Goal: Task Accomplishment & Management: Complete application form

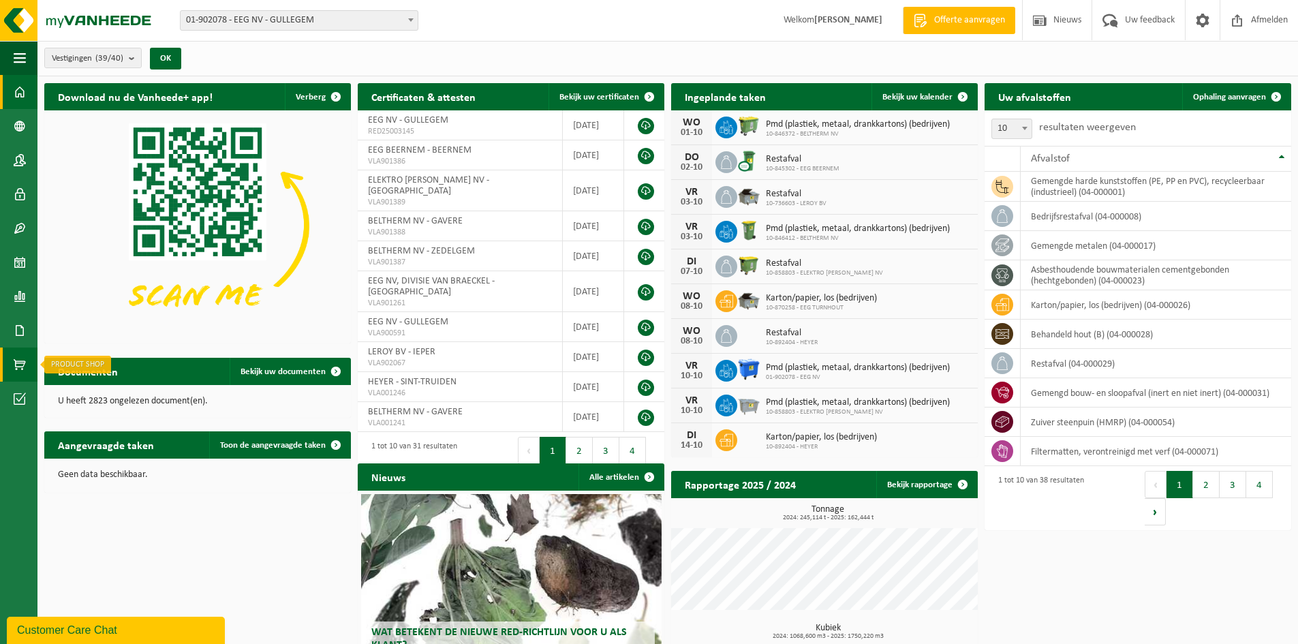
click at [19, 366] on span at bounding box center [20, 364] width 12 height 34
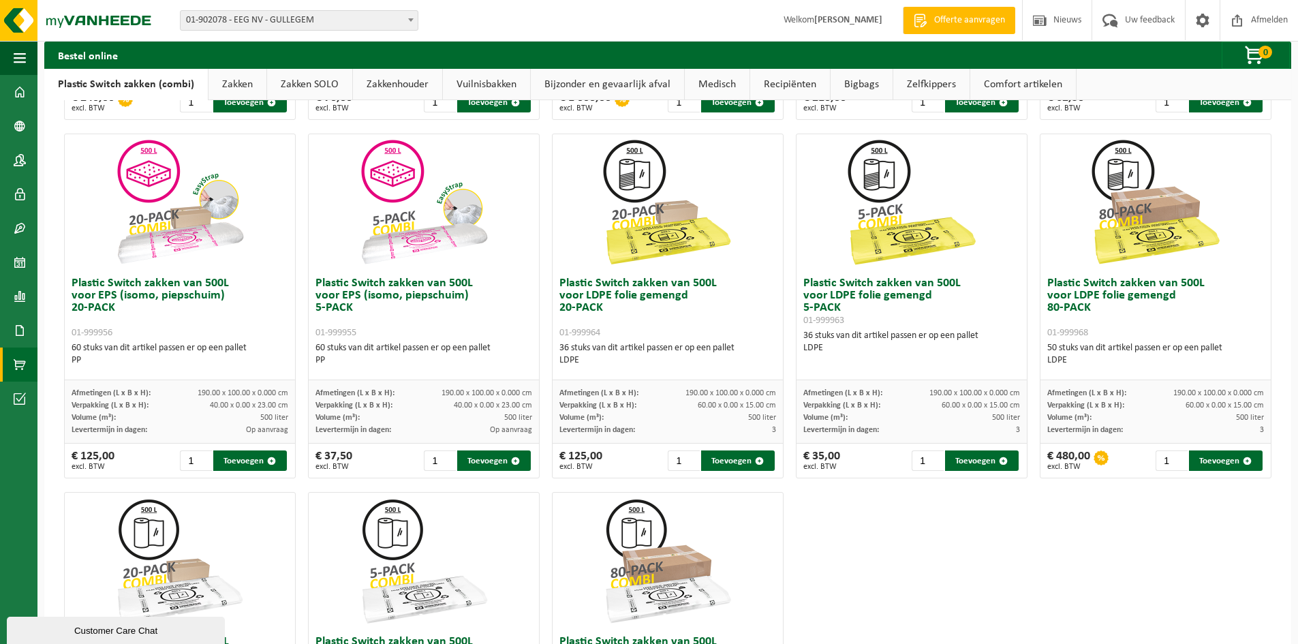
scroll to position [409, 0]
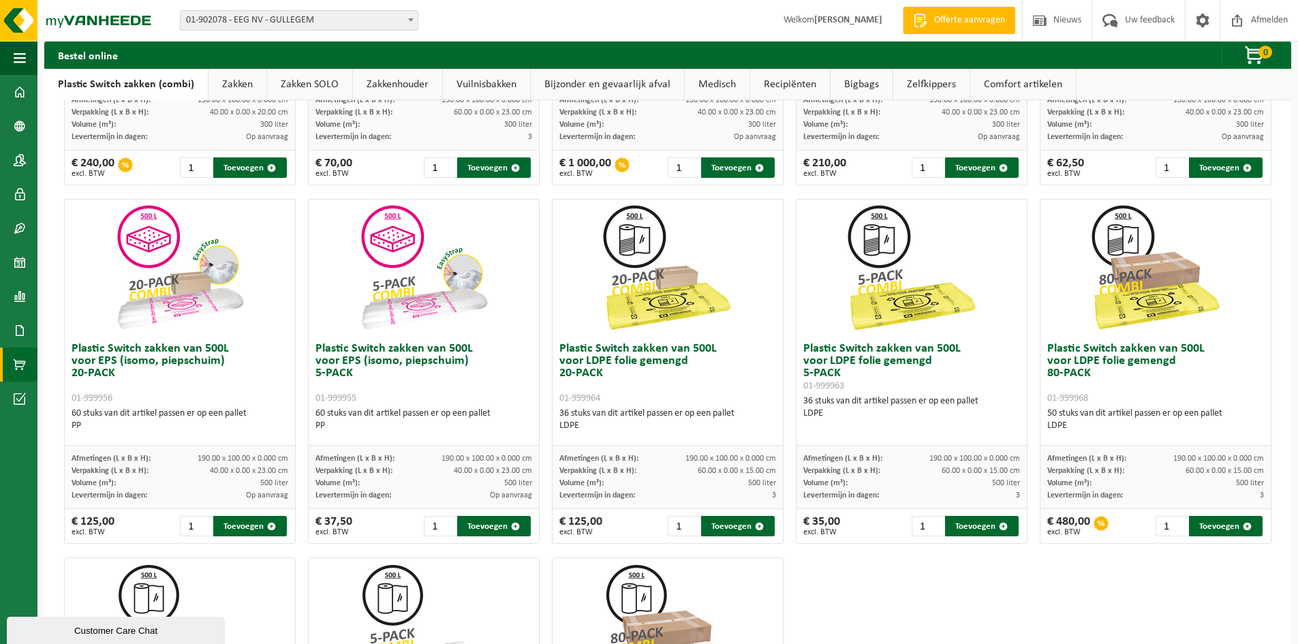
scroll to position [341, 0]
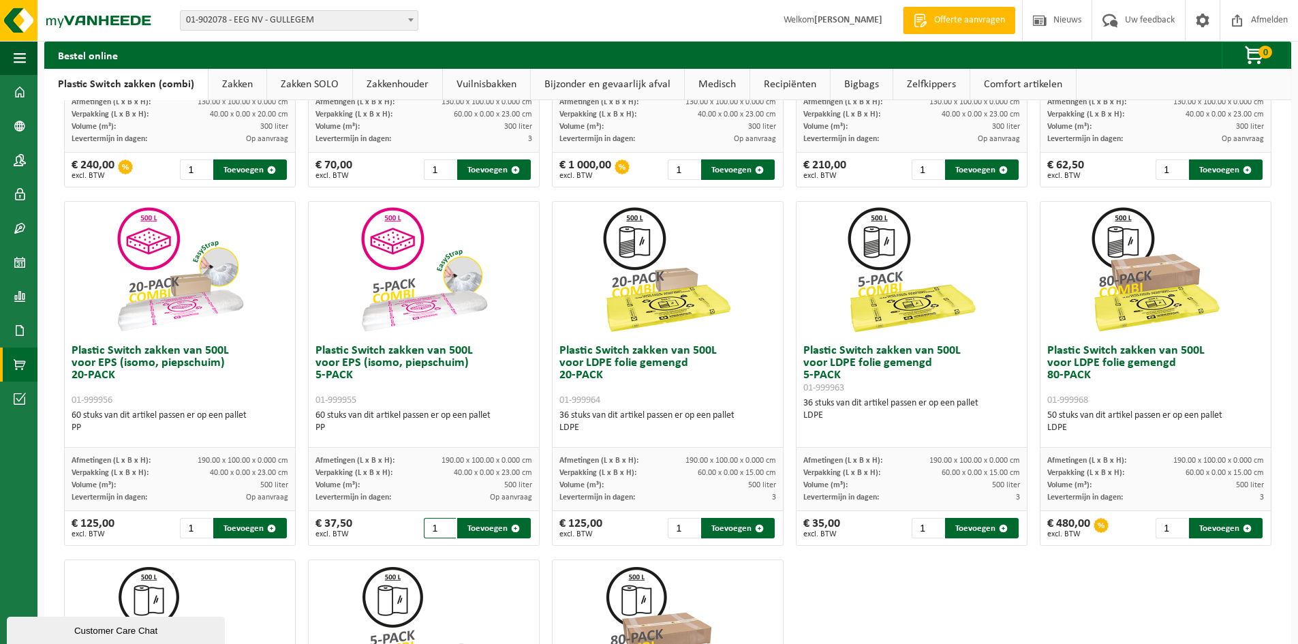
drag, startPoint x: 427, startPoint y: 527, endPoint x: 437, endPoint y: 526, distance: 10.3
click at [427, 527] on input "1" at bounding box center [440, 528] width 32 height 20
click at [191, 526] on input "1" at bounding box center [196, 528] width 32 height 20
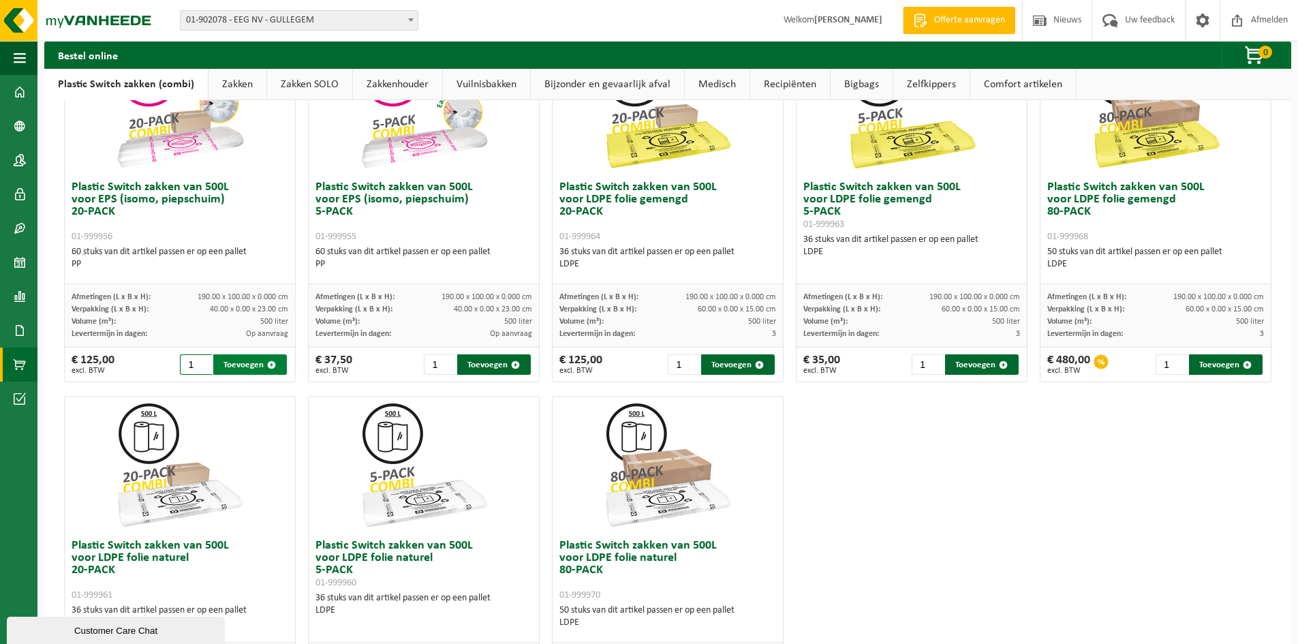
scroll to position [545, 0]
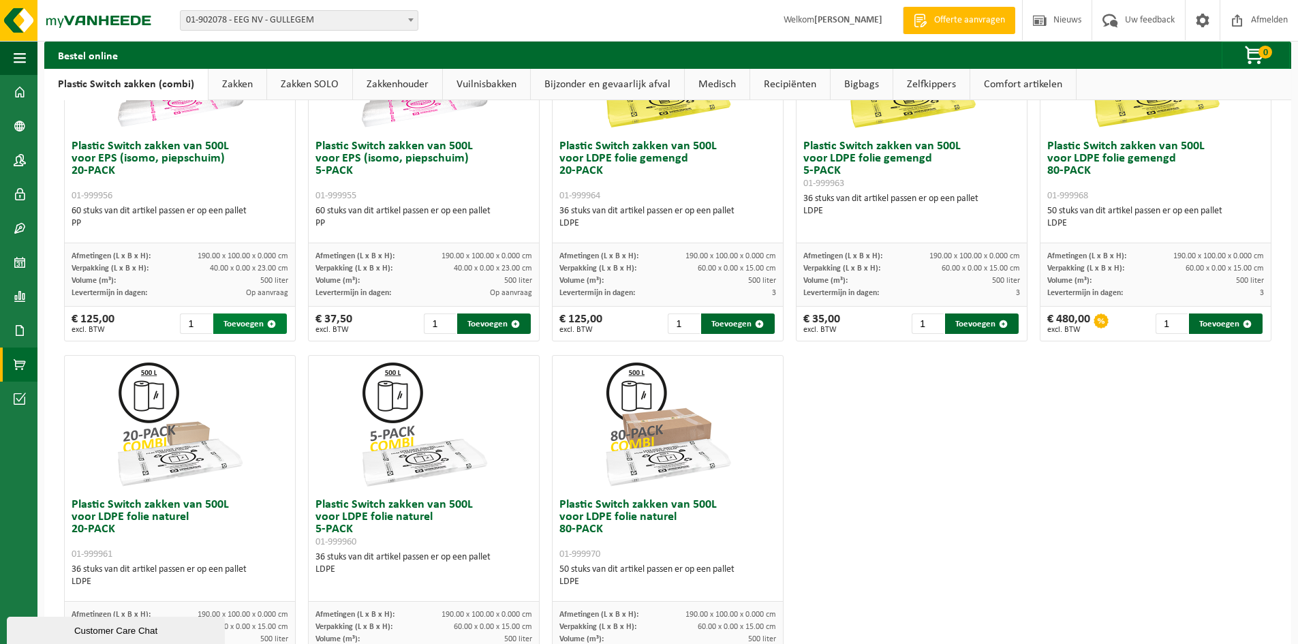
click at [239, 319] on button "Toevoegen" at bounding box center [250, 323] width 74 height 20
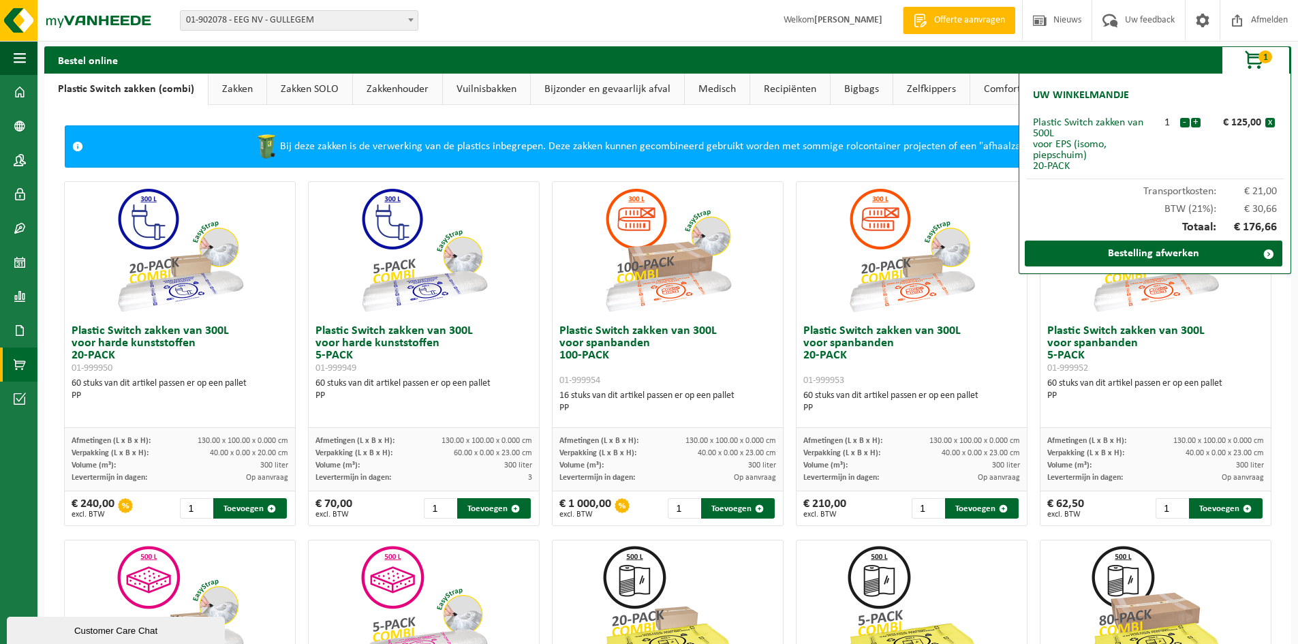
scroll to position [0, 0]
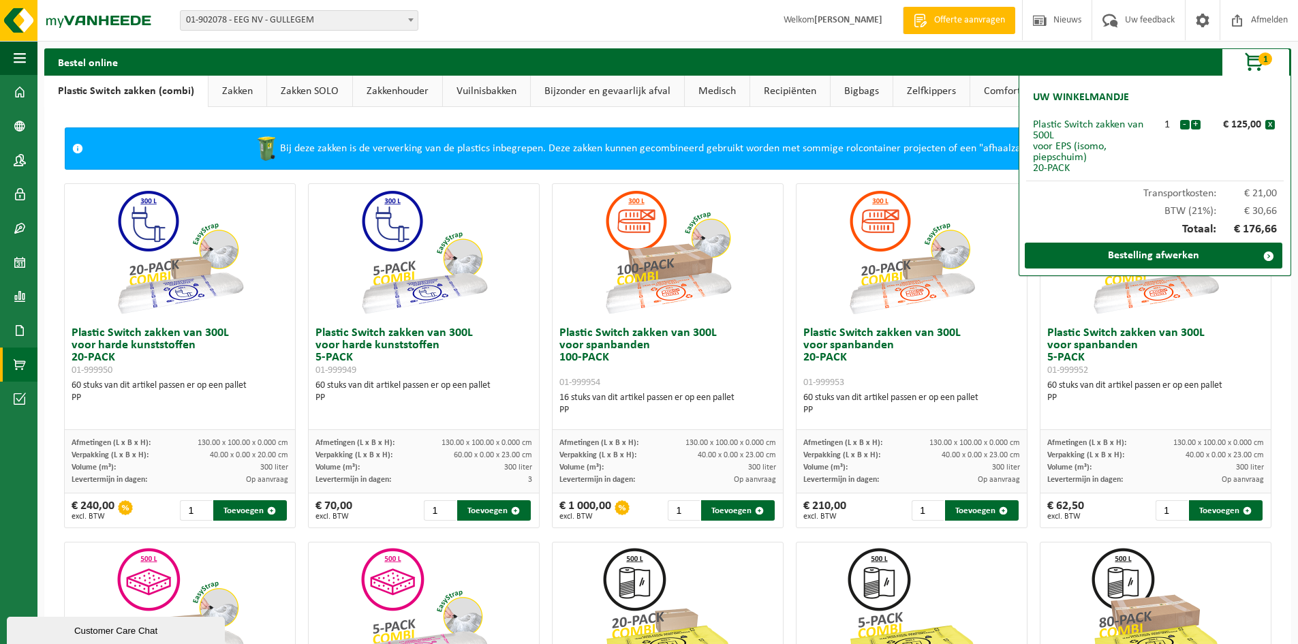
click at [237, 93] on link "Zakken" at bounding box center [237, 91] width 58 height 31
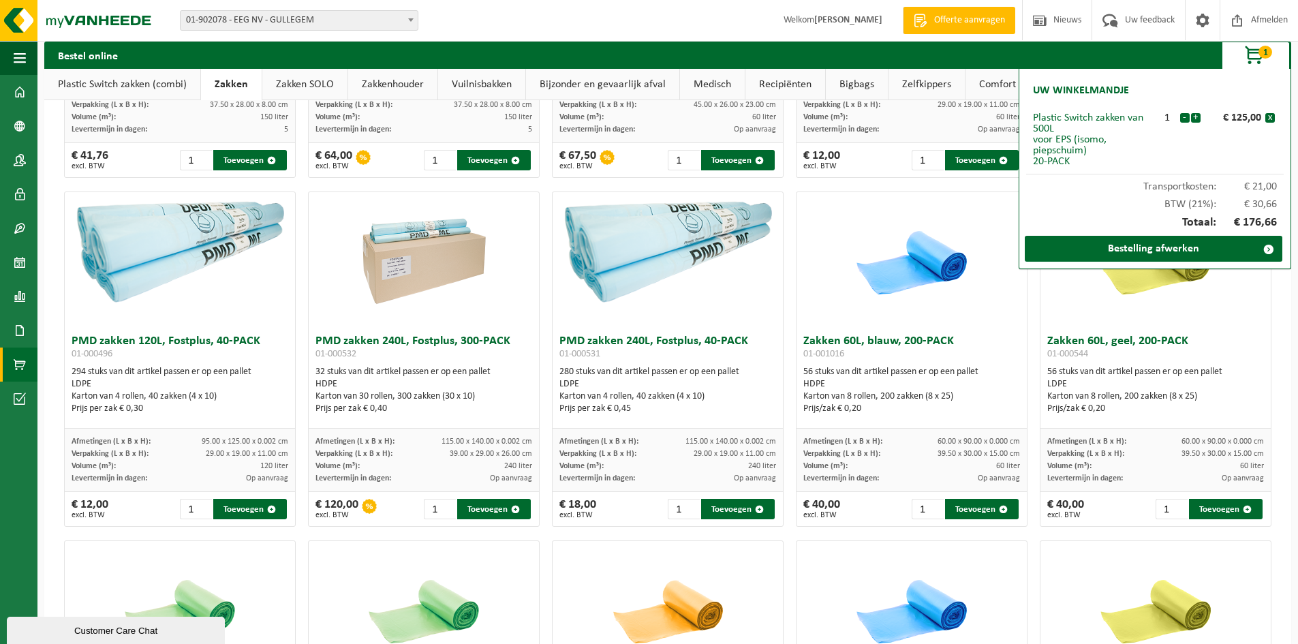
scroll to position [1024, 0]
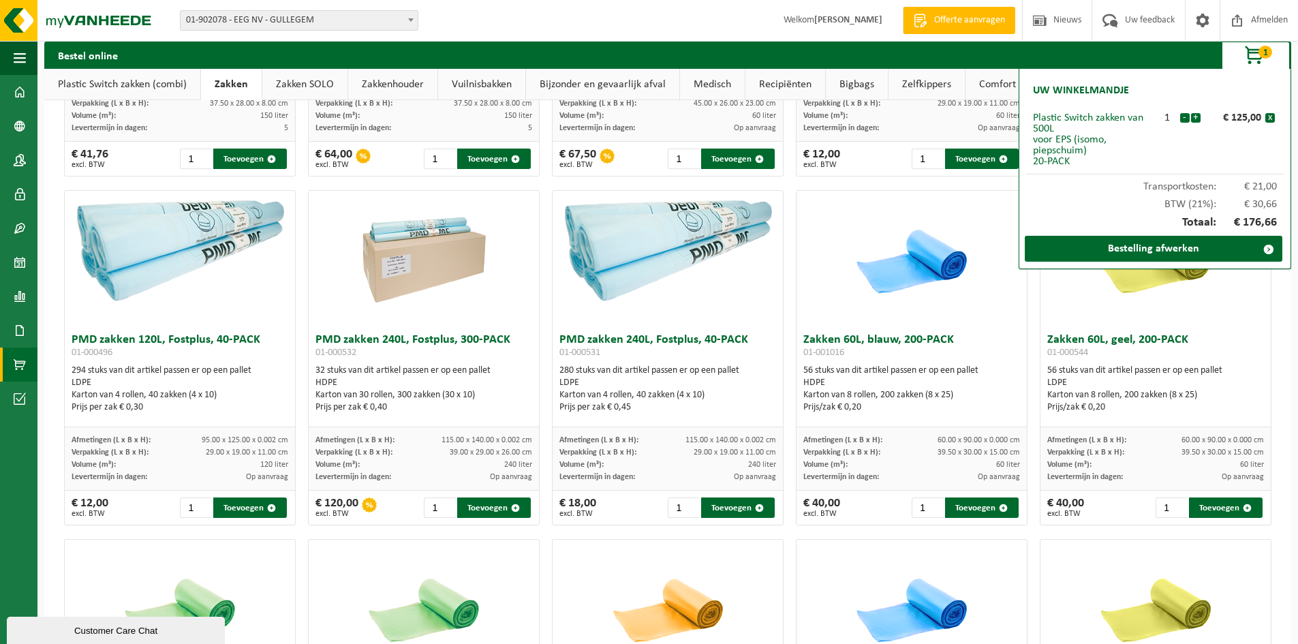
click at [794, 531] on div "Zakken 60L, transparant, 200-PACK 01-000430 56 stuks van dit artikel passen er …" at bounding box center [667, 183] width 1219 height 2092
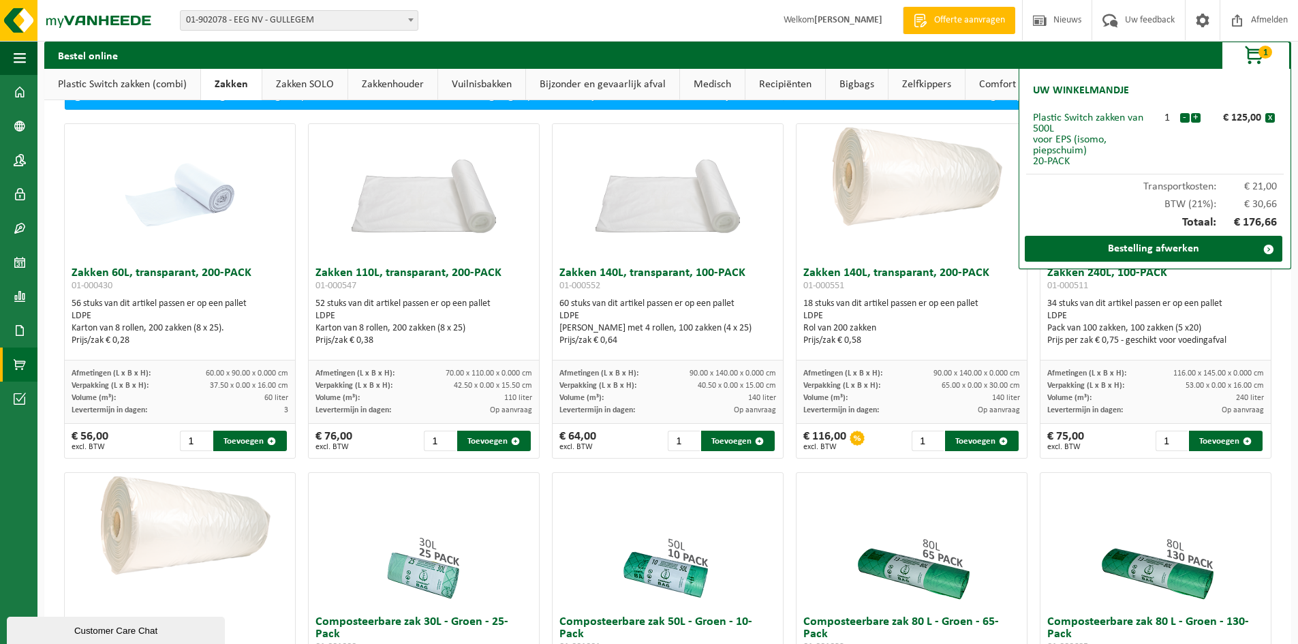
scroll to position [3, 0]
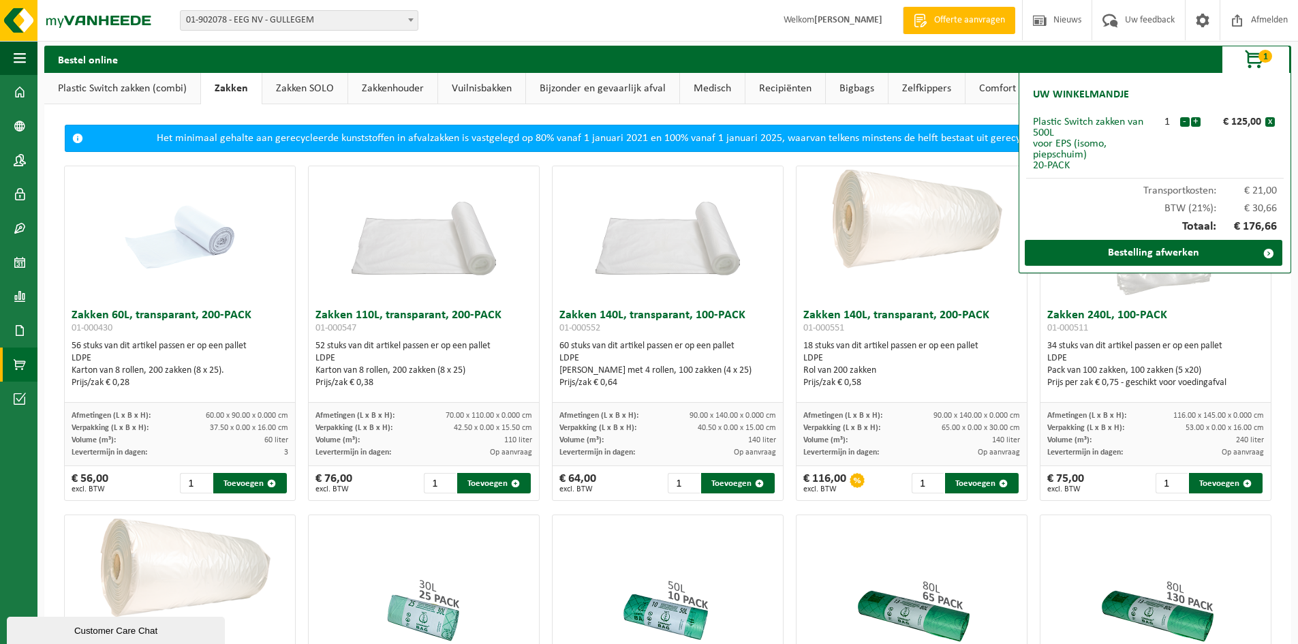
click at [303, 89] on link "Zakken SOLO" at bounding box center [304, 88] width 85 height 31
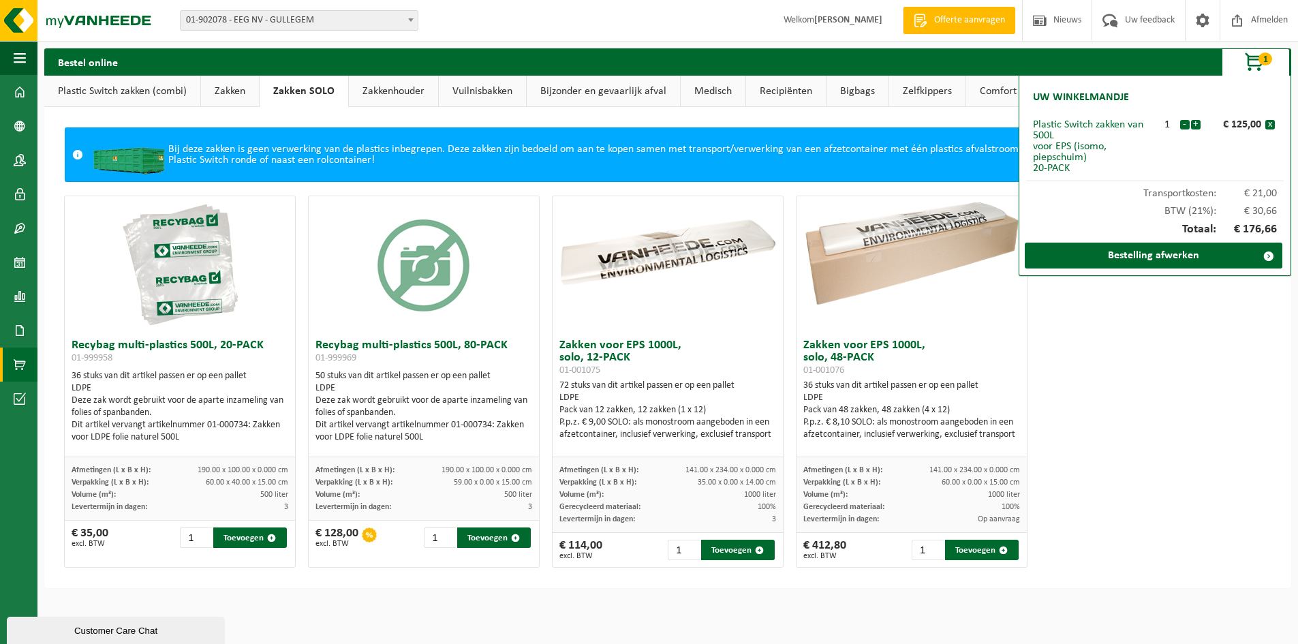
scroll to position [0, 0]
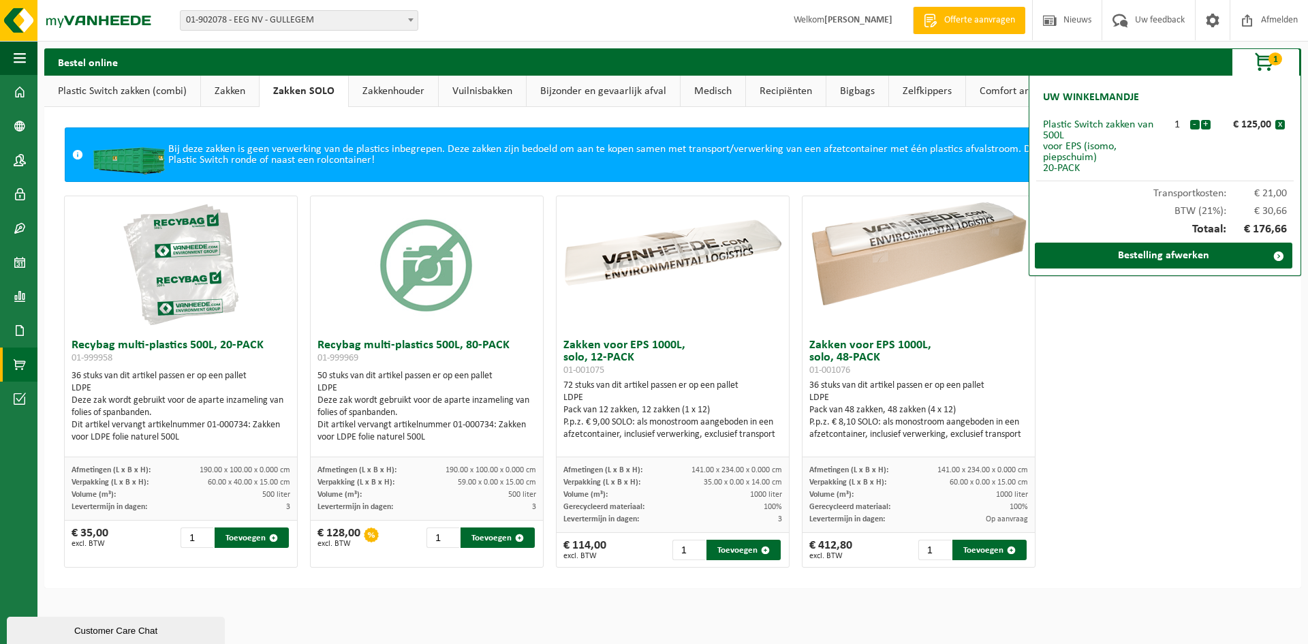
click at [242, 84] on link "Zakken" at bounding box center [230, 91] width 58 height 31
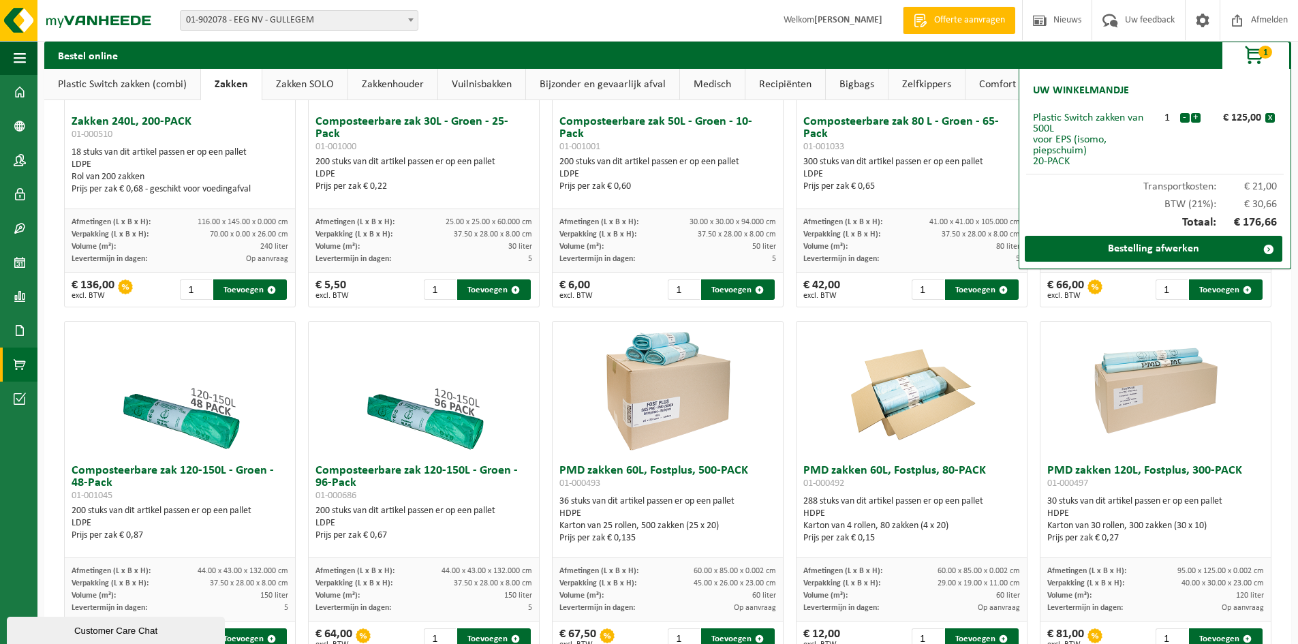
scroll to position [613, 0]
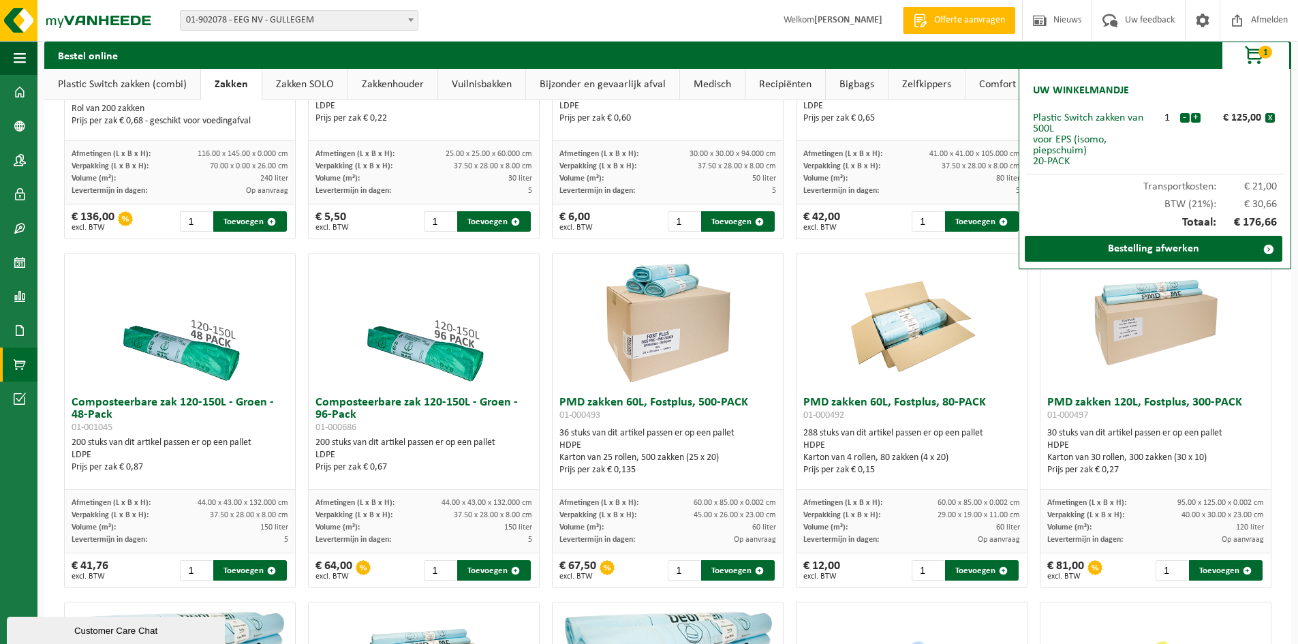
click at [787, 595] on div "Zakken 60L, transparant, 200-PACK 01-000430 56 stuks van dit artikel passen er …" at bounding box center [667, 594] width 1219 height 2092
click at [965, 569] on button "Toevoegen" at bounding box center [982, 570] width 74 height 20
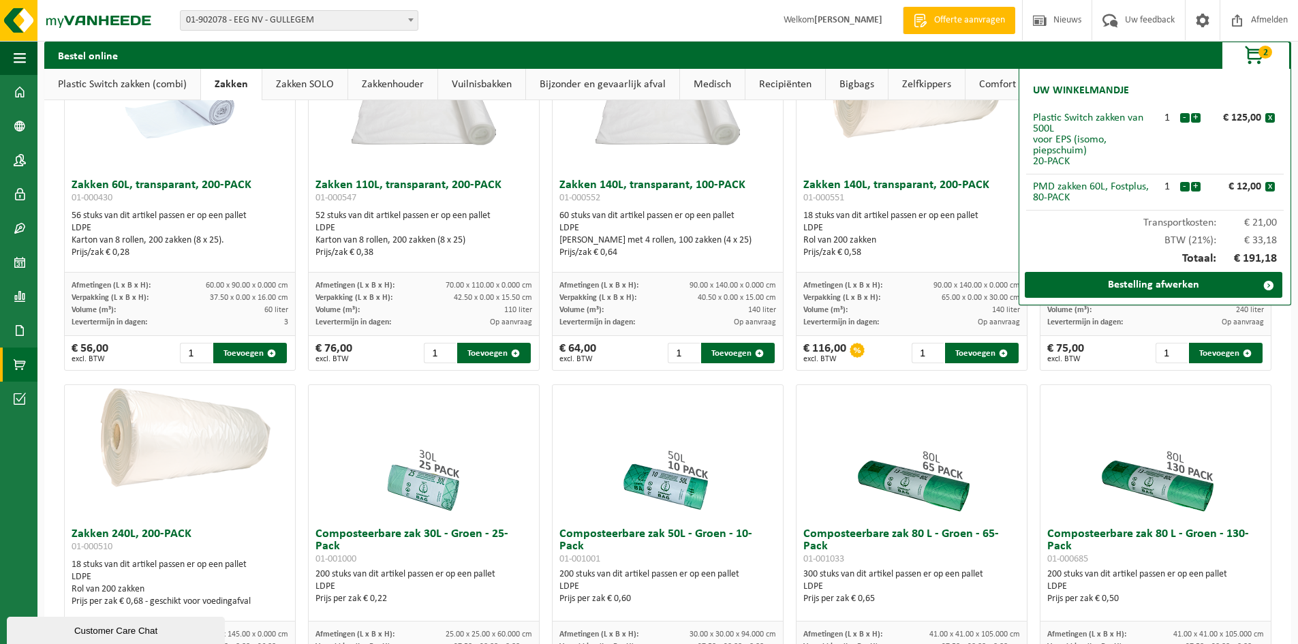
scroll to position [0, 0]
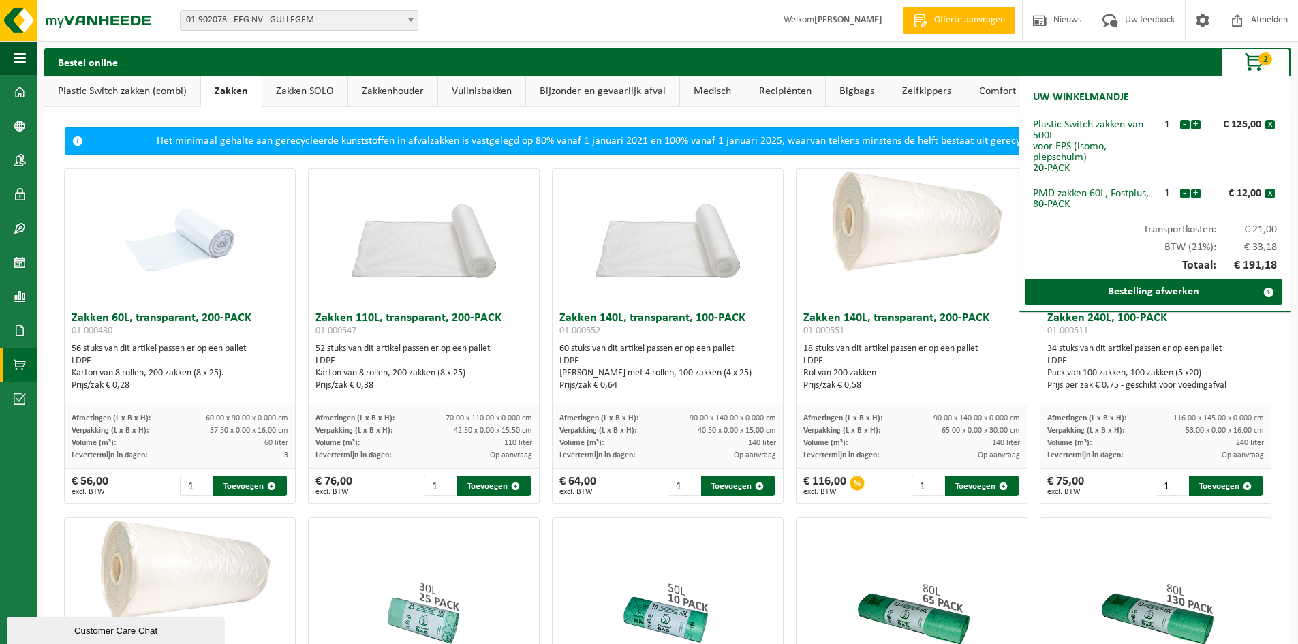
click at [129, 94] on link "Plastic Switch zakken (combi)" at bounding box center [122, 91] width 156 height 31
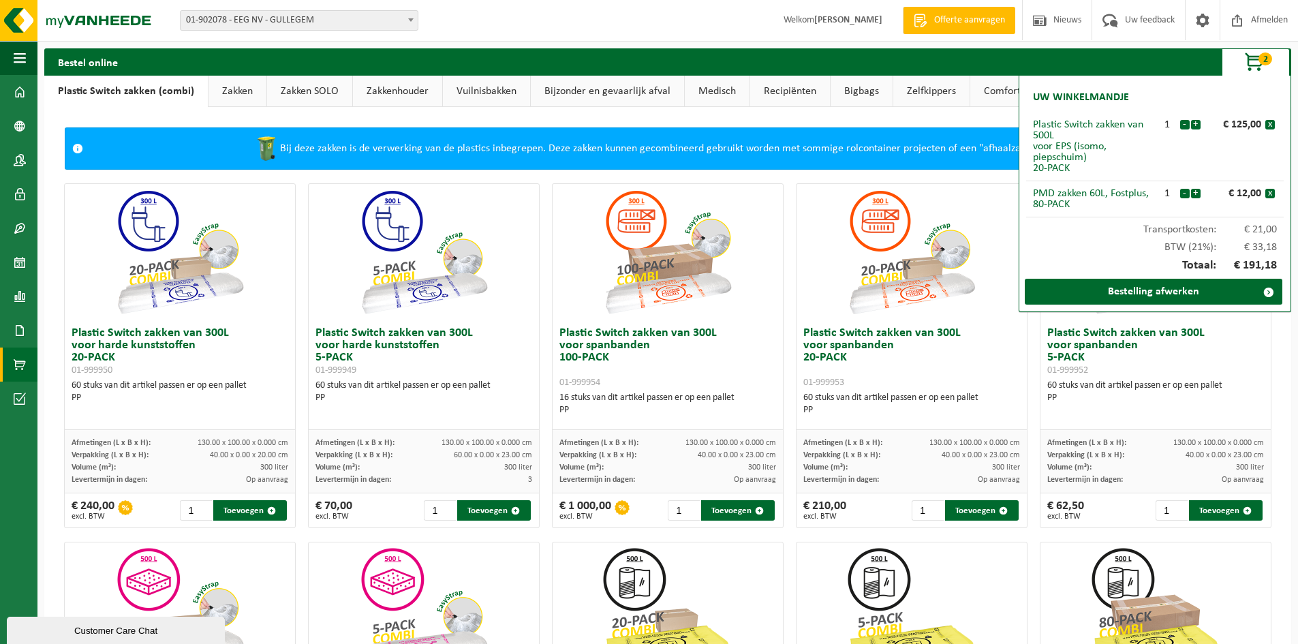
click at [1263, 65] on span "2" at bounding box center [1265, 58] width 14 height 13
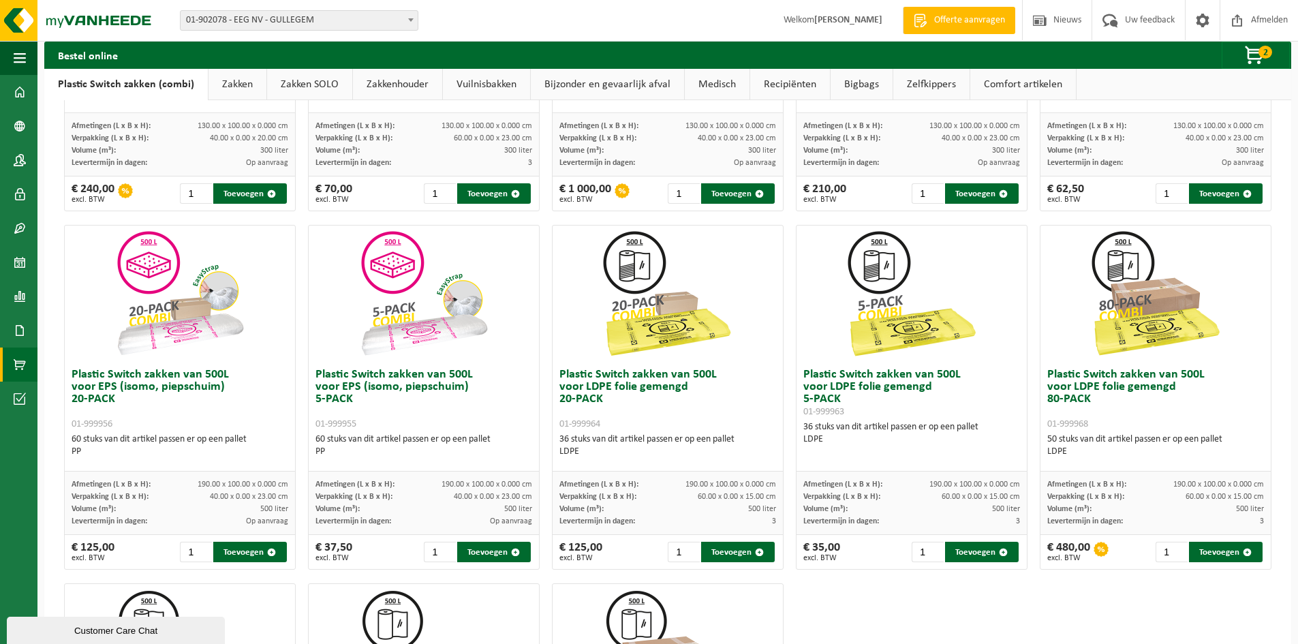
scroll to position [341, 0]
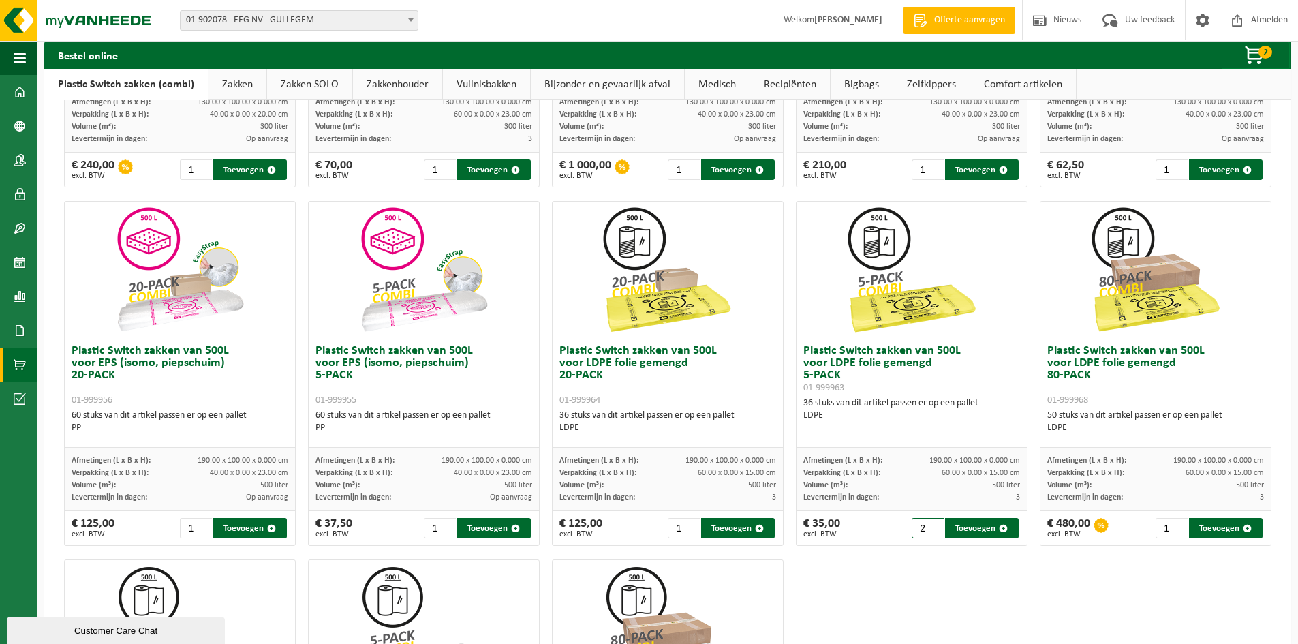
drag, startPoint x: 920, startPoint y: 523, endPoint x: 895, endPoint y: 525, distance: 25.3
click at [911, 525] on input "2" at bounding box center [927, 528] width 32 height 20
click at [926, 533] on input "2" at bounding box center [927, 528] width 32 height 20
type input "1"
click at [929, 533] on input "1" at bounding box center [927, 528] width 32 height 20
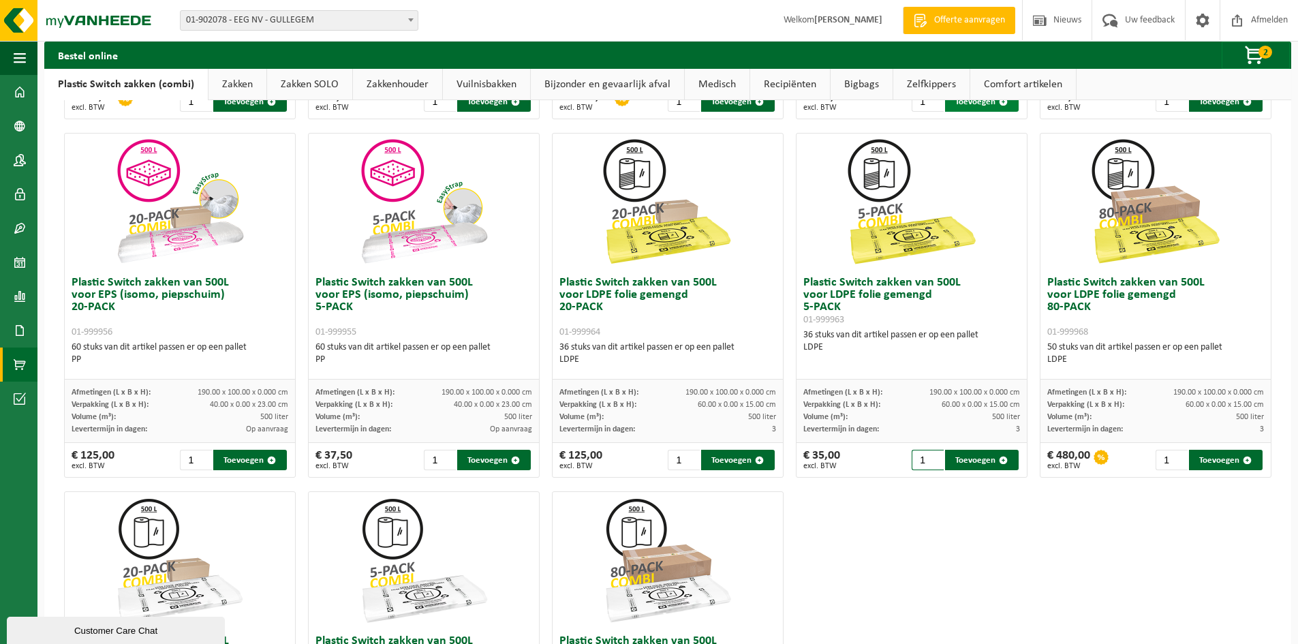
scroll to position [68, 0]
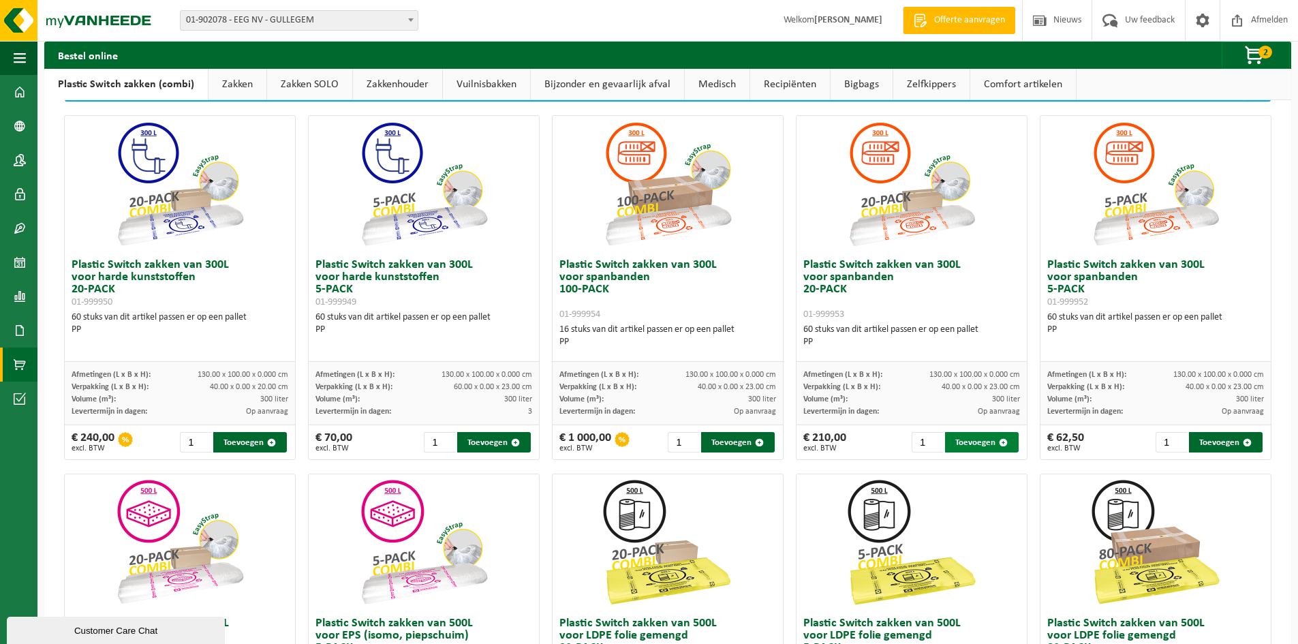
click at [958, 439] on button "Toevoegen" at bounding box center [982, 442] width 74 height 20
click at [1266, 52] on span "3" at bounding box center [1265, 52] width 14 height 13
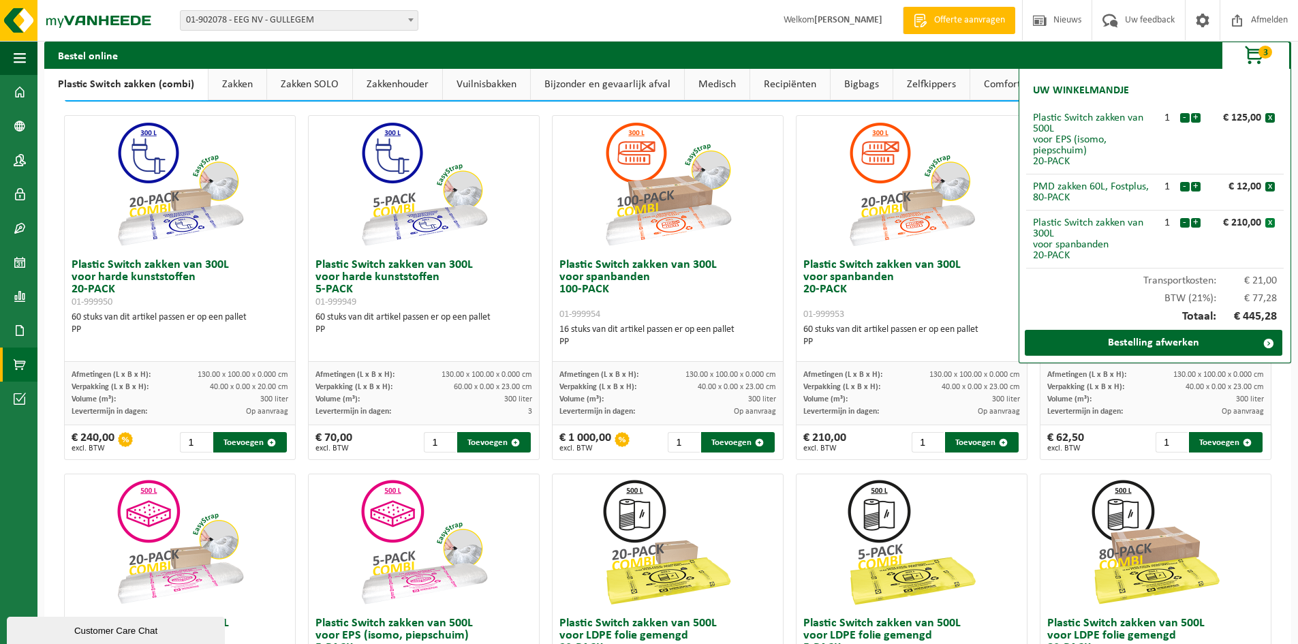
click at [1270, 219] on button "x" at bounding box center [1270, 223] width 10 height 10
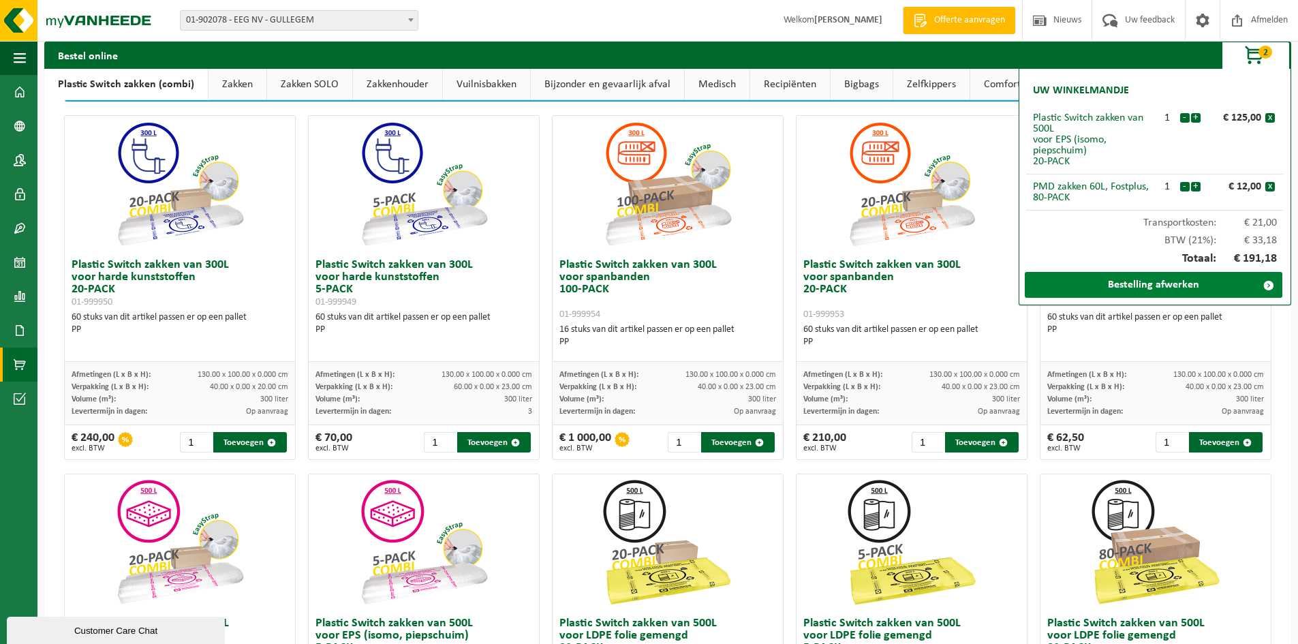
click at [1189, 285] on link "Bestelling afwerken" at bounding box center [1152, 285] width 257 height 26
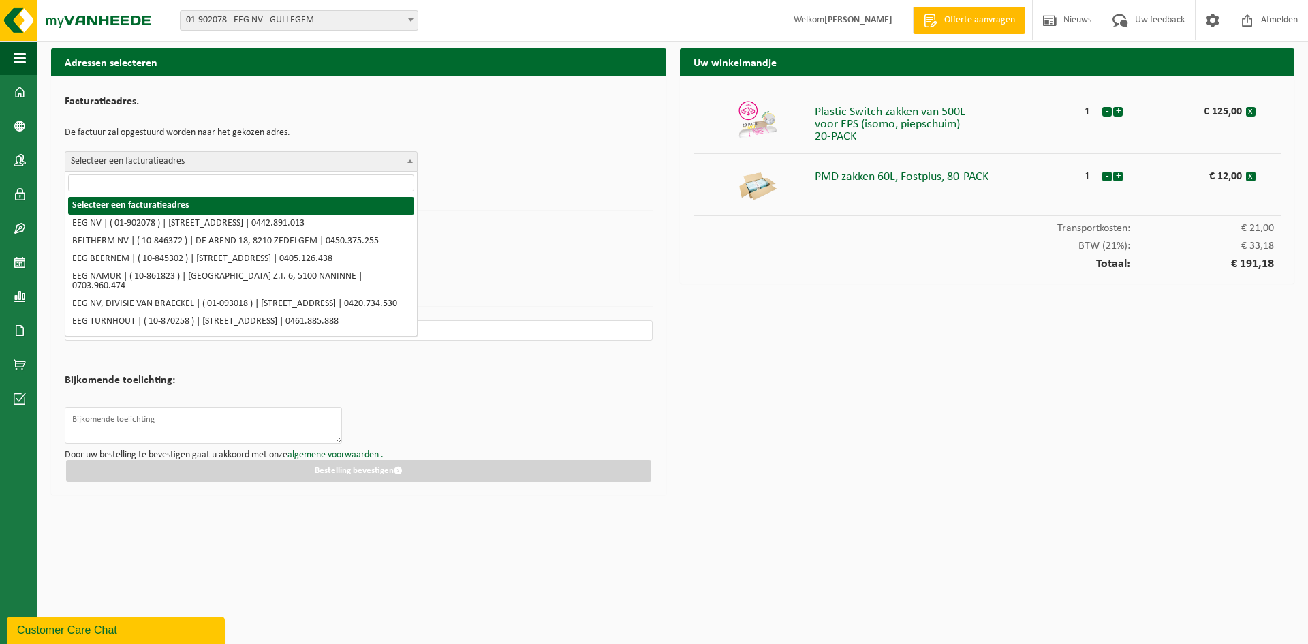
click at [334, 151] on span "Selecteer een facturatieadres" at bounding box center [241, 161] width 353 height 20
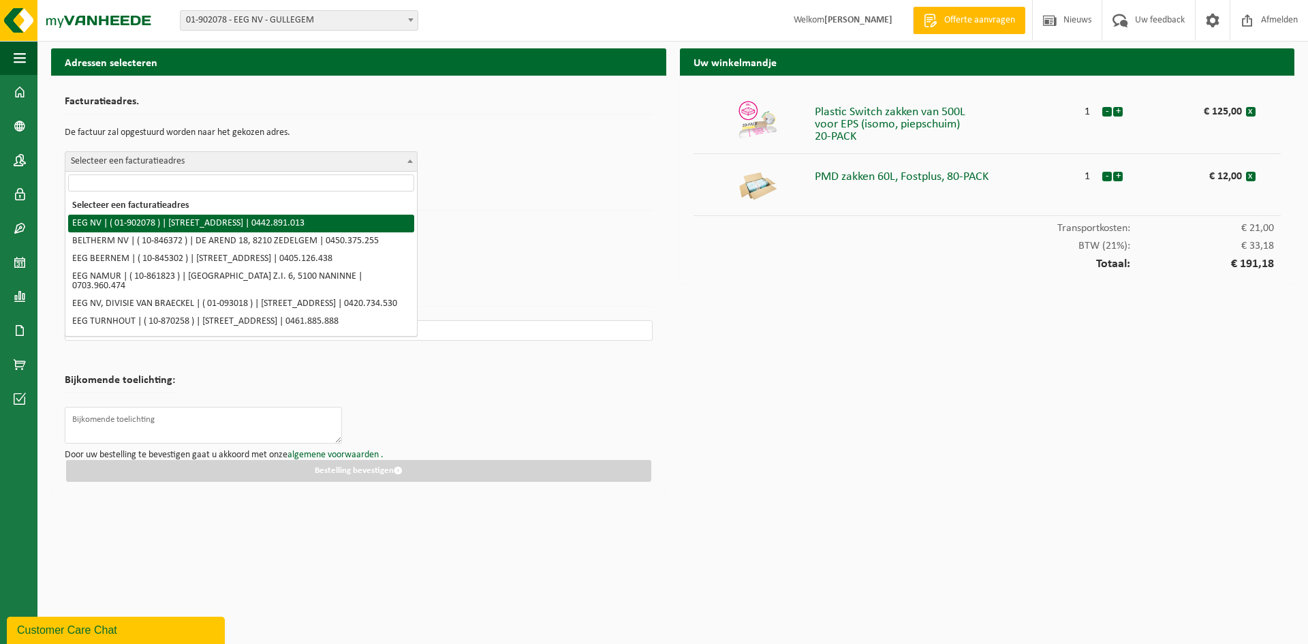
select select "5923"
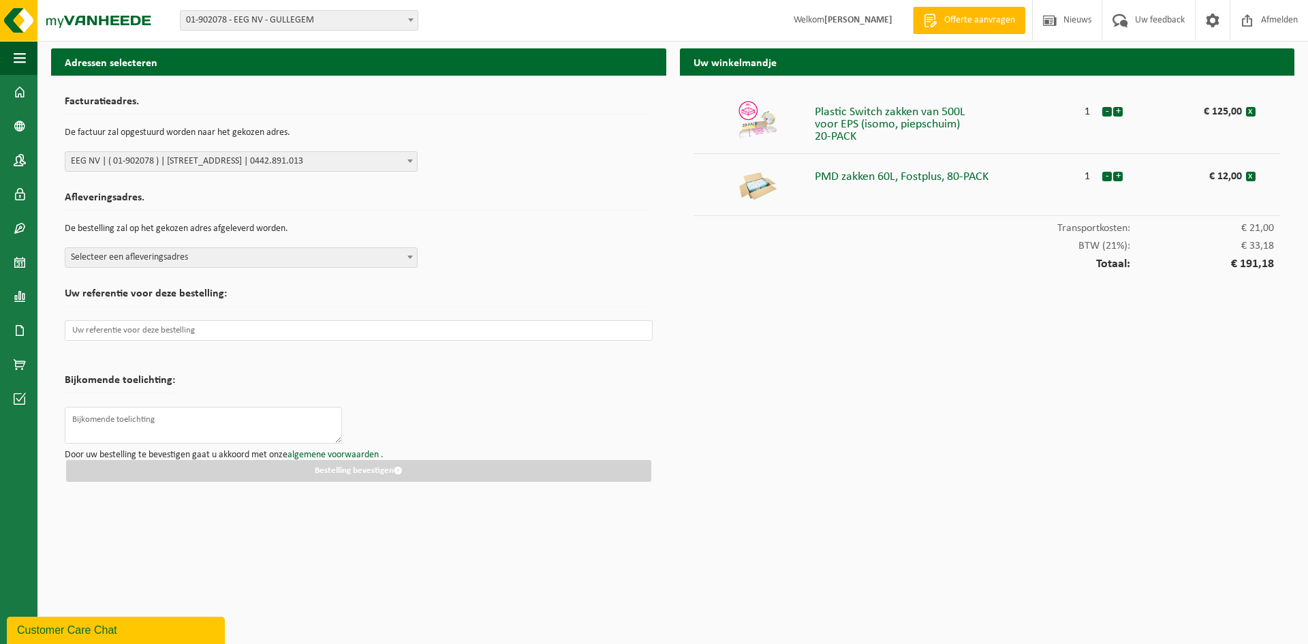
click at [266, 253] on span "Selecteer een afleveringsadres" at bounding box center [240, 257] width 351 height 19
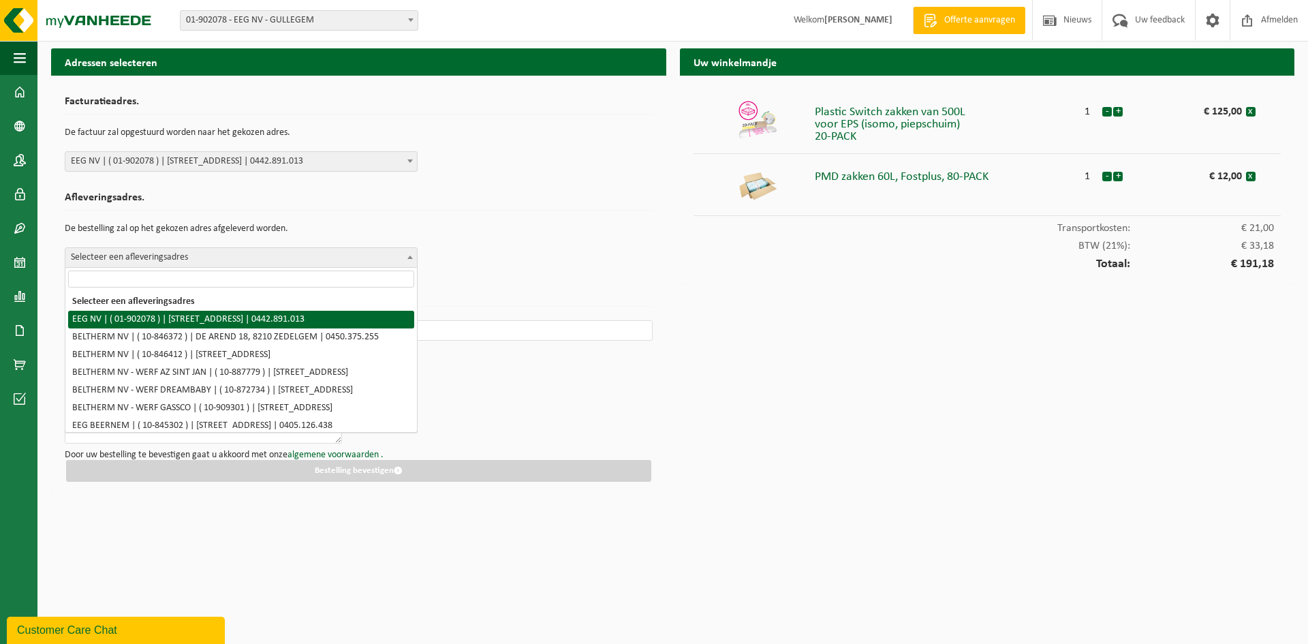
select select "5923"
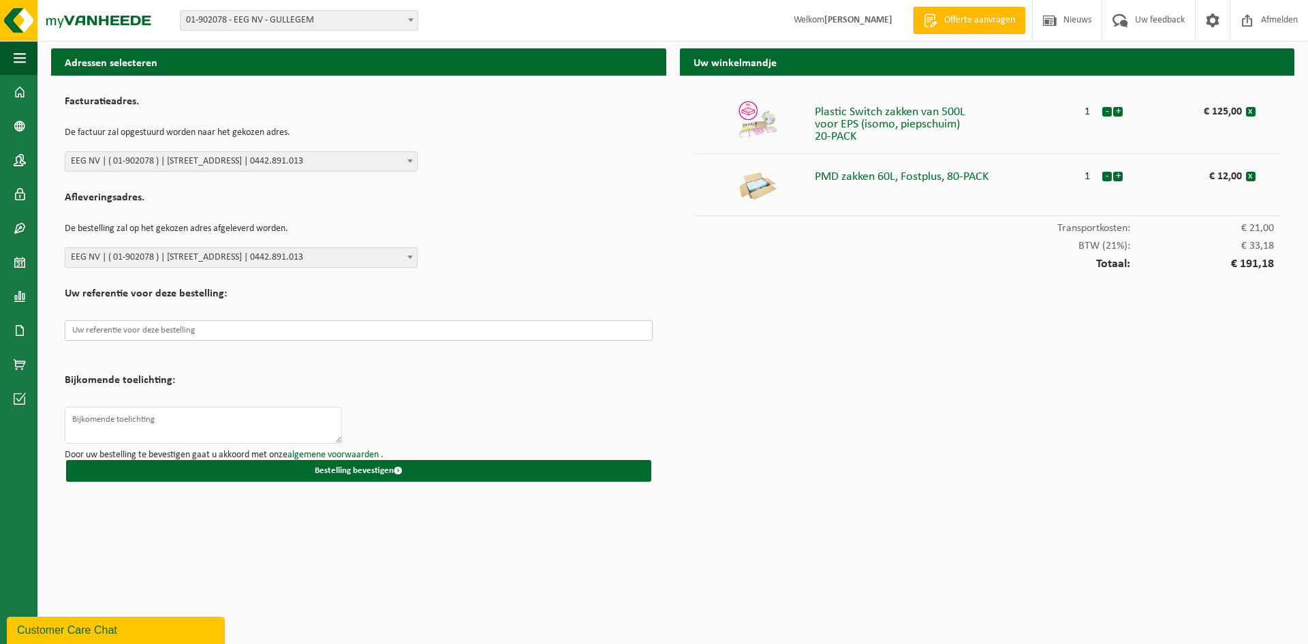
click at [208, 334] on input "text" at bounding box center [359, 330] width 588 height 20
click at [177, 339] on input "text" at bounding box center [359, 330] width 588 height 20
paste input "AQ-EGG-A-25-05299"
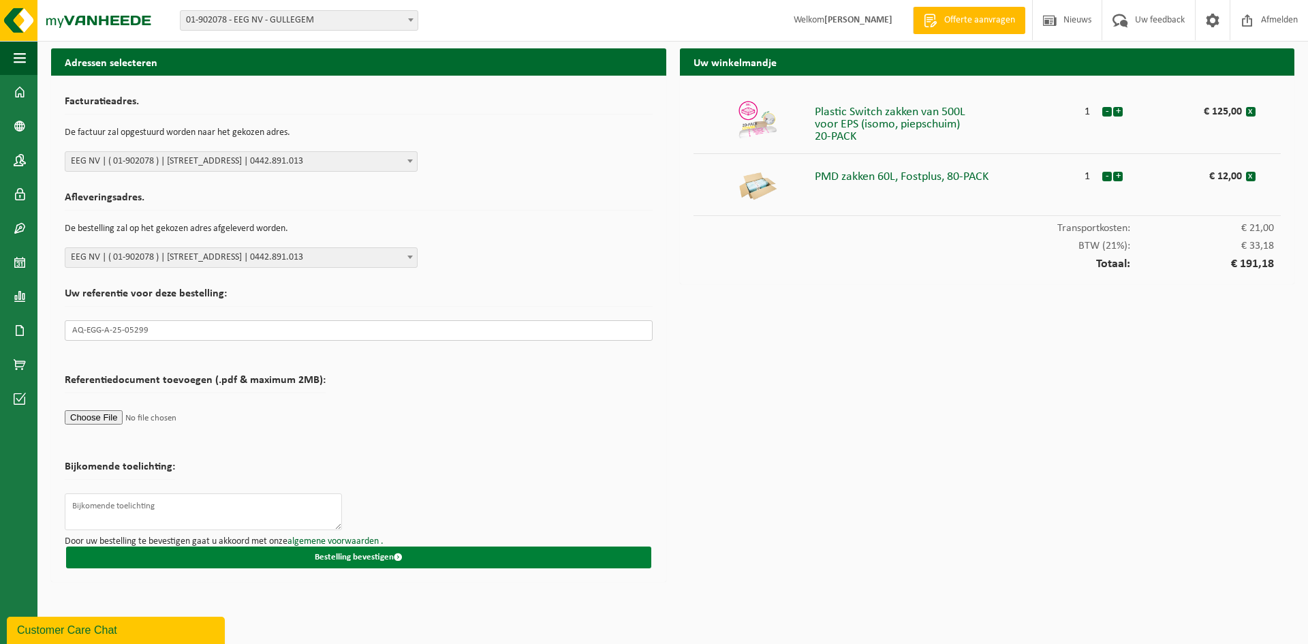
type input "AQ-EGG-A-25-05299"
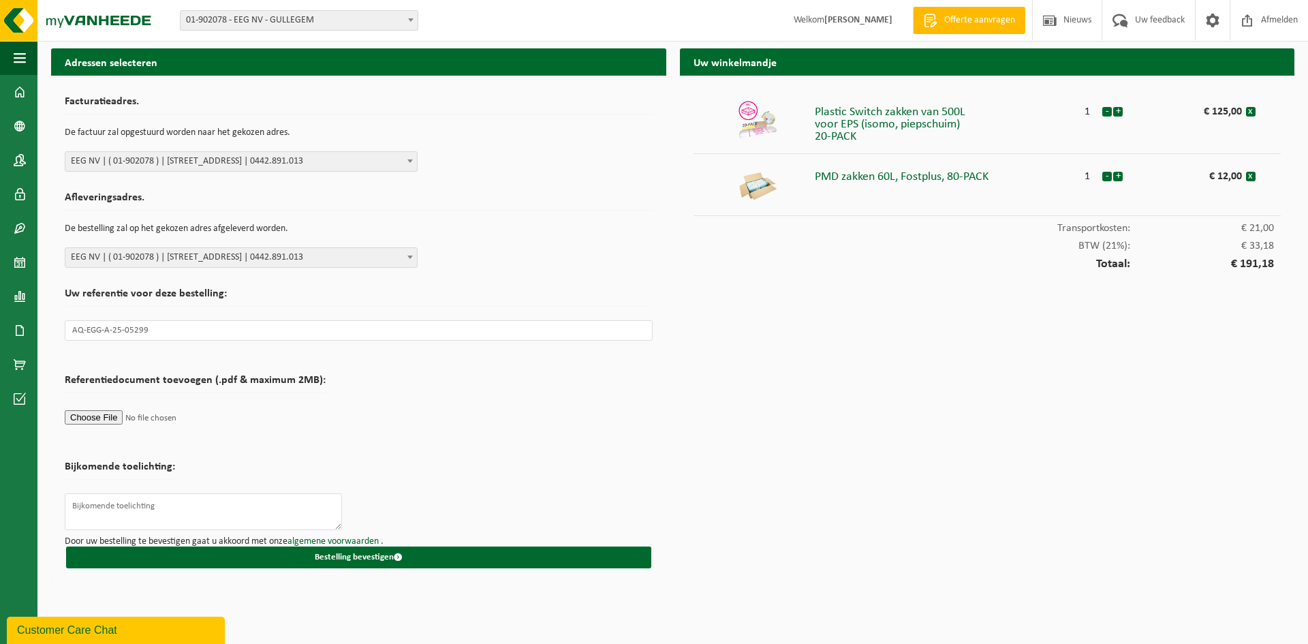
drag, startPoint x: 362, startPoint y: 556, endPoint x: 1800, endPoint y: 351, distance: 1452.3
click at [1307, 351] on html "Vestiging: 01-902078 - EEG NV - GULLEGEM 10-846372 - BELTHERM NV - ZEDELGEM 10-…" at bounding box center [654, 322] width 1308 height 644
click at [343, 249] on span "EEG NV | ( 01-902078 ) | OOSTLAAN 5, 8560 GULLEGEM | 0442.891.013" at bounding box center [240, 257] width 351 height 19
drag, startPoint x: 163, startPoint y: 335, endPoint x: 18, endPoint y: 330, distance: 144.5
click at [0, 332] on div "Navigatie Offerte aanvragen Nieuws Uw feedback Afmelden Dashboard Bedrijfsgegev…" at bounding box center [654, 294] width 1308 height 588
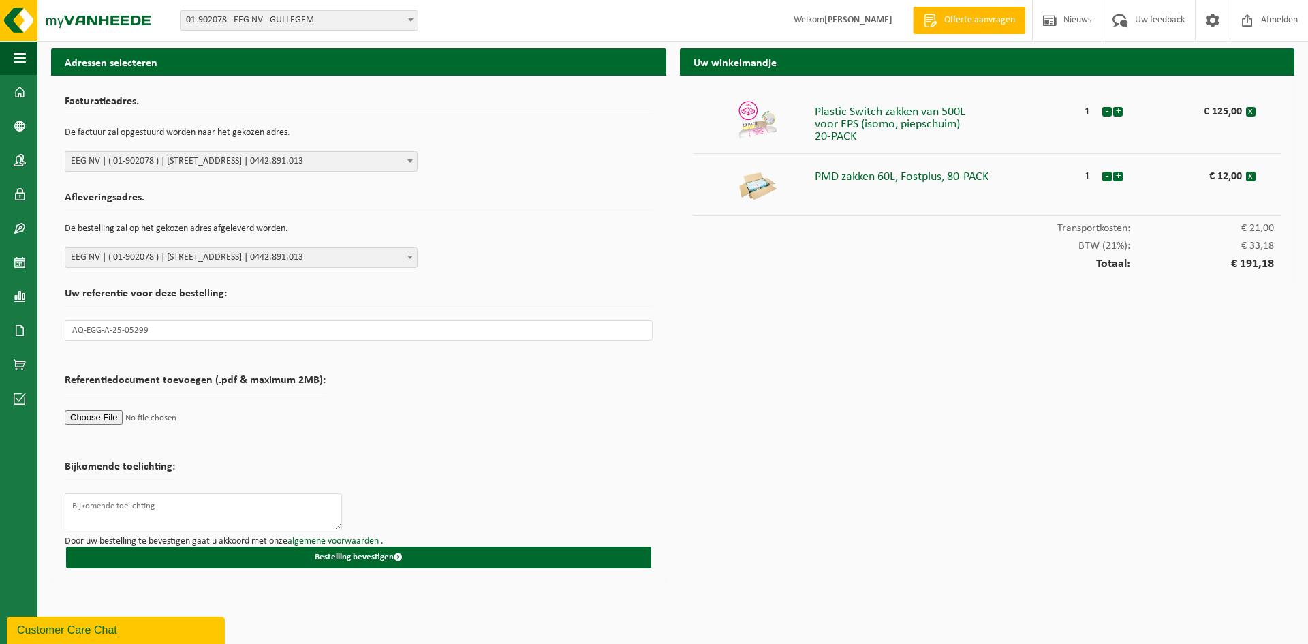
click at [458, 402] on form "Facturatieadres. De factuur zal opgestuurd worden naar het gekozen adres. Selec…" at bounding box center [359, 328] width 588 height 479
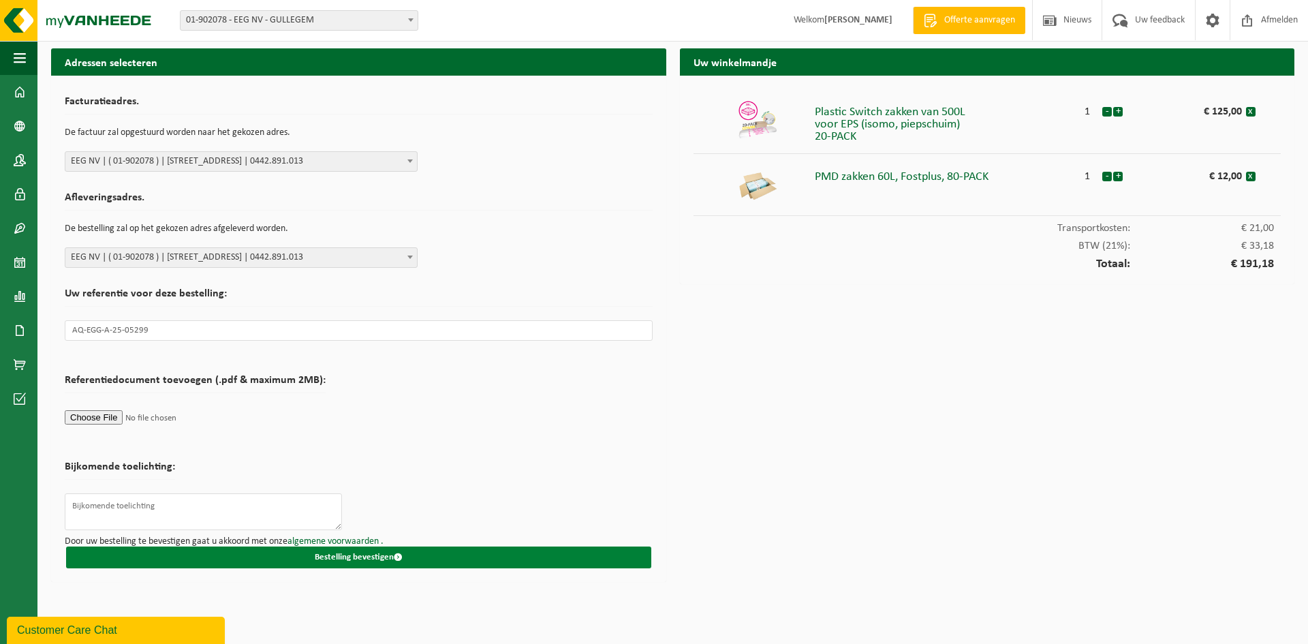
click at [296, 559] on button "Bestelling bevestigen" at bounding box center [358, 557] width 585 height 22
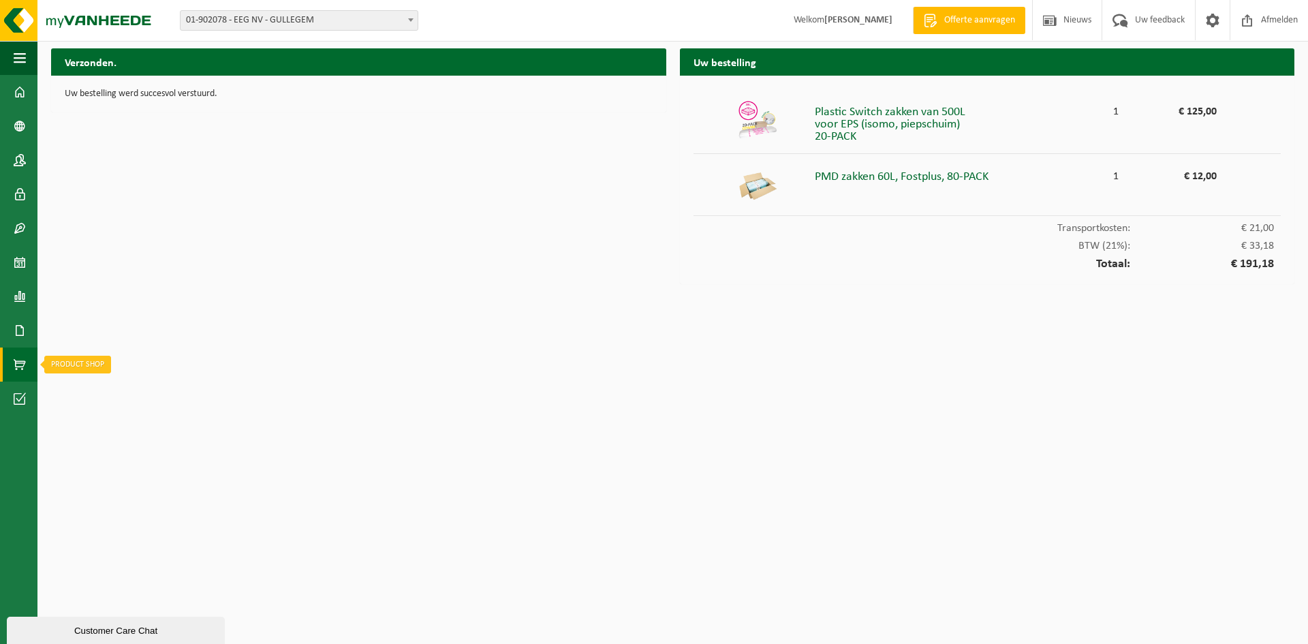
click at [19, 364] on span at bounding box center [20, 364] width 12 height 34
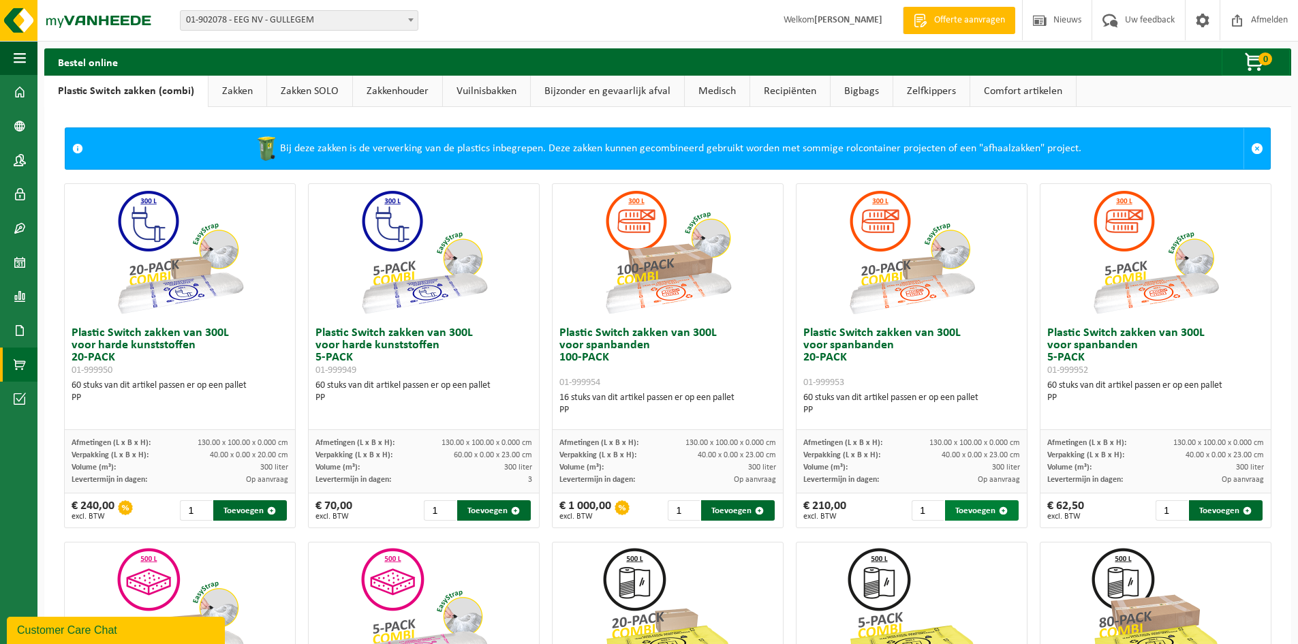
click at [970, 511] on button "Toevoegen" at bounding box center [982, 510] width 74 height 20
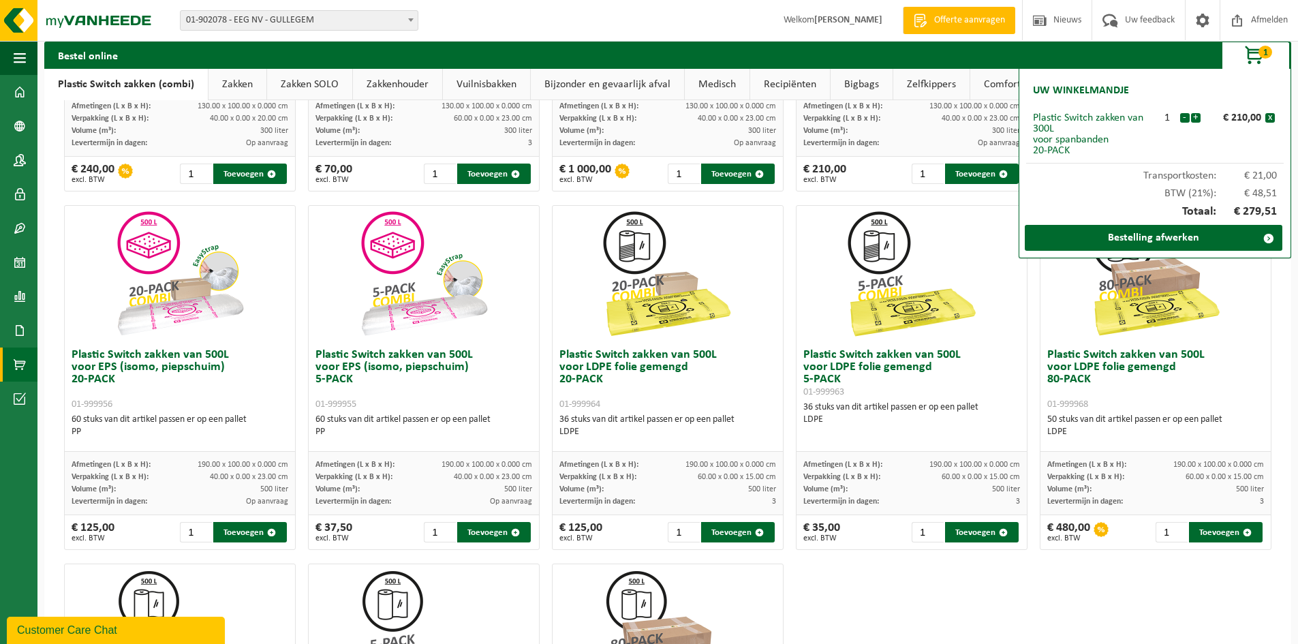
scroll to position [341, 0]
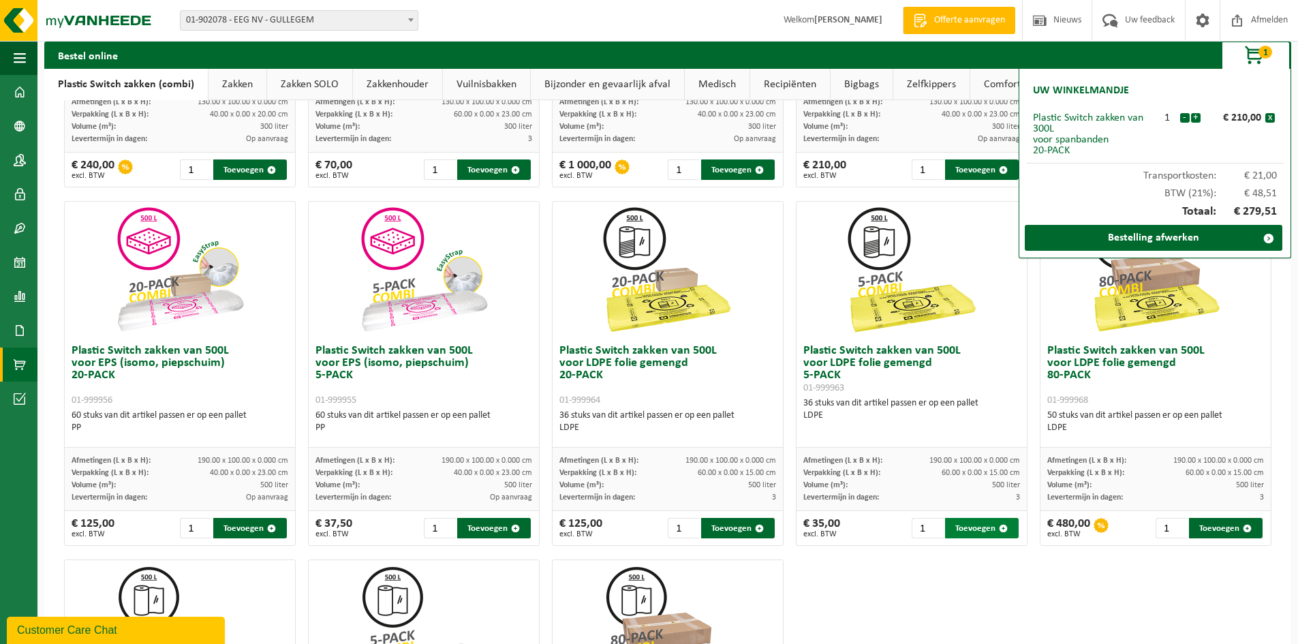
click at [962, 529] on button "Toevoegen" at bounding box center [982, 528] width 74 height 20
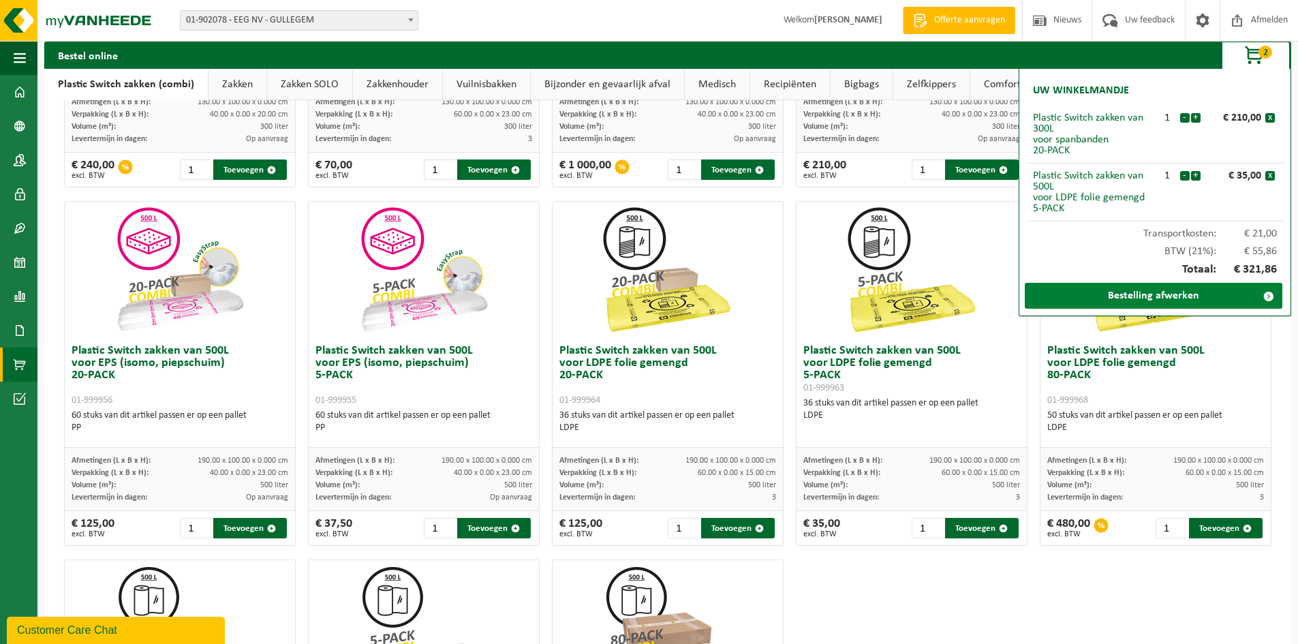
click at [1177, 305] on link "Bestelling afwerken" at bounding box center [1152, 296] width 257 height 26
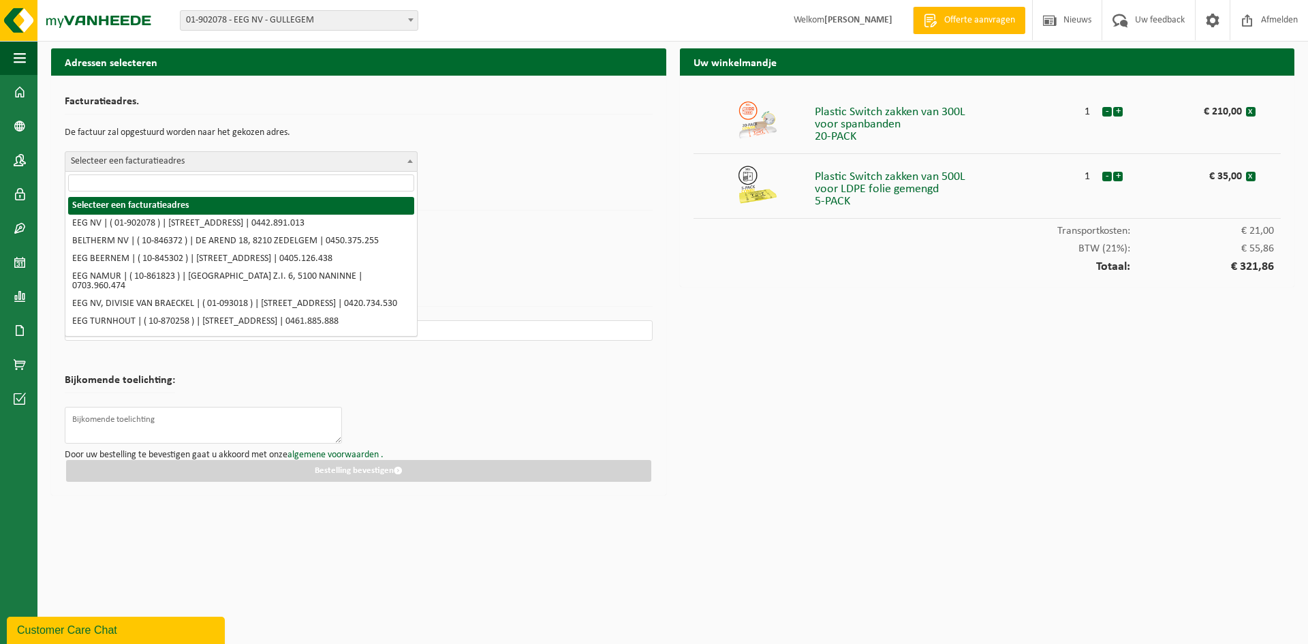
click at [336, 159] on span "Selecteer een facturatieadres" at bounding box center [240, 161] width 351 height 19
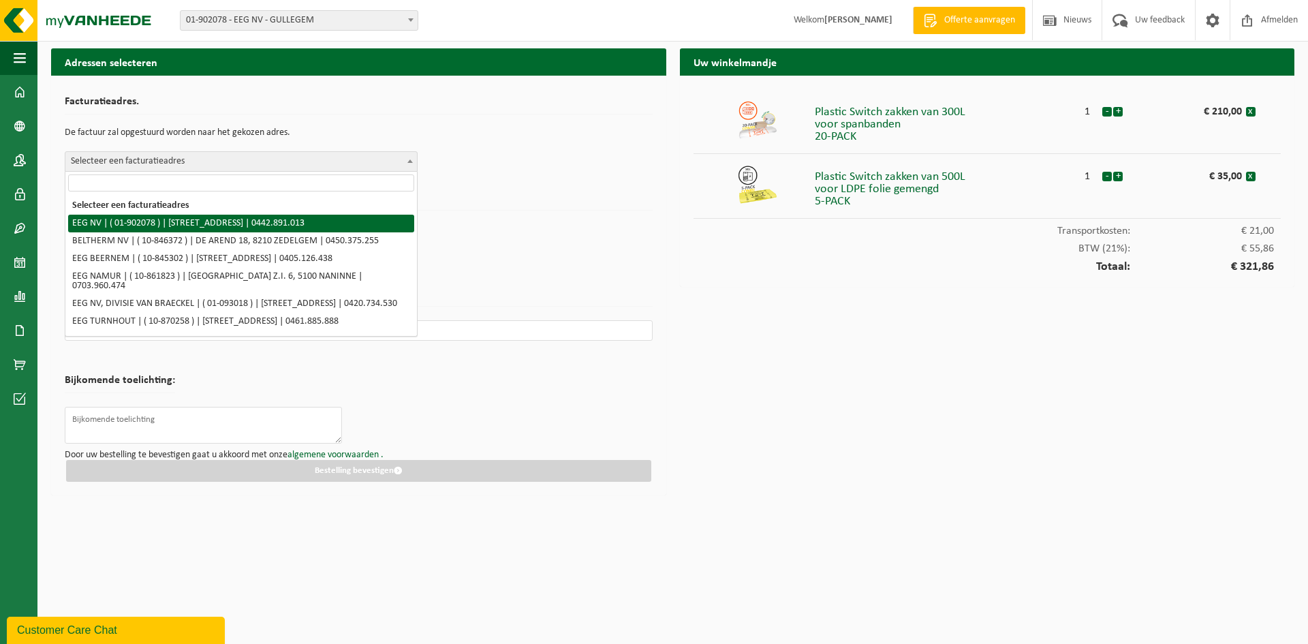
select select "5923"
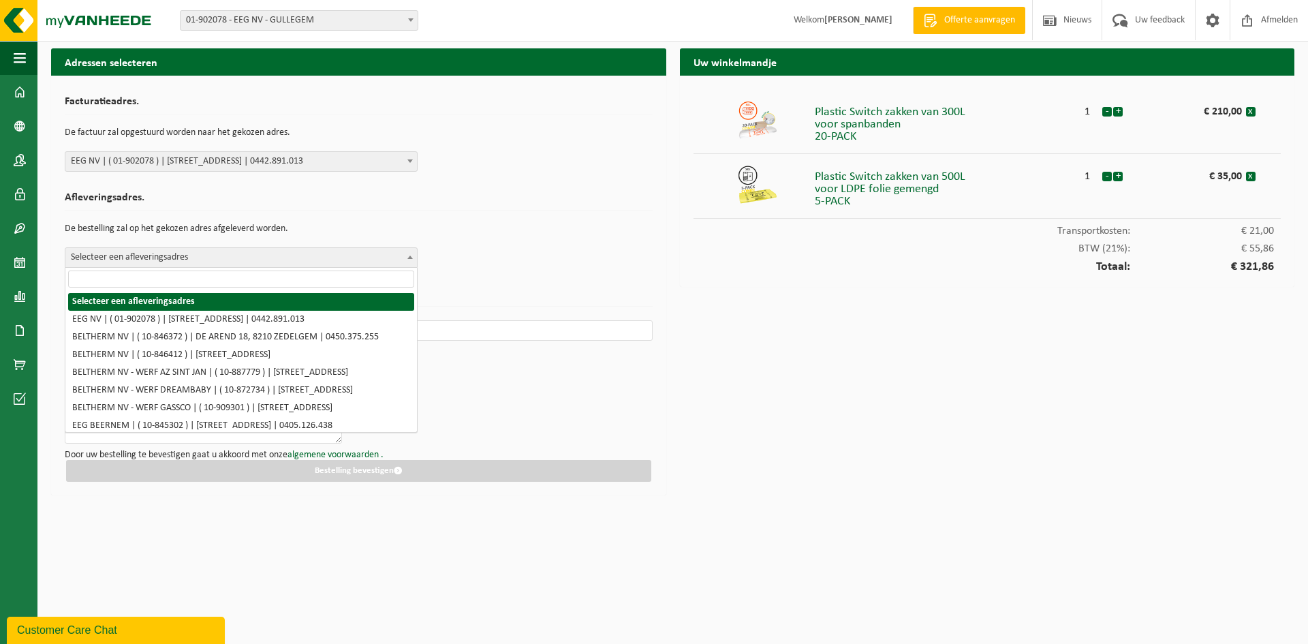
click at [284, 266] on span "Selecteer een afleveringsadres" at bounding box center [240, 257] width 351 height 19
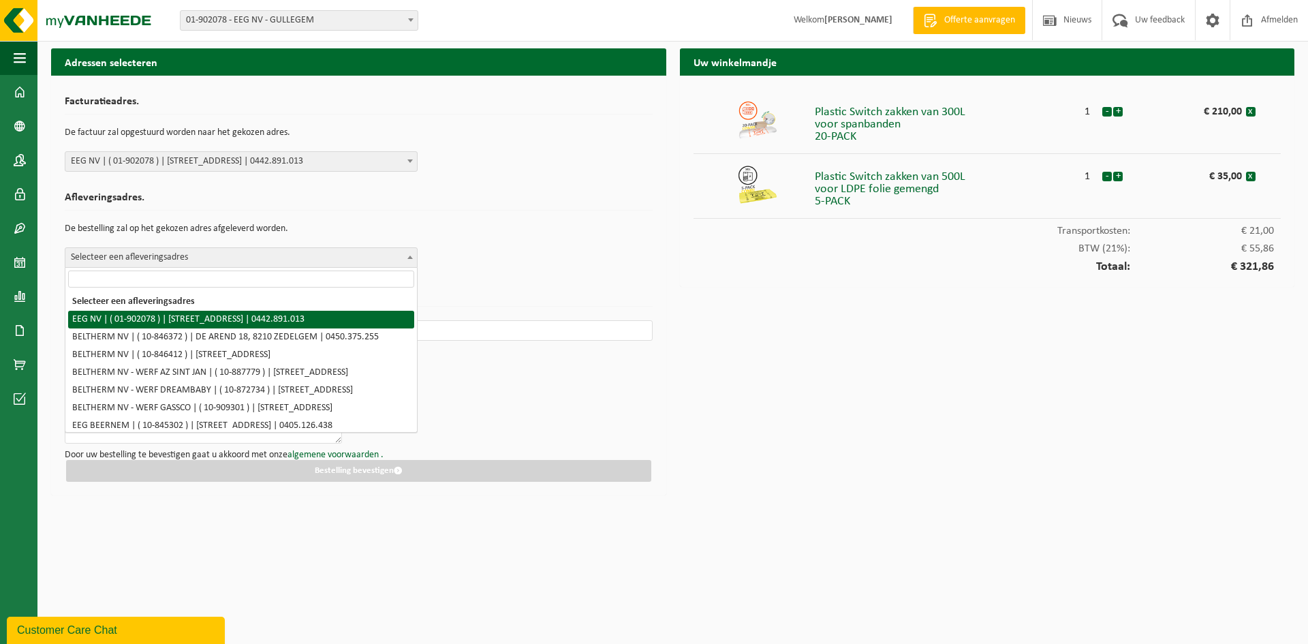
select select "5923"
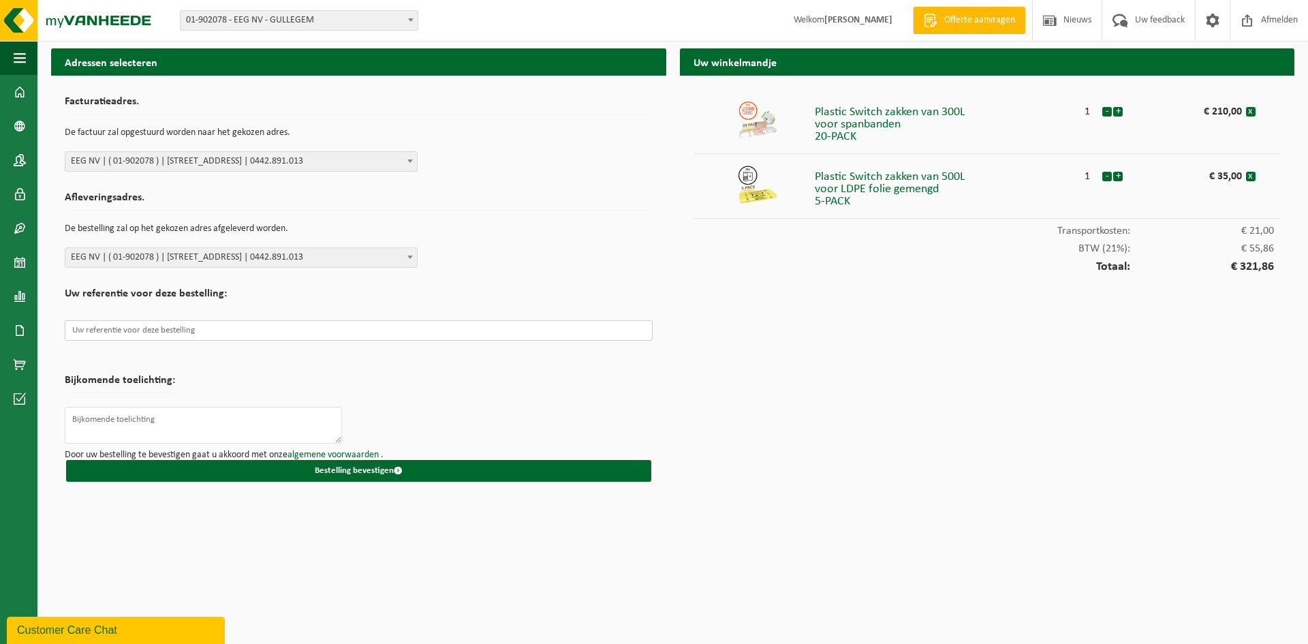
drag, startPoint x: 204, startPoint y: 329, endPoint x: 431, endPoint y: 323, distance: 227.6
click at [205, 330] on input "text" at bounding box center [359, 330] width 588 height 20
click at [171, 336] on input "text" at bounding box center [359, 330] width 588 height 20
paste input "AQ-EGG-C-25-00939"
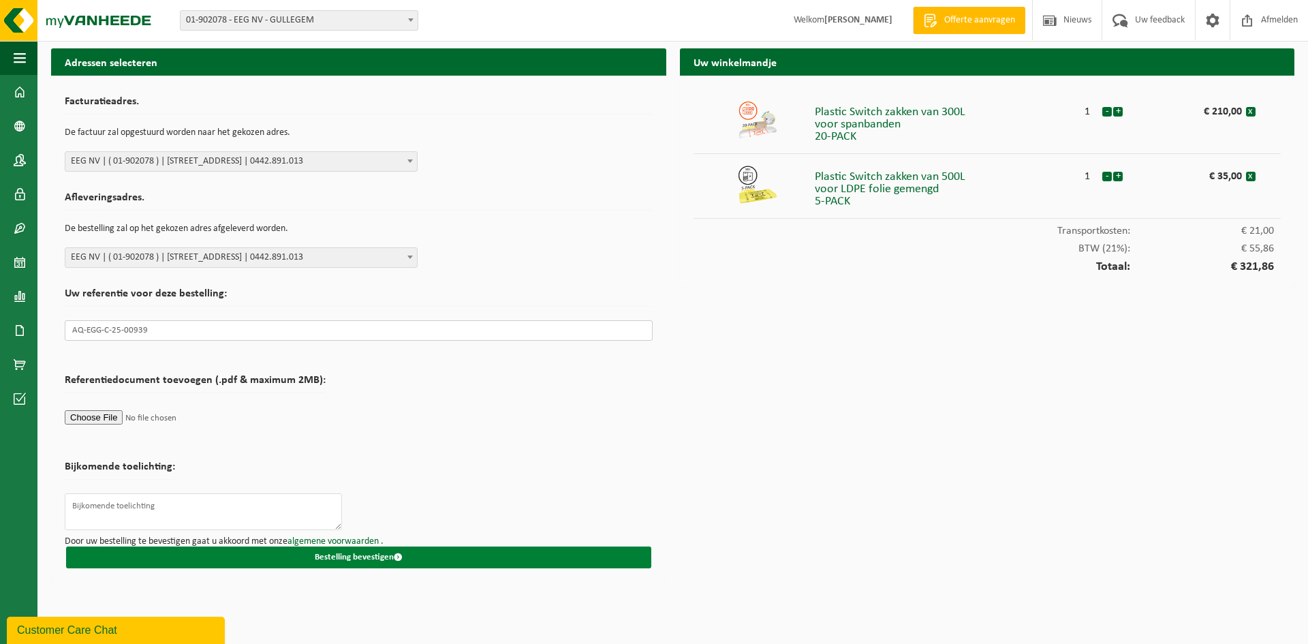
type input "AQ-EGG-C-25-00939"
click at [298, 559] on button "Bestelling bevestigen" at bounding box center [358, 557] width 585 height 22
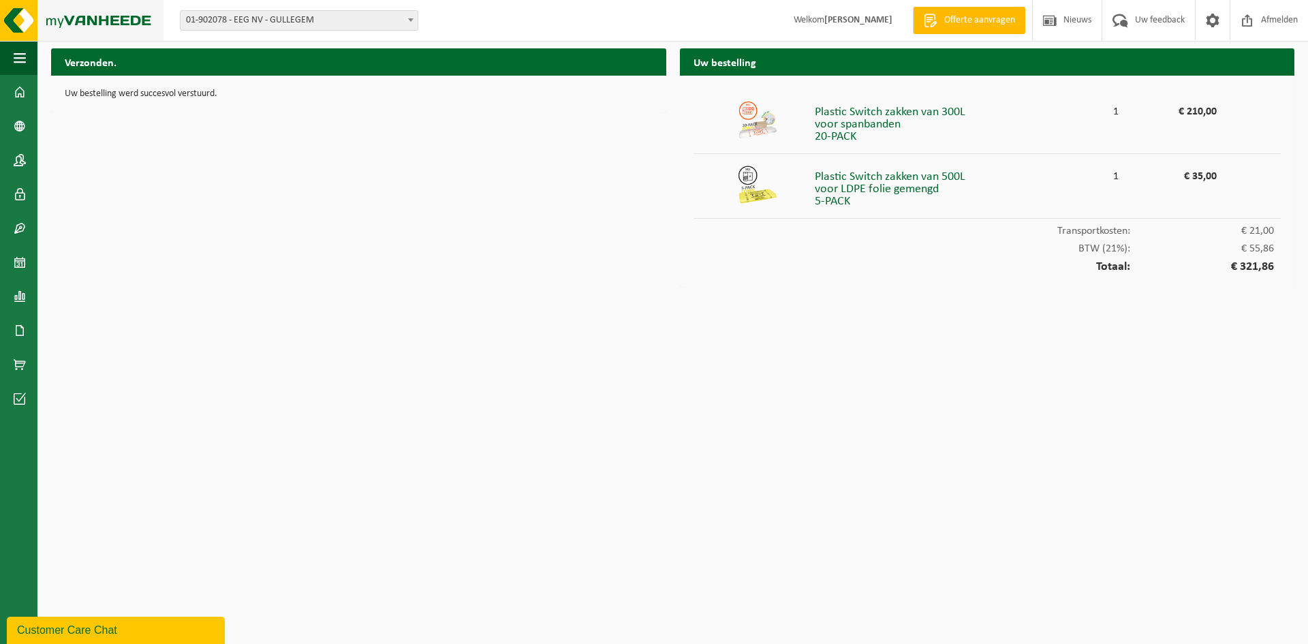
click at [109, 18] on img at bounding box center [81, 20] width 163 height 41
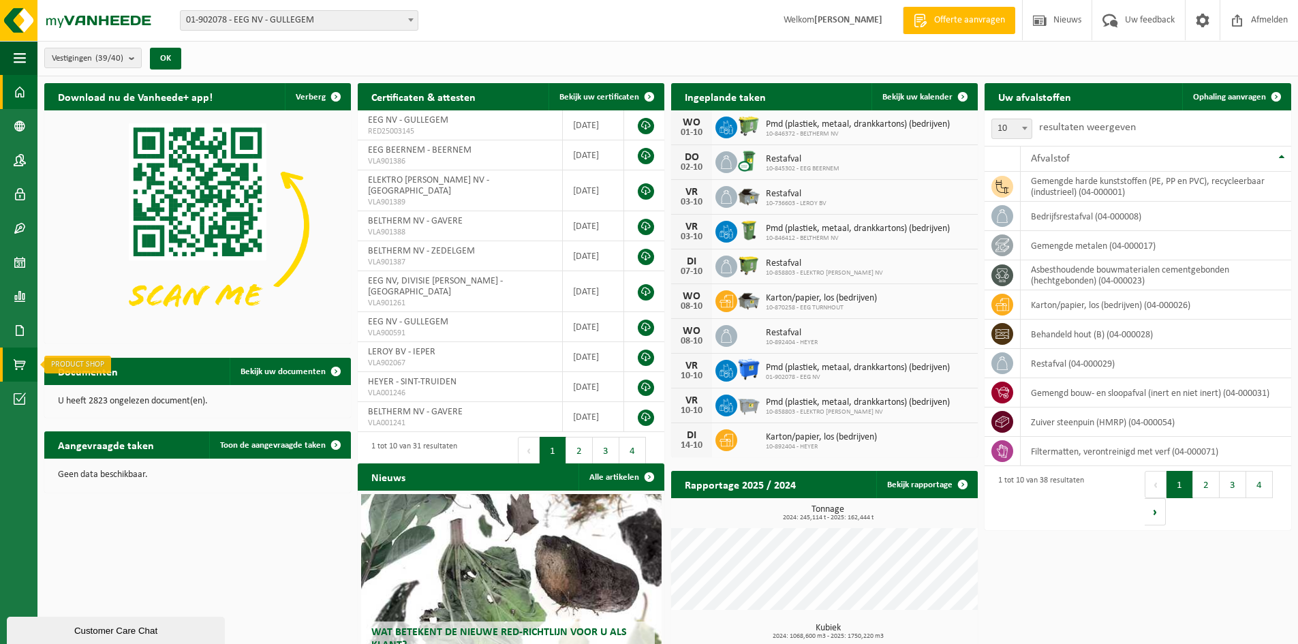
click at [12, 364] on link "Product Shop" at bounding box center [18, 364] width 37 height 34
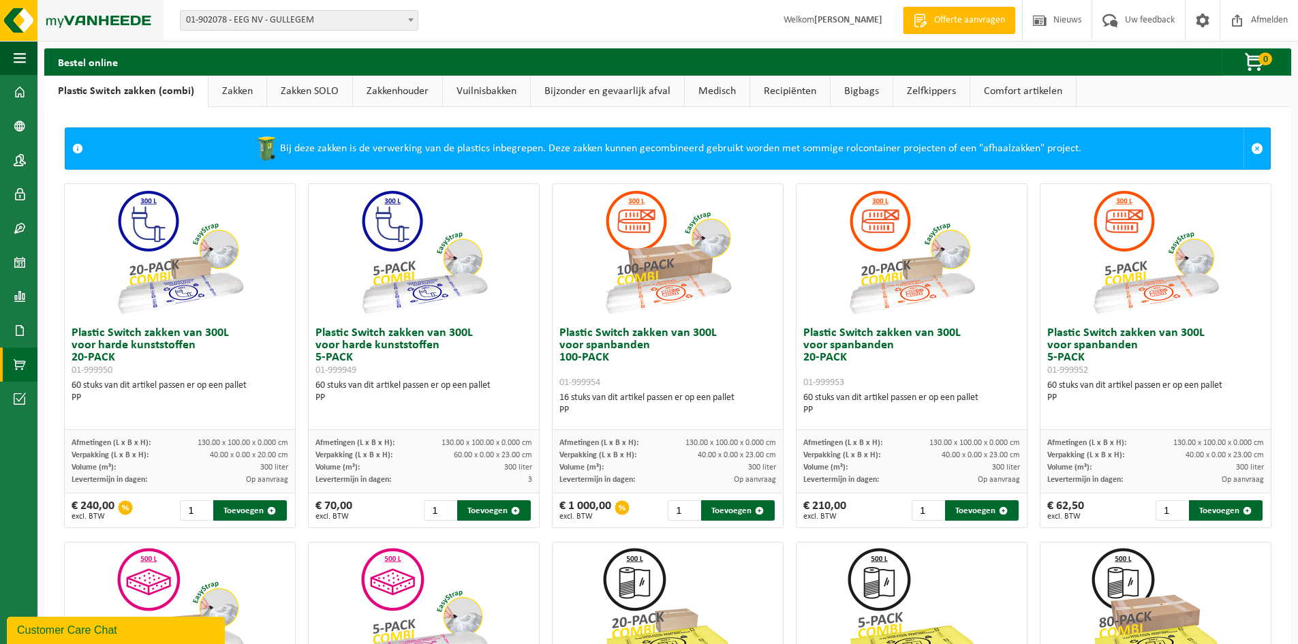
click at [31, 23] on img at bounding box center [81, 20] width 163 height 41
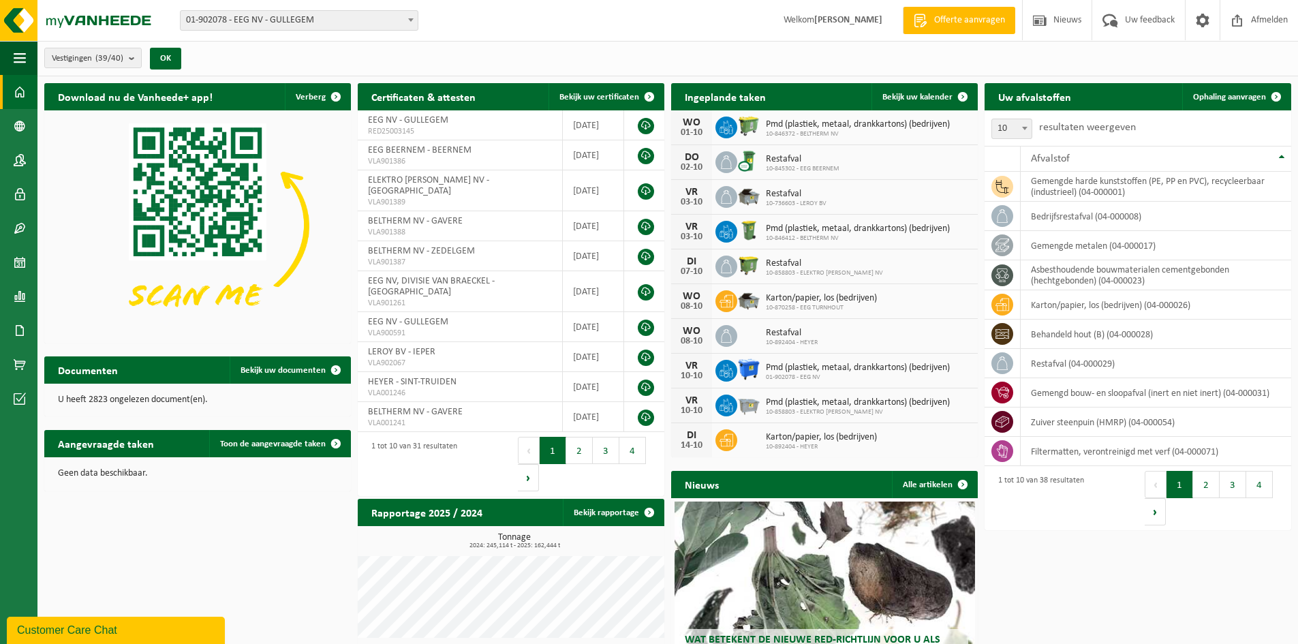
click at [216, 59] on div "Vestigingen (39/40) Alles selecteren Alles deselecteren Actieve selecteren EEG …" at bounding box center [667, 58] width 1260 height 35
click at [642, 72] on div "Vestigingen (39/40) Alles selecteren Alles deselecteren Actieve selecteren EEG …" at bounding box center [667, 58] width 1260 height 35
click at [98, 25] on img at bounding box center [81, 20] width 163 height 41
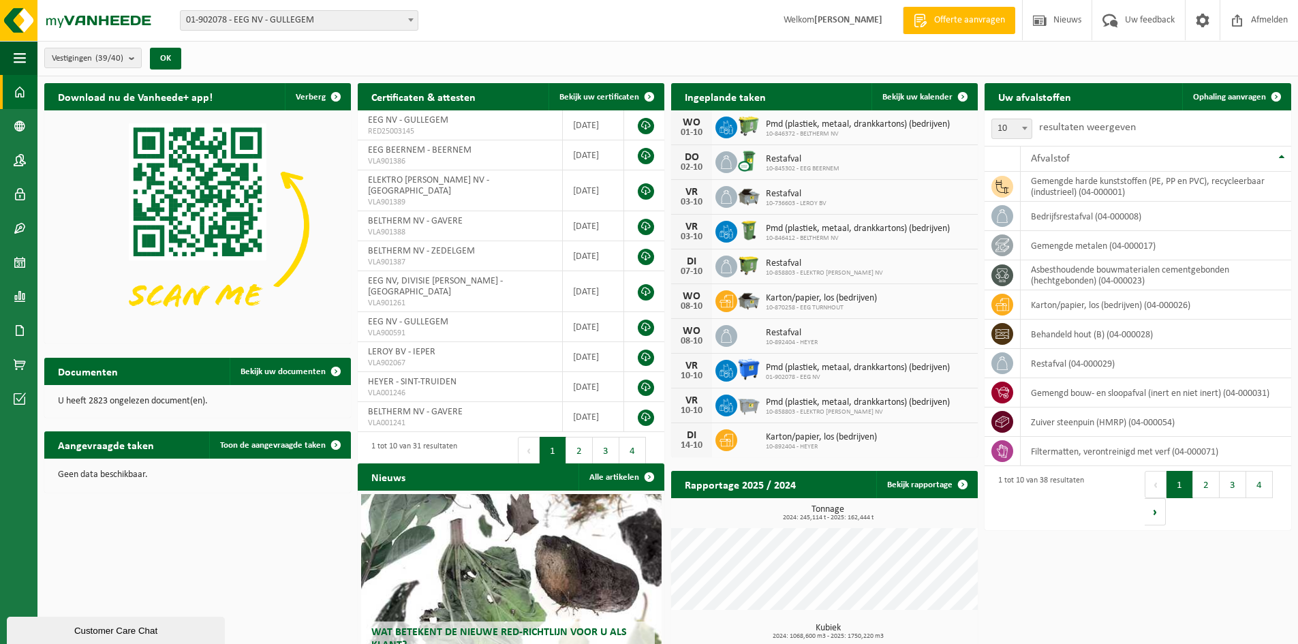
click at [853, 27] on span "Welkom [PERSON_NAME]" at bounding box center [833, 20] width 126 height 40
click at [828, 21] on strong "[PERSON_NAME]" at bounding box center [848, 20] width 68 height 10
click at [19, 128] on span at bounding box center [20, 126] width 12 height 34
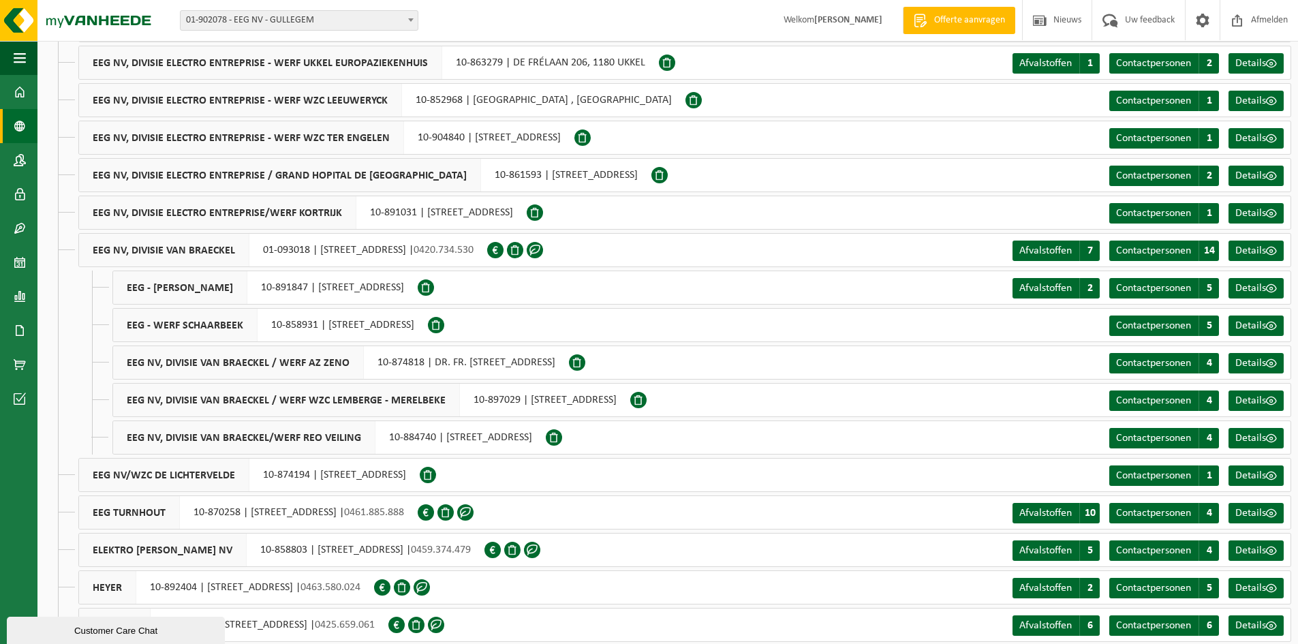
scroll to position [924, 0]
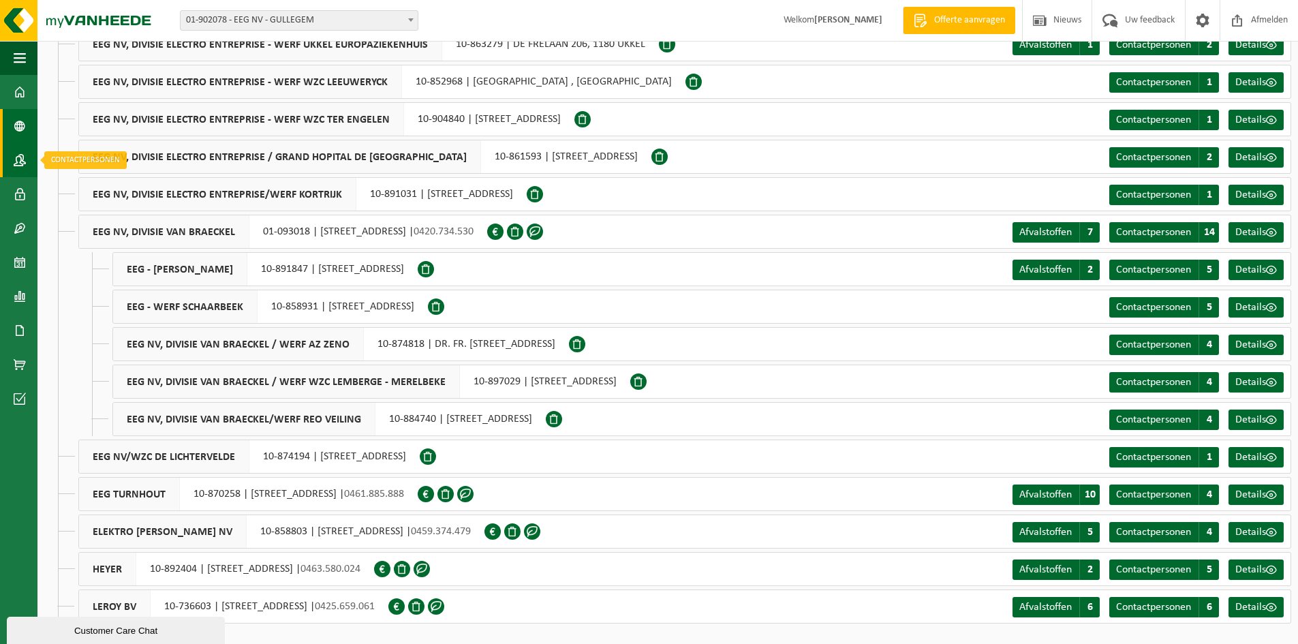
click at [8, 161] on link "Contactpersonen" at bounding box center [18, 160] width 37 height 34
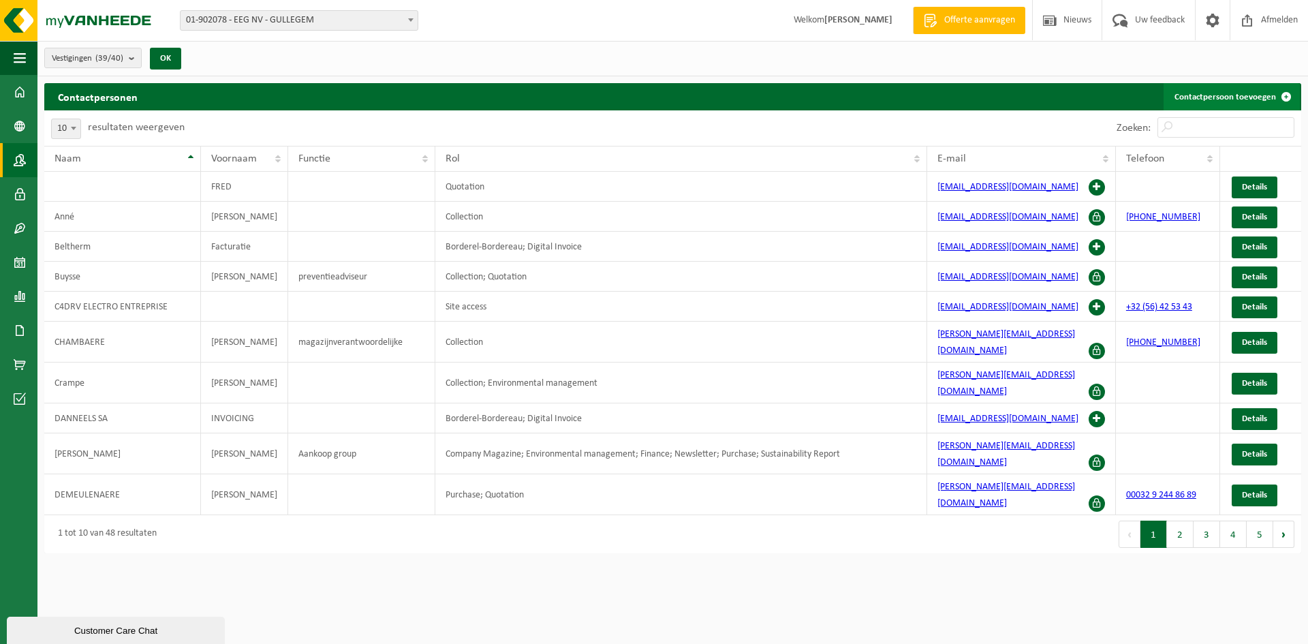
click at [1245, 91] on link "Contactpersoon toevoegen" at bounding box center [1231, 96] width 136 height 27
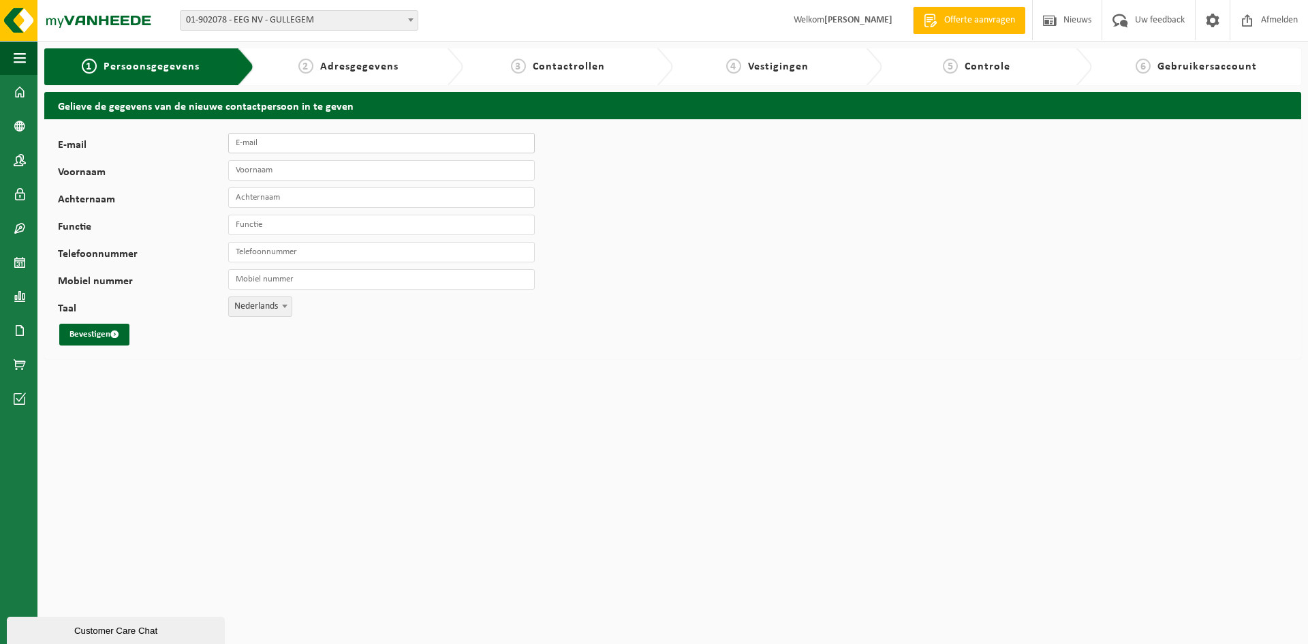
click at [297, 142] on input "E-mail" at bounding box center [381, 143] width 307 height 20
type input "[PERSON_NAME][EMAIL_ADDRESS][DOMAIN_NAME]"
type input "[PERSON_NAME]"
type input "Desmet"
click at [289, 224] on input "Functie" at bounding box center [381, 225] width 307 height 20
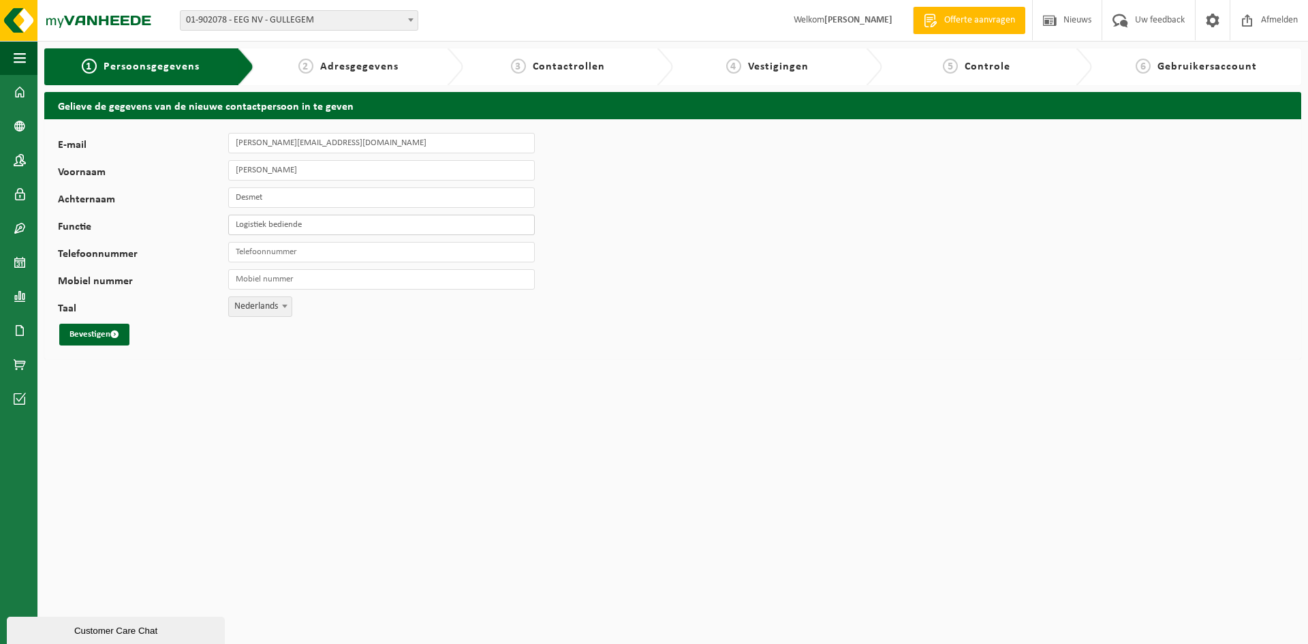
type input "Logistiek bediende"
type input "[PHONE_NUMBER]"
click at [106, 338] on button "Bevestigen" at bounding box center [94, 335] width 70 height 22
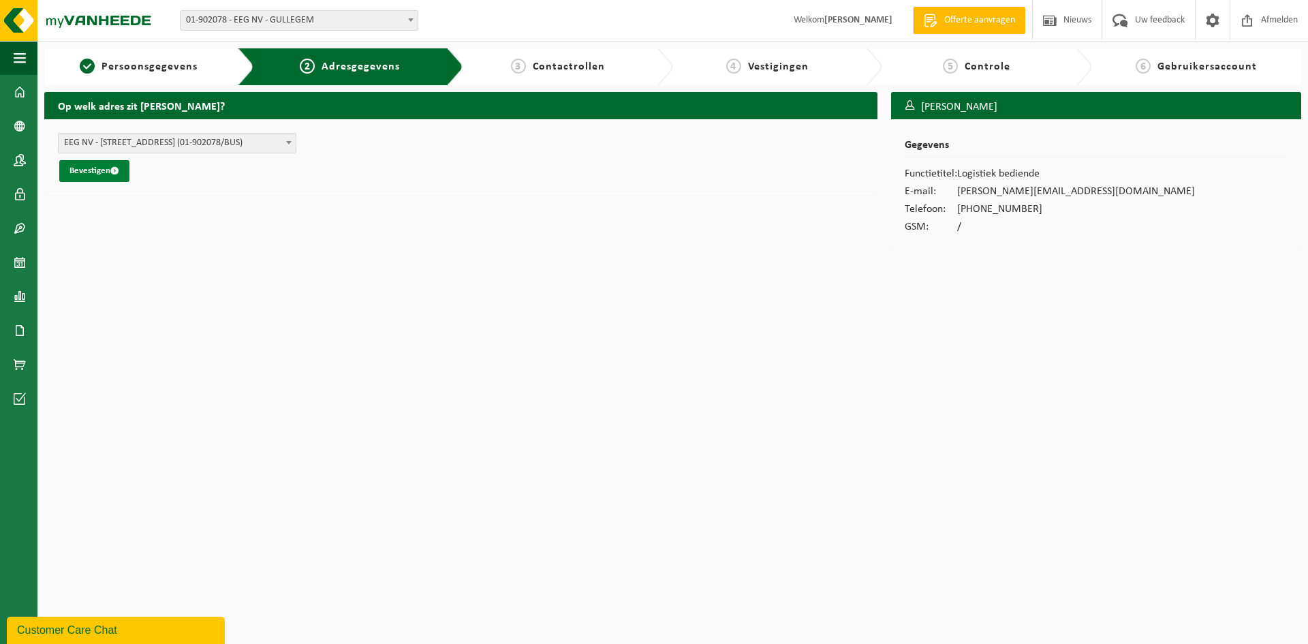
click at [101, 170] on button "Bevestigen" at bounding box center [94, 171] width 70 height 22
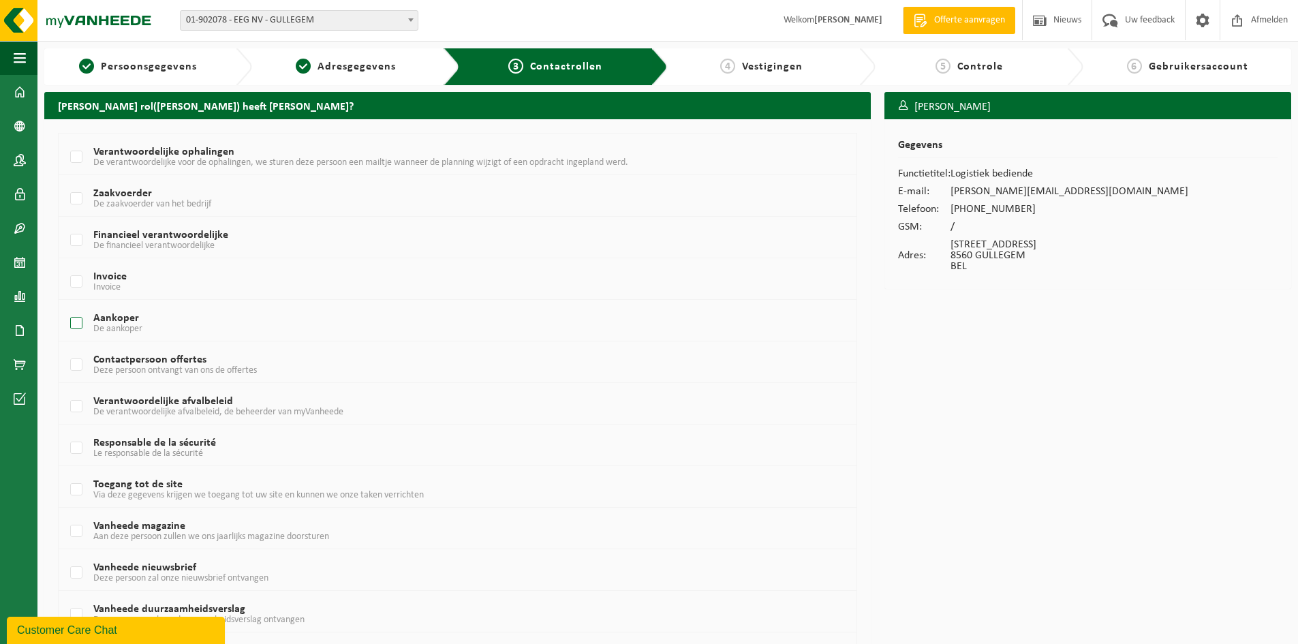
click at [74, 318] on label "Aankoper De aankoper" at bounding box center [423, 323] width 712 height 20
click at [65, 307] on input "Aankoper De aankoper" at bounding box center [65, 306] width 1 height 1
checkbox input "true"
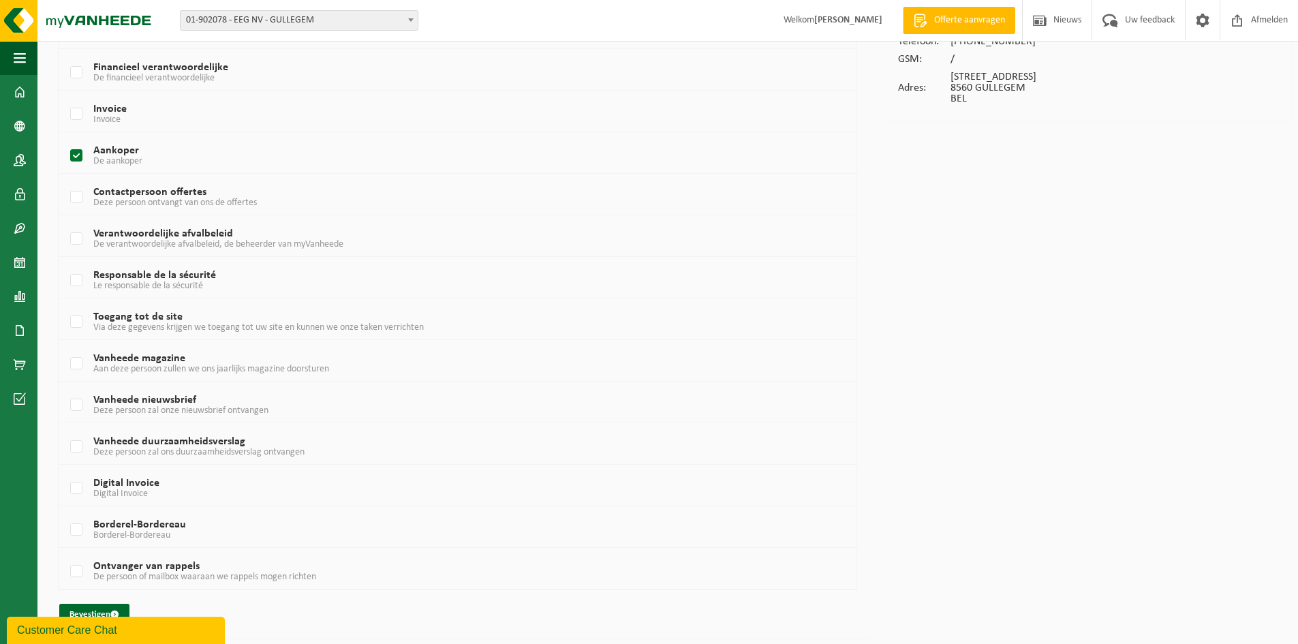
scroll to position [169, 0]
click at [99, 610] on button "Bevestigen" at bounding box center [94, 613] width 70 height 22
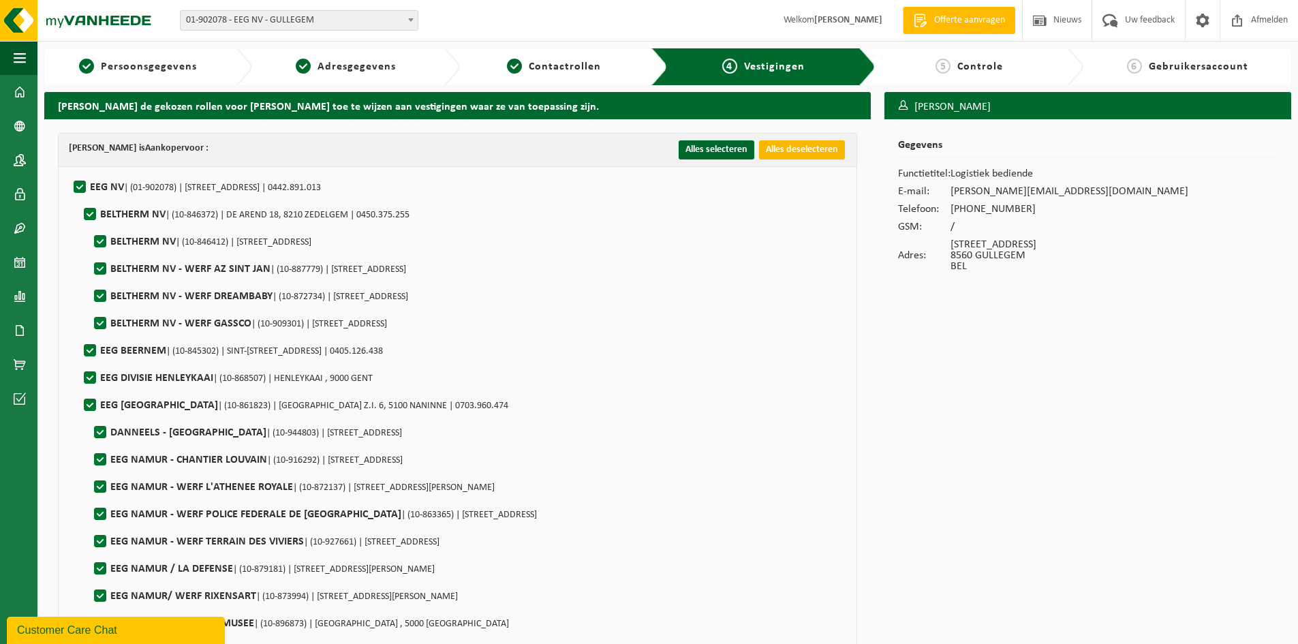
click at [785, 155] on button "Alles deselecteren" at bounding box center [802, 149] width 86 height 19
checkbox input "false"
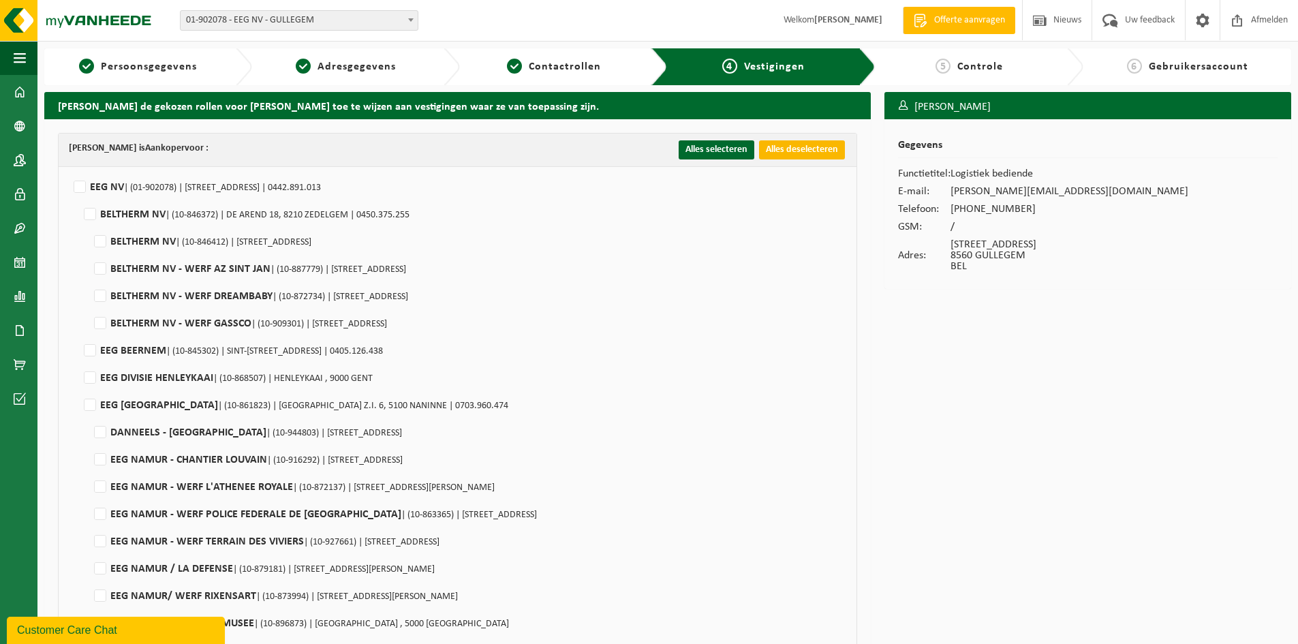
checkbox input "false"
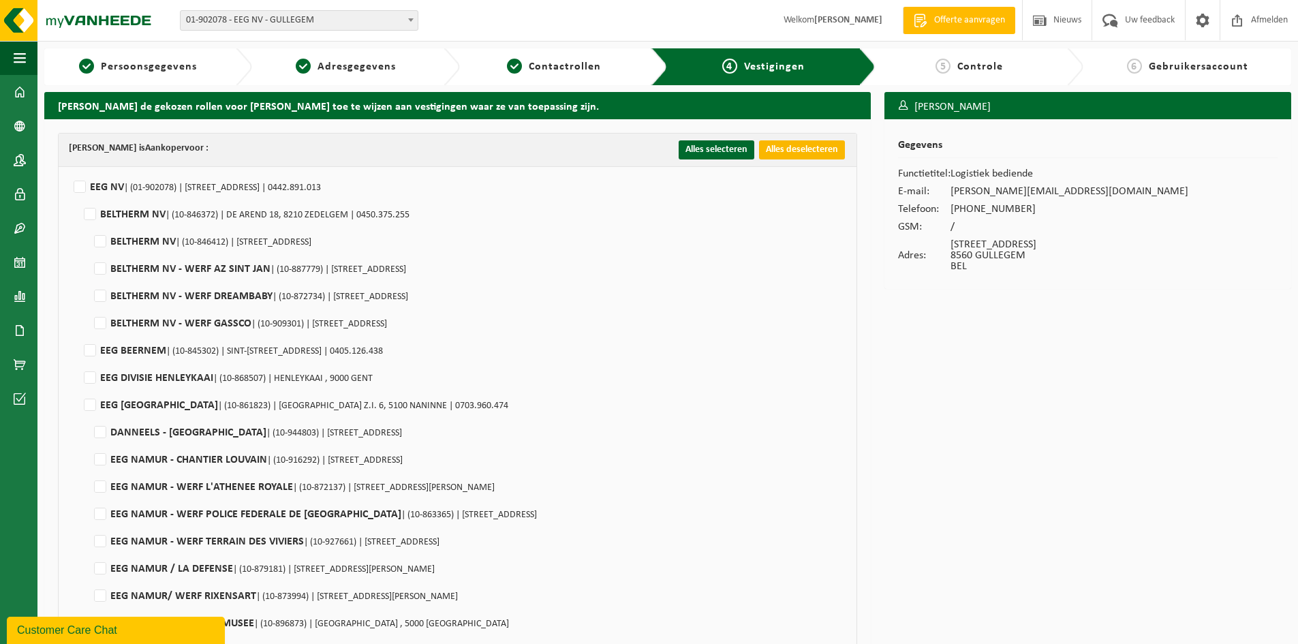
checkbox input "false"
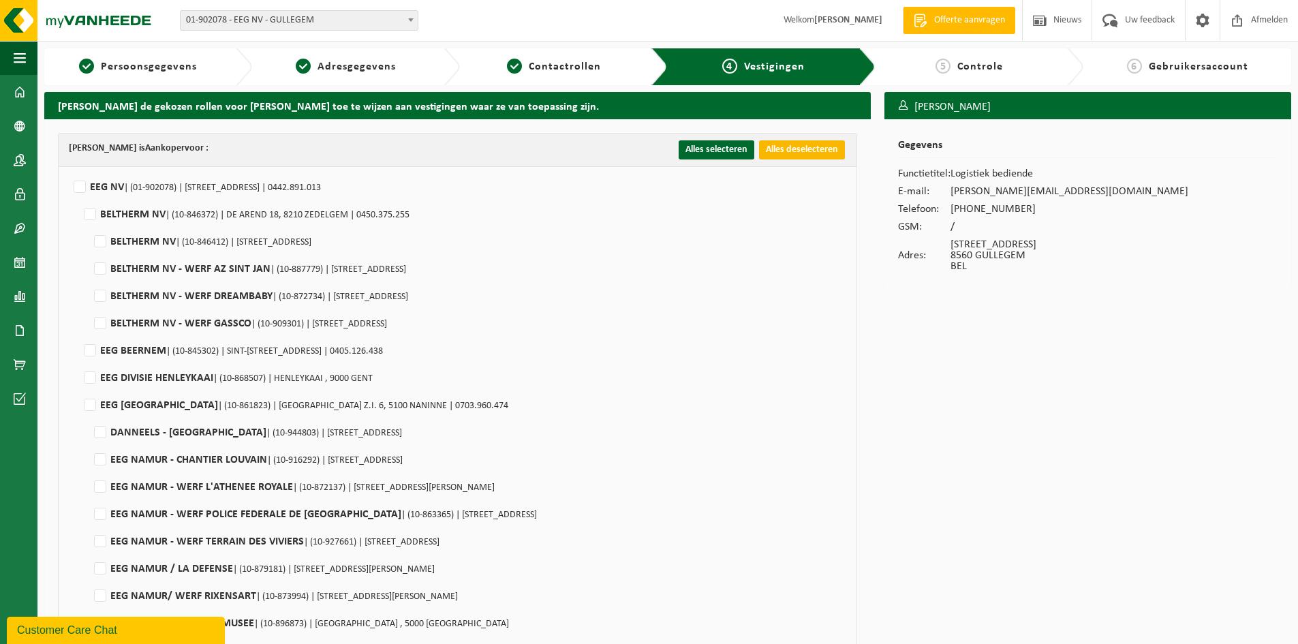
checkbox input "false"
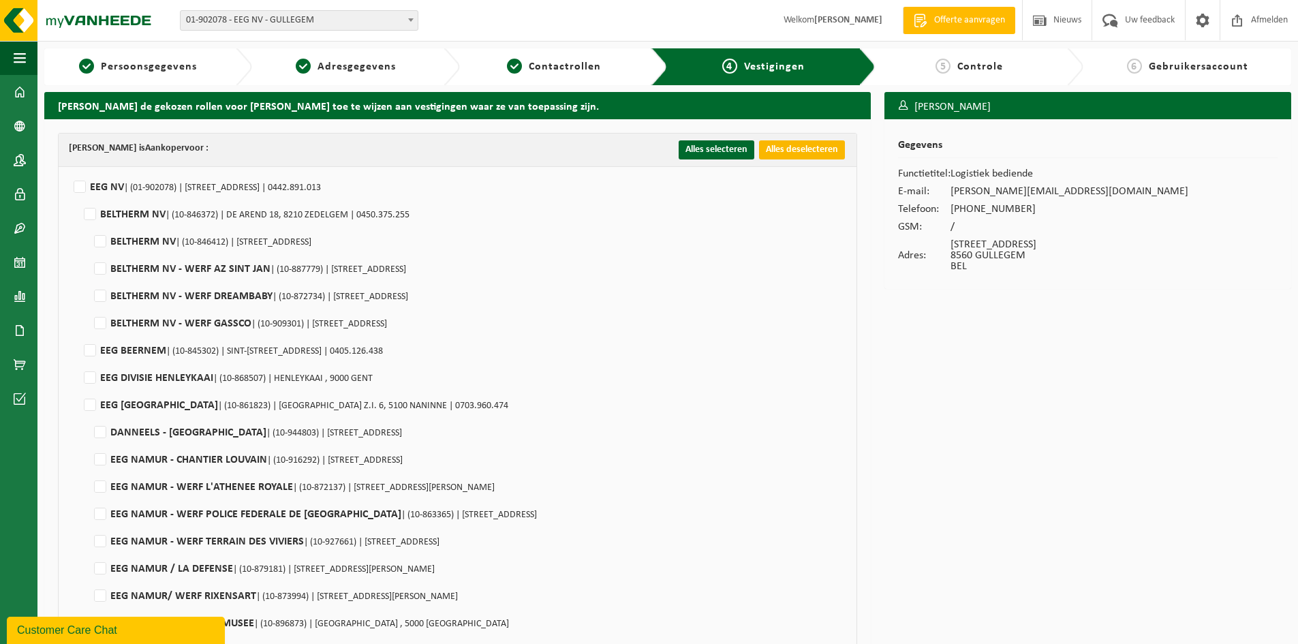
checkbox input "false"
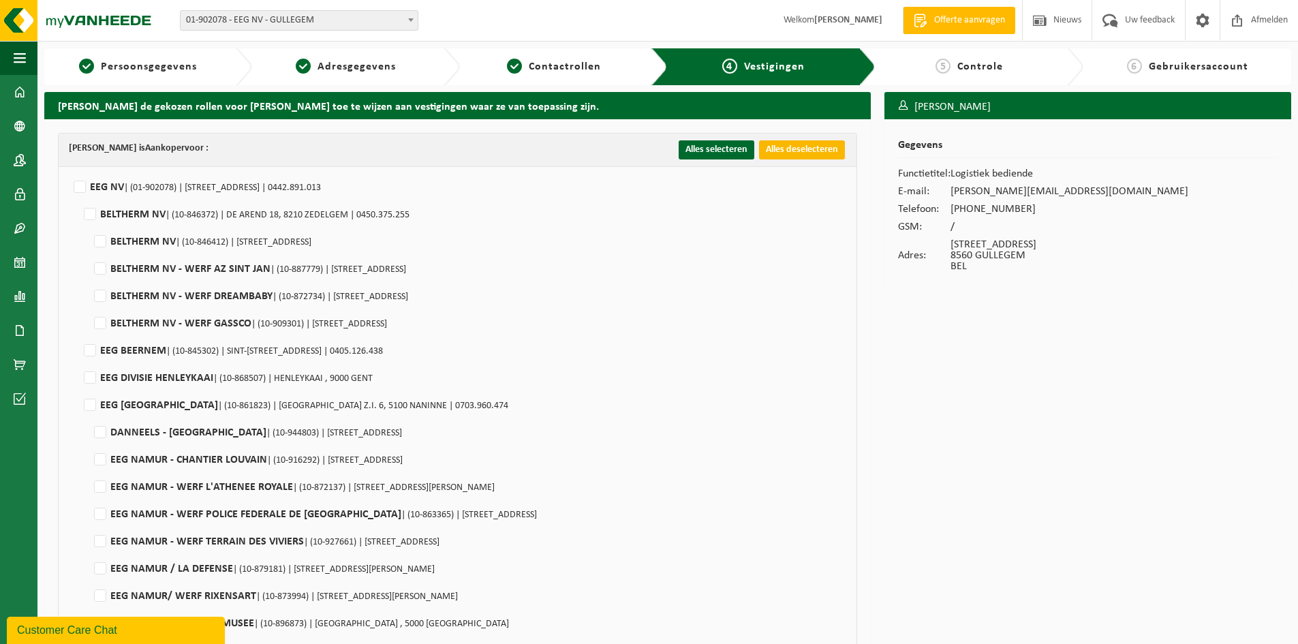
checkbox input "false"
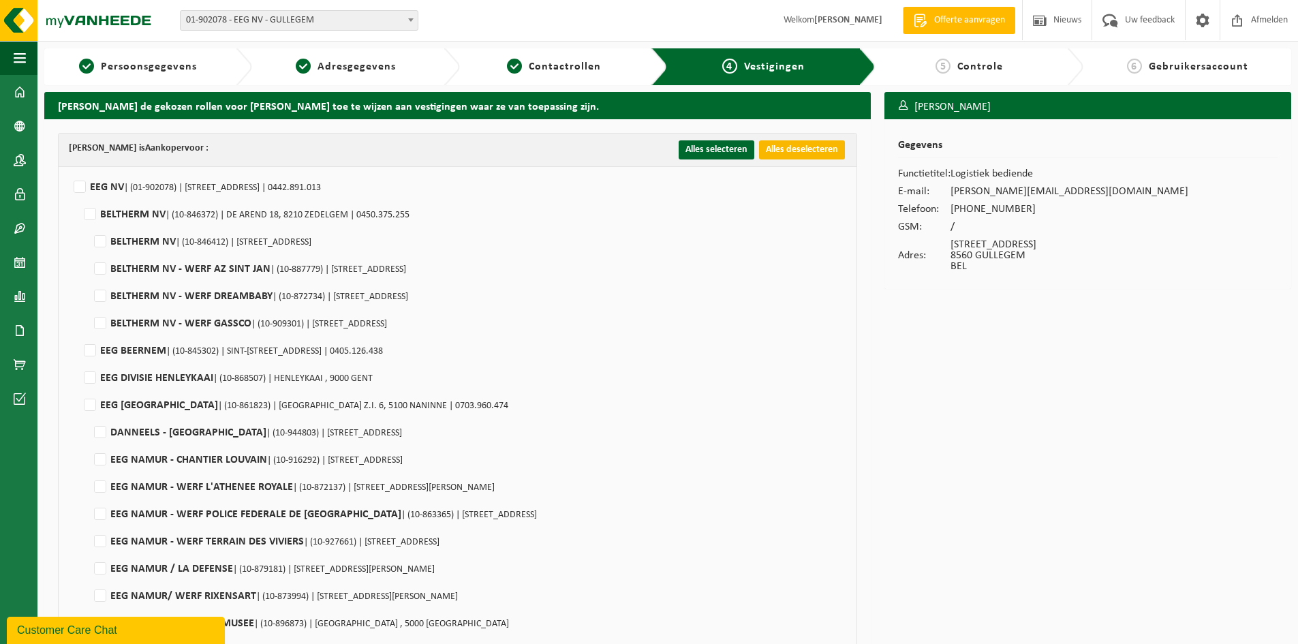
checkbox input "false"
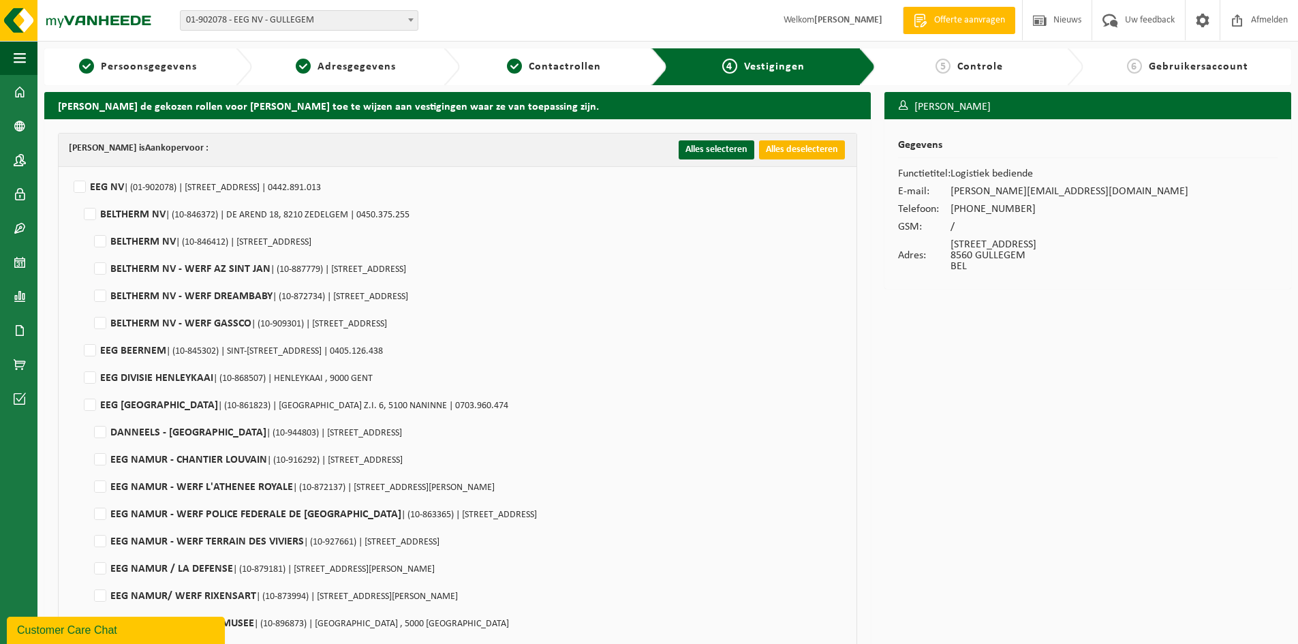
checkbox input "false"
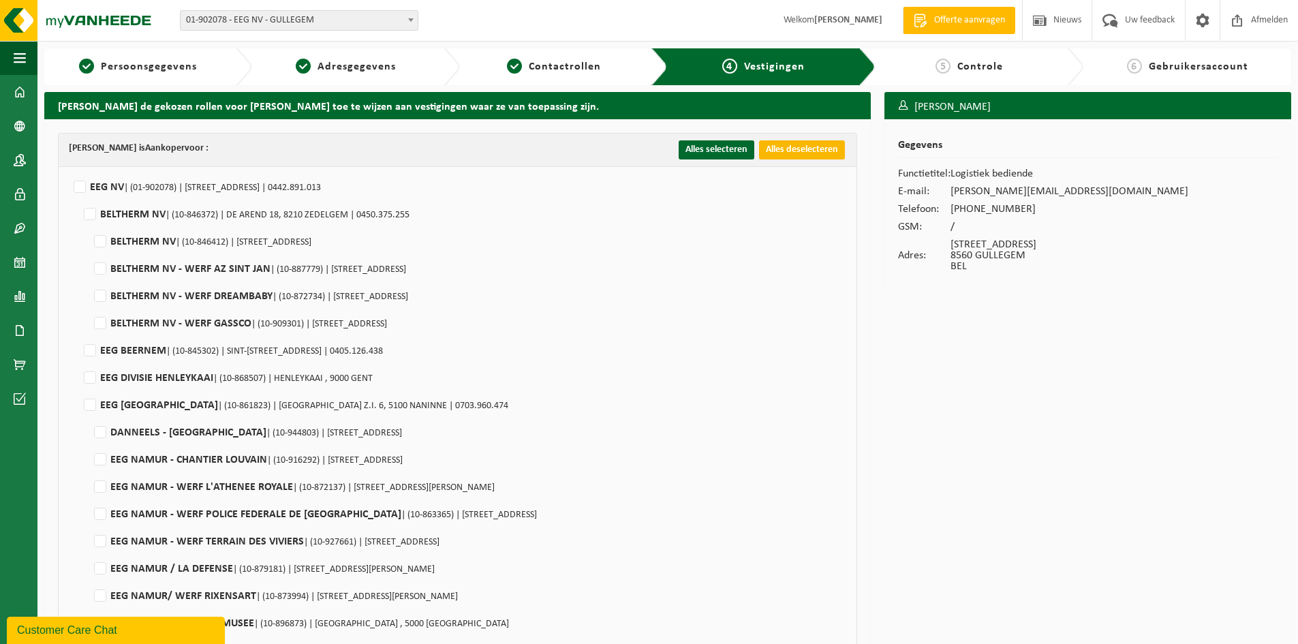
checkbox input "false"
click at [87, 192] on label"] "EEG NV | (01-902078) | OOSTLAAN 5, 8560 GULLEGEM | 0442.891.013" at bounding box center [196, 187] width 250 height 20
click at [69, 170] on input "EEG NV | (01-902078) | OOSTLAAN 5, 8560 GULLEGEM | 0442.891.013" at bounding box center [68, 170] width 1 height 1
checkbox input "true"
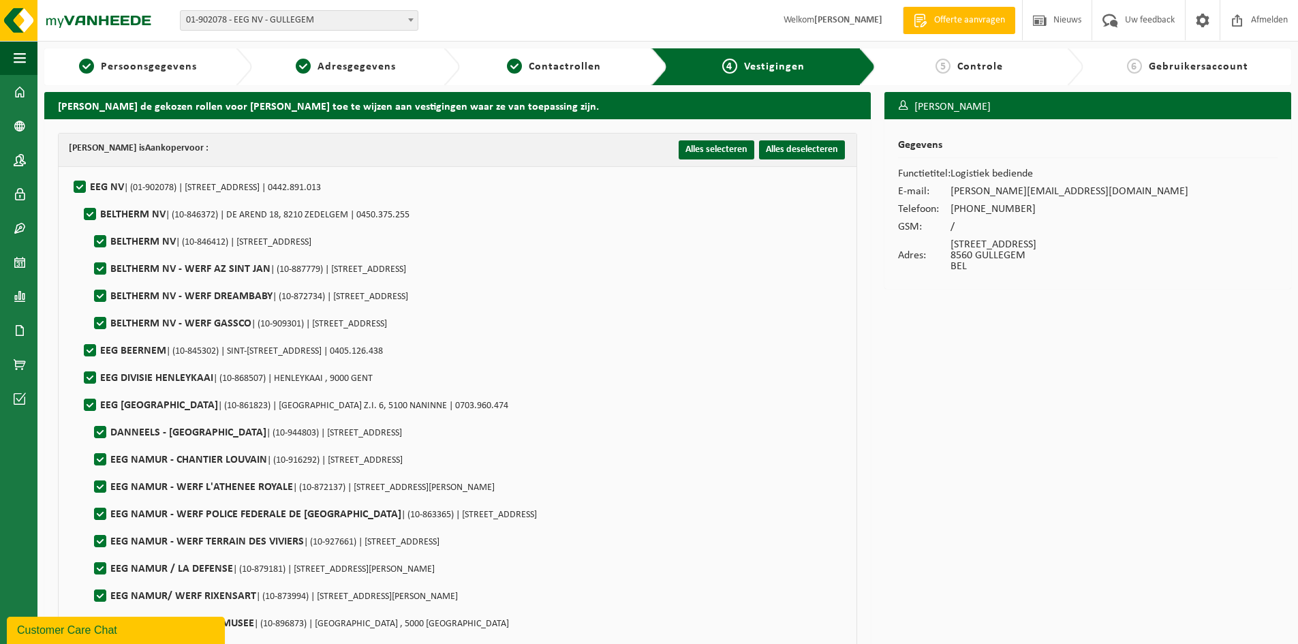
checkbox input "true"
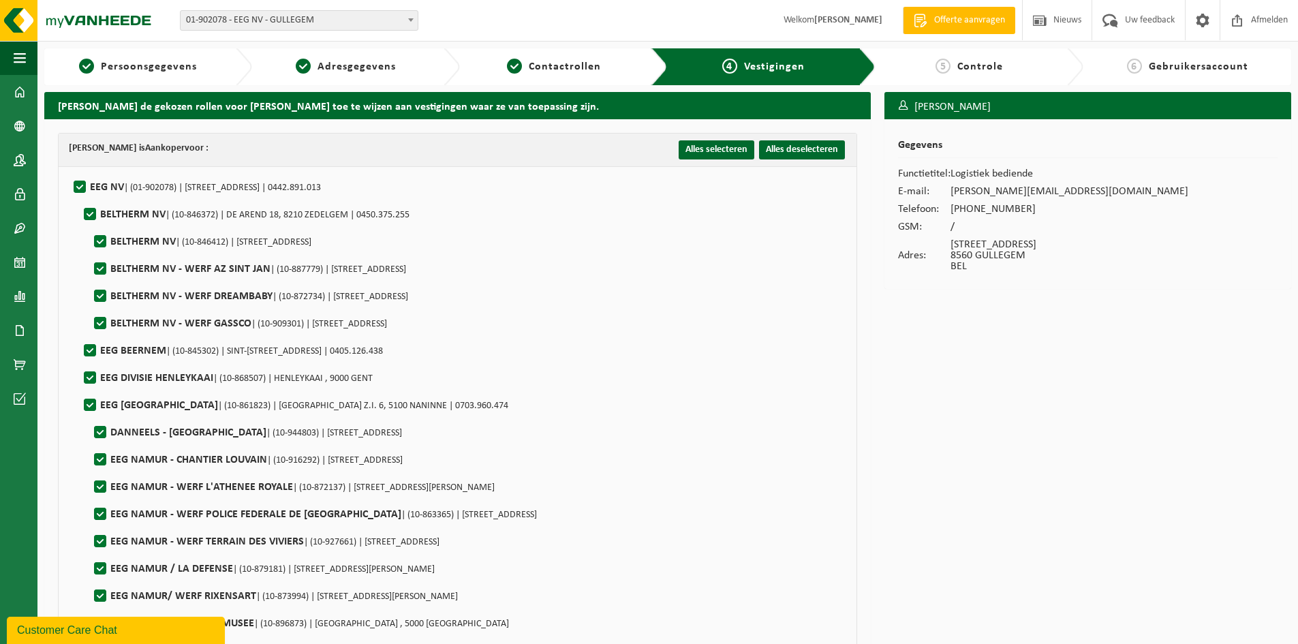
checkbox input "true"
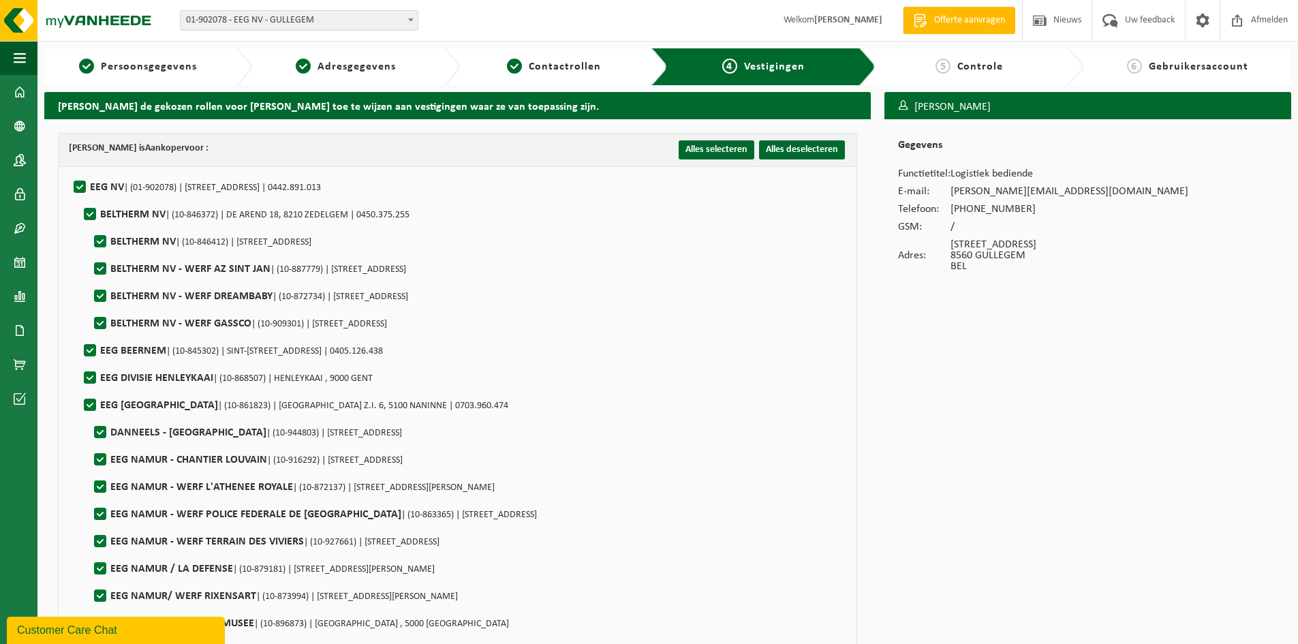
checkbox input "true"
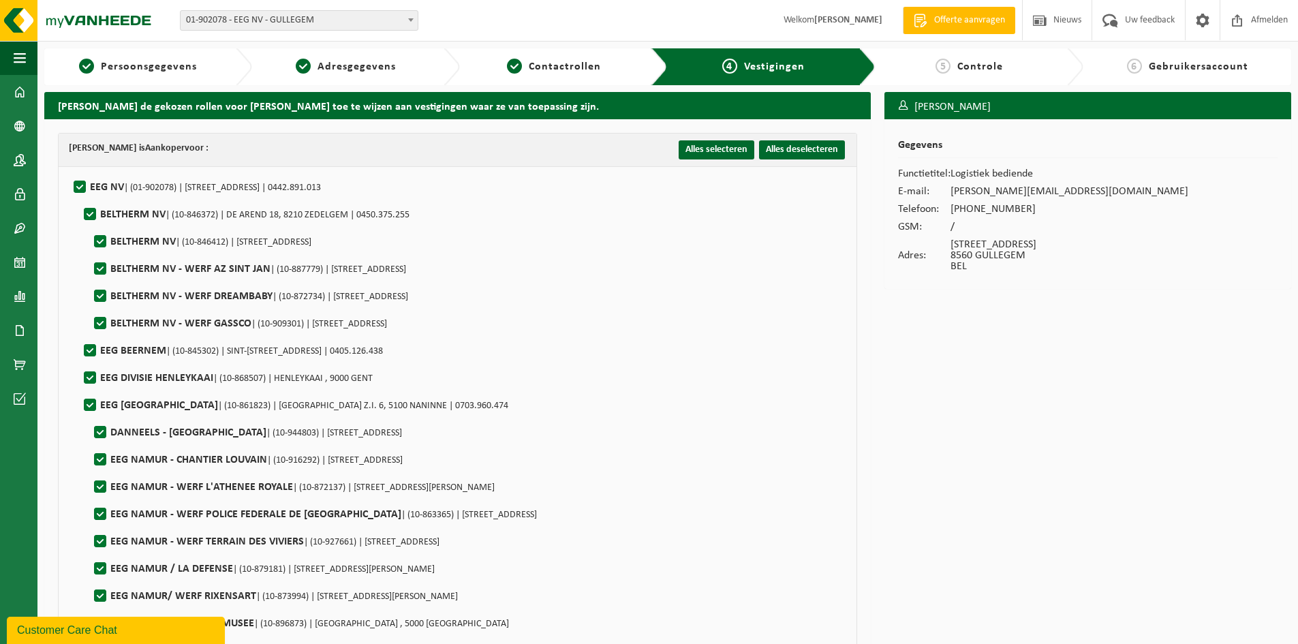
checkbox input "true"
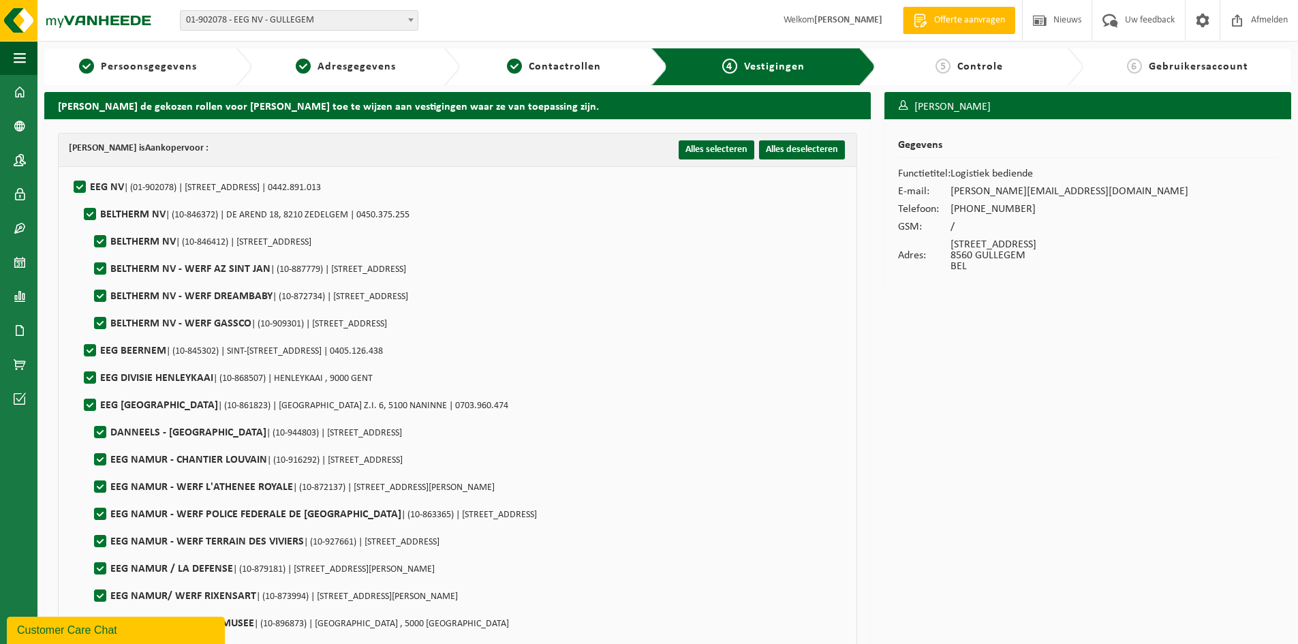
checkbox input "true"
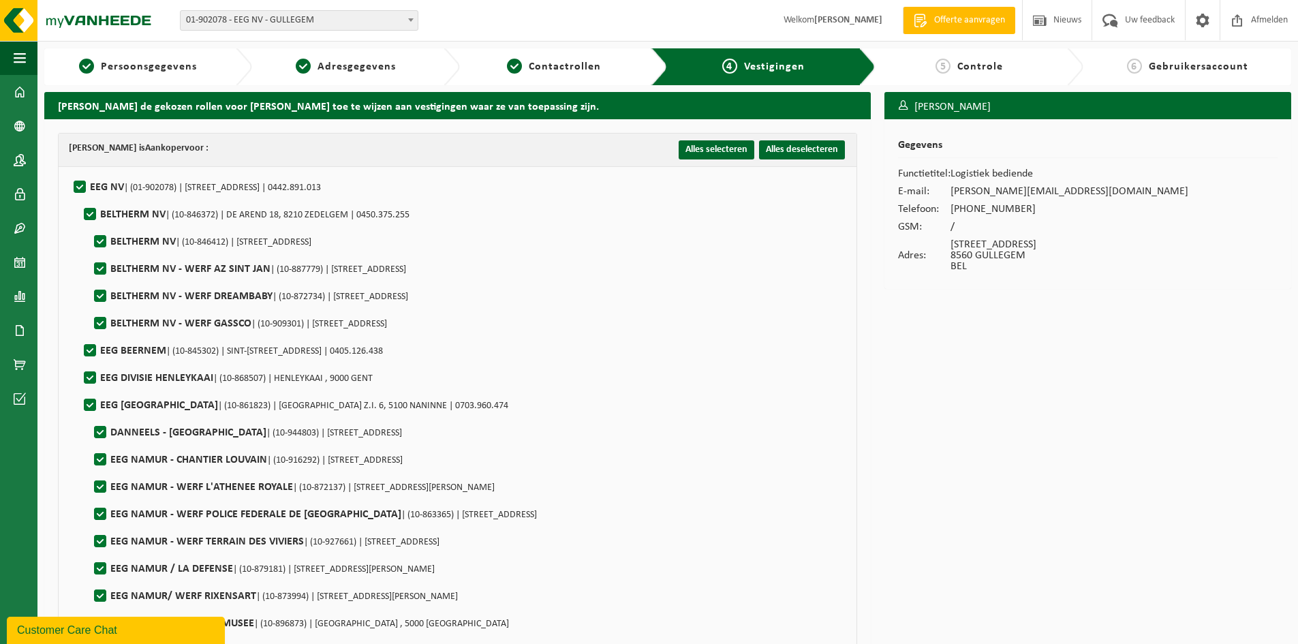
checkbox input "true"
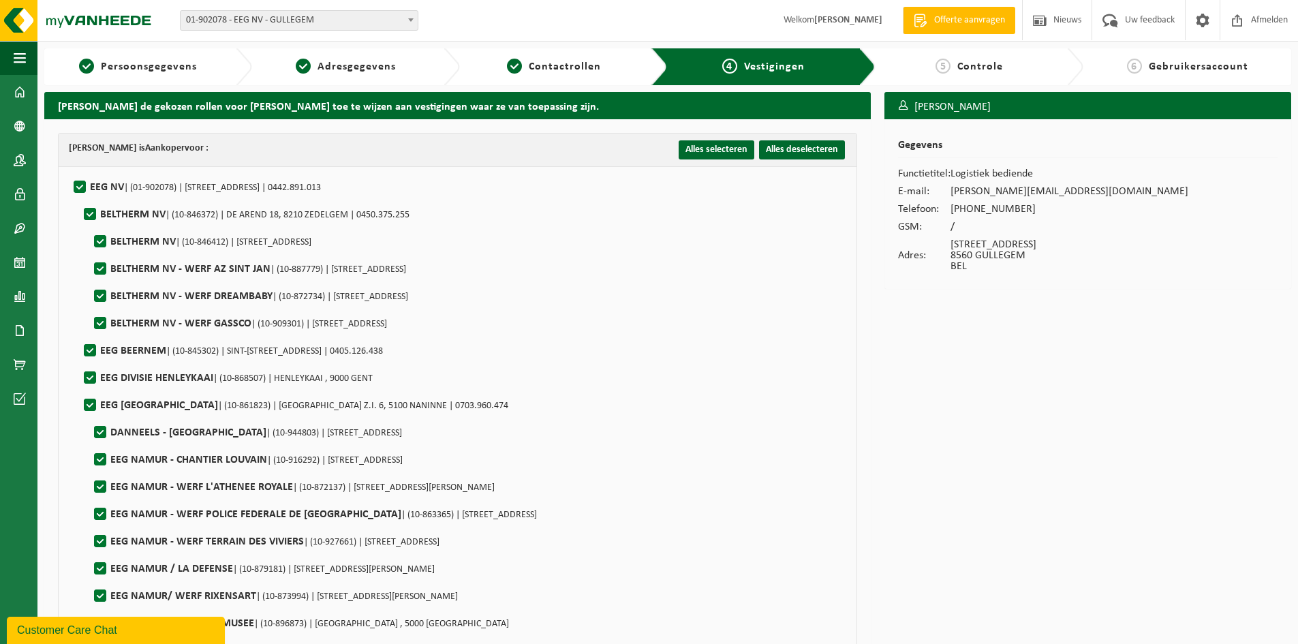
checkbox input "true"
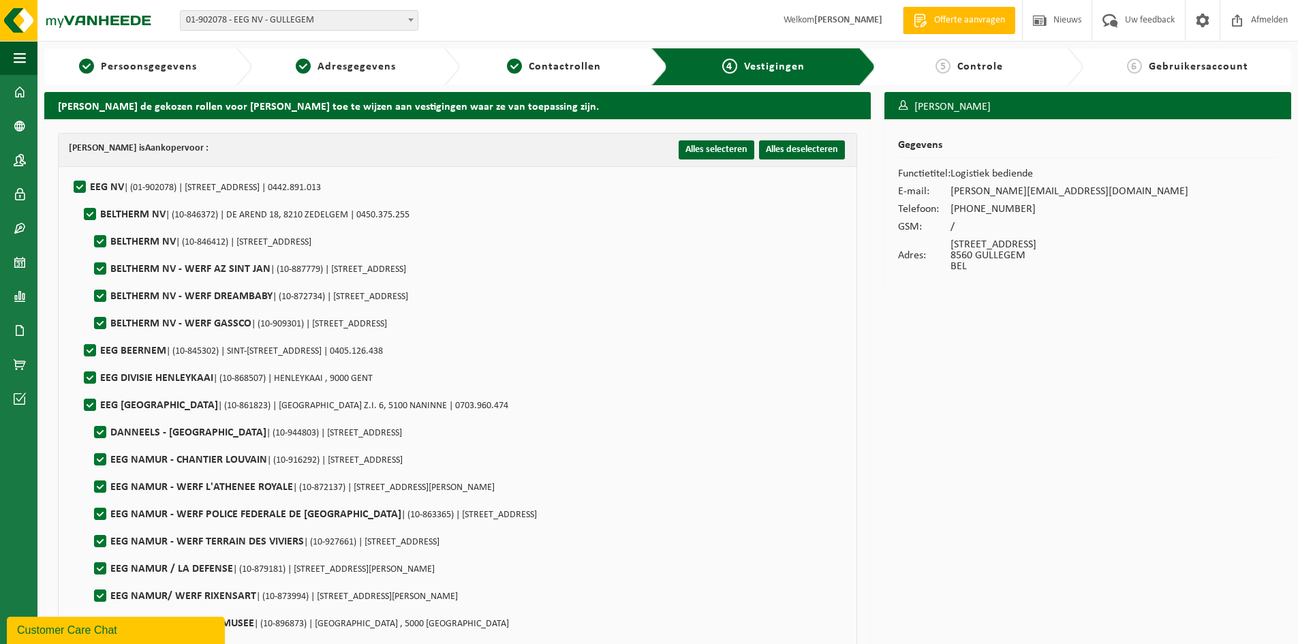
checkbox input "true"
click at [816, 156] on button "Alles deselecteren" at bounding box center [802, 149] width 86 height 19
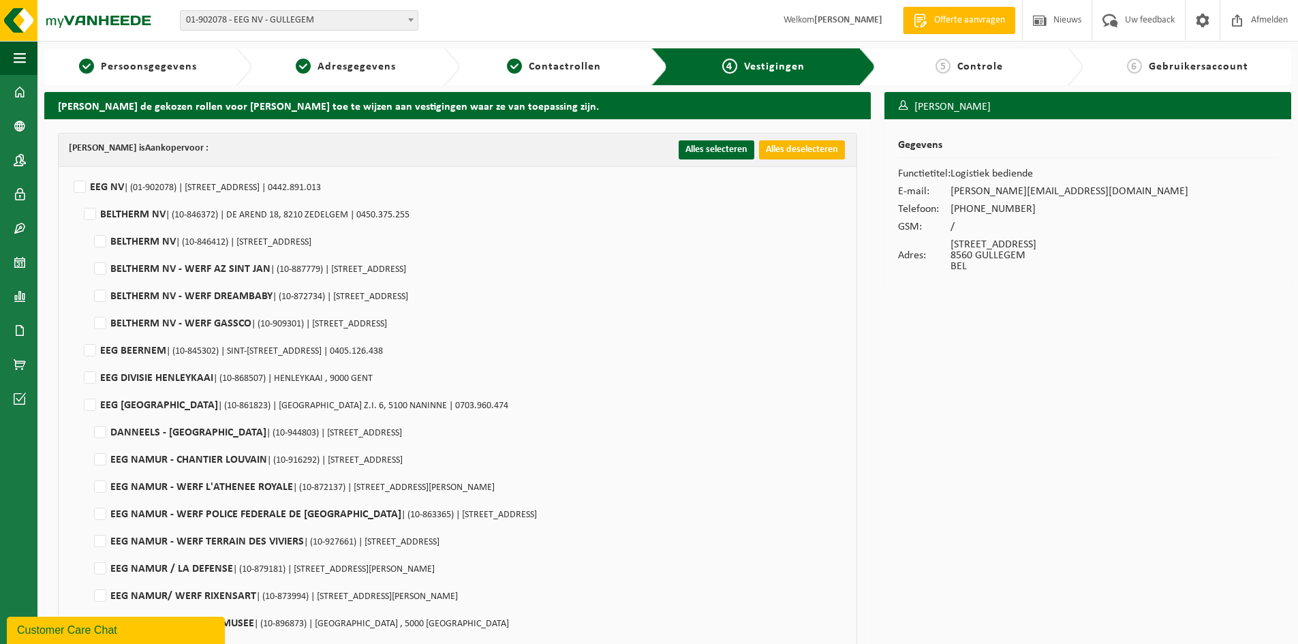
checkbox input "false"
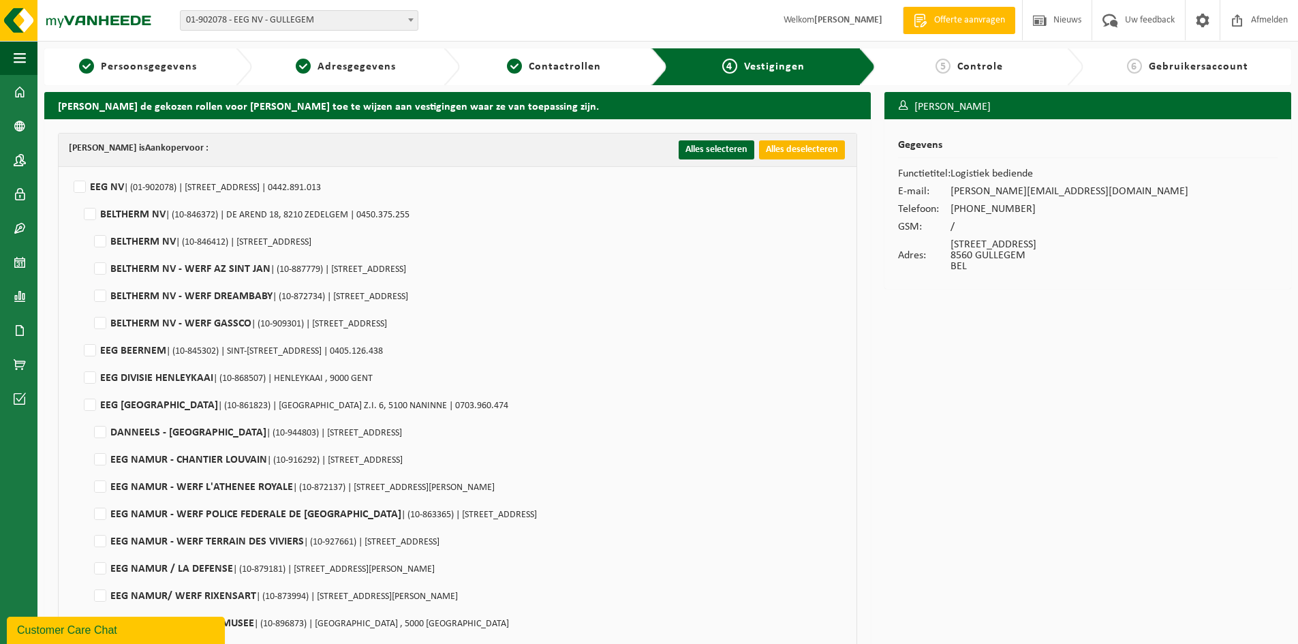
checkbox input "false"
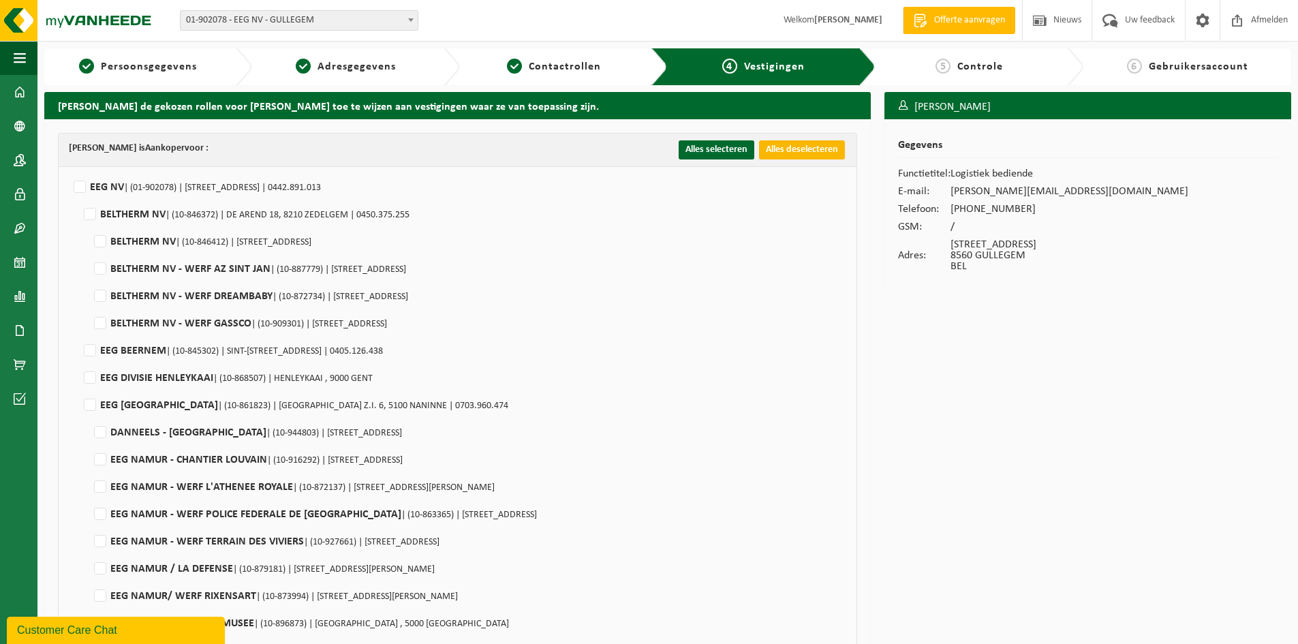
checkbox input "false"
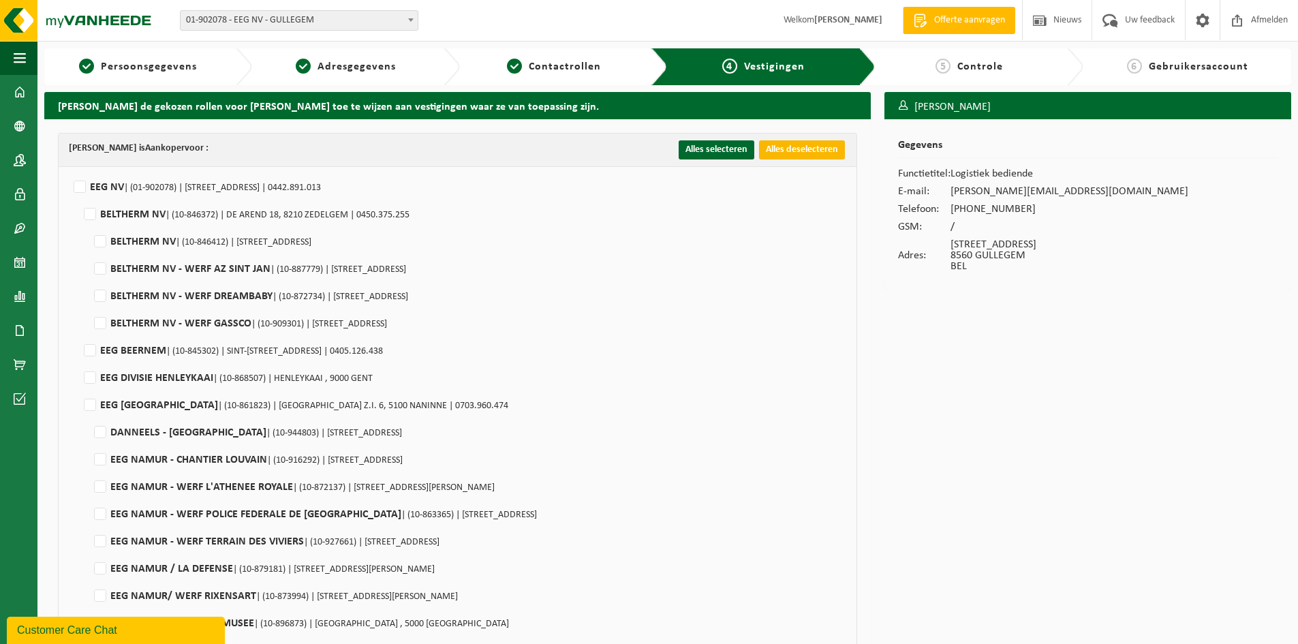
checkbox input "false"
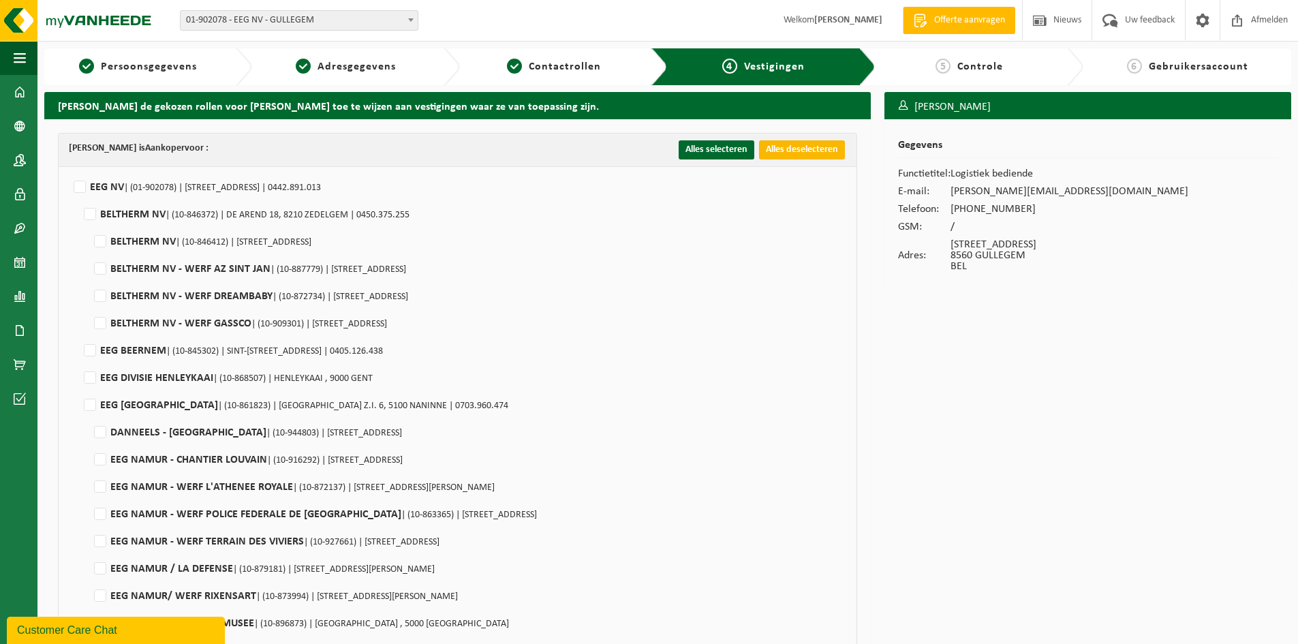
checkbox input "false"
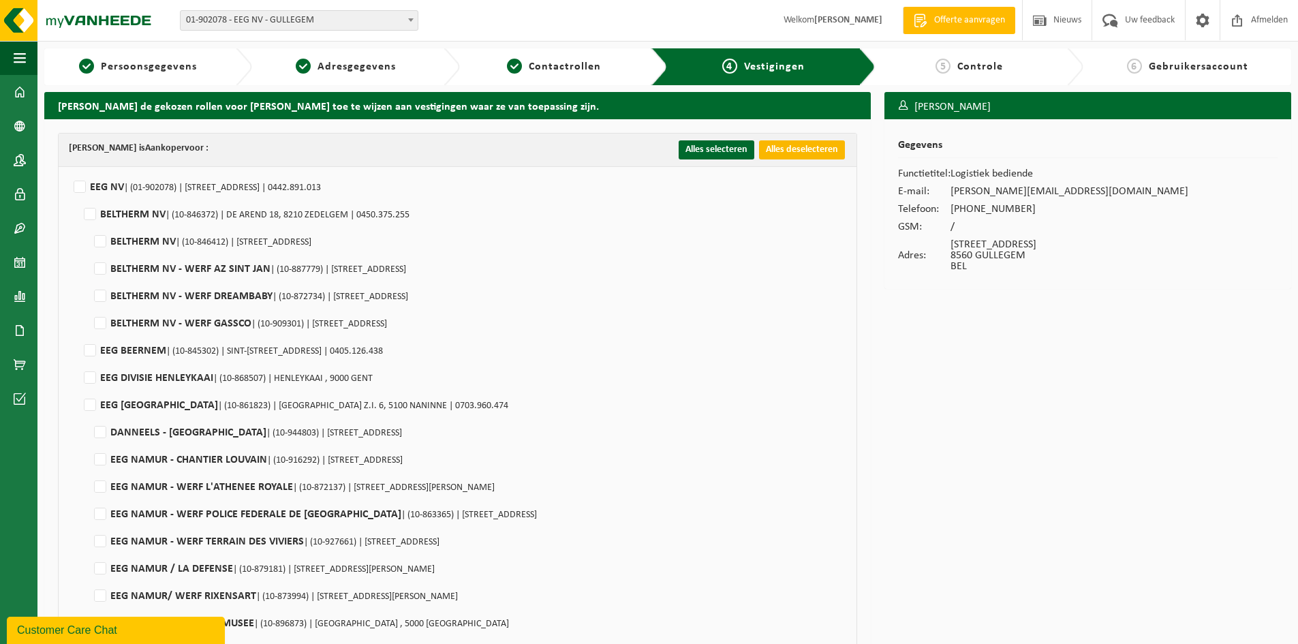
checkbox input "false"
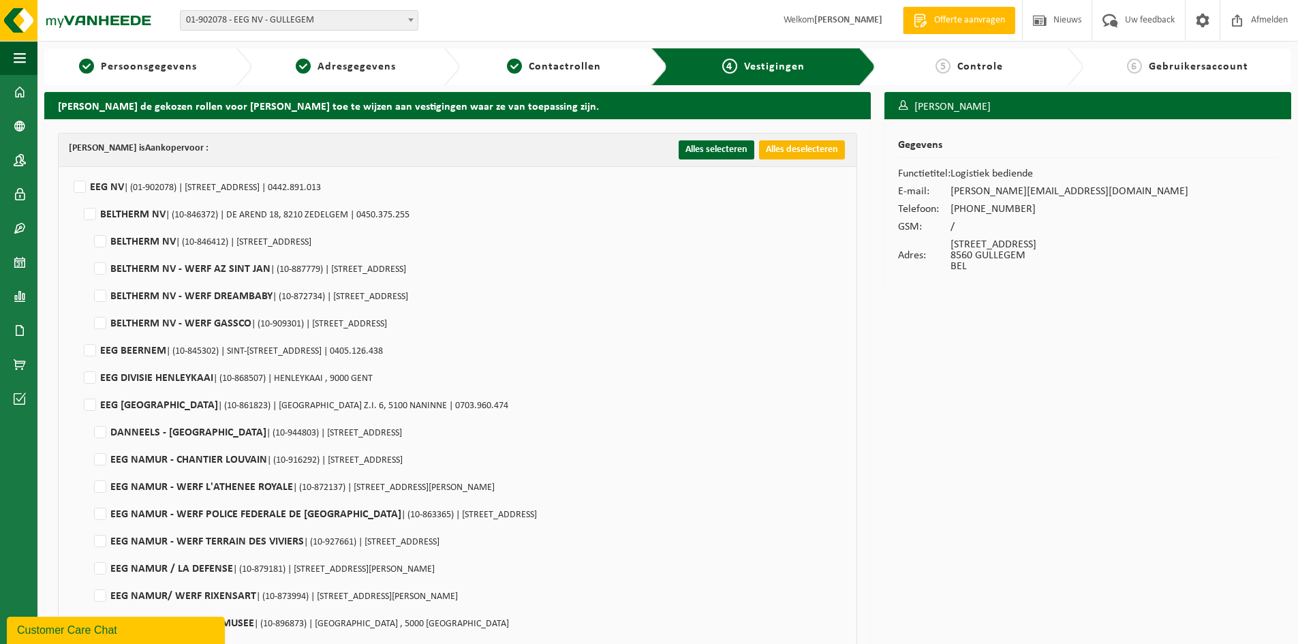
checkbox input "false"
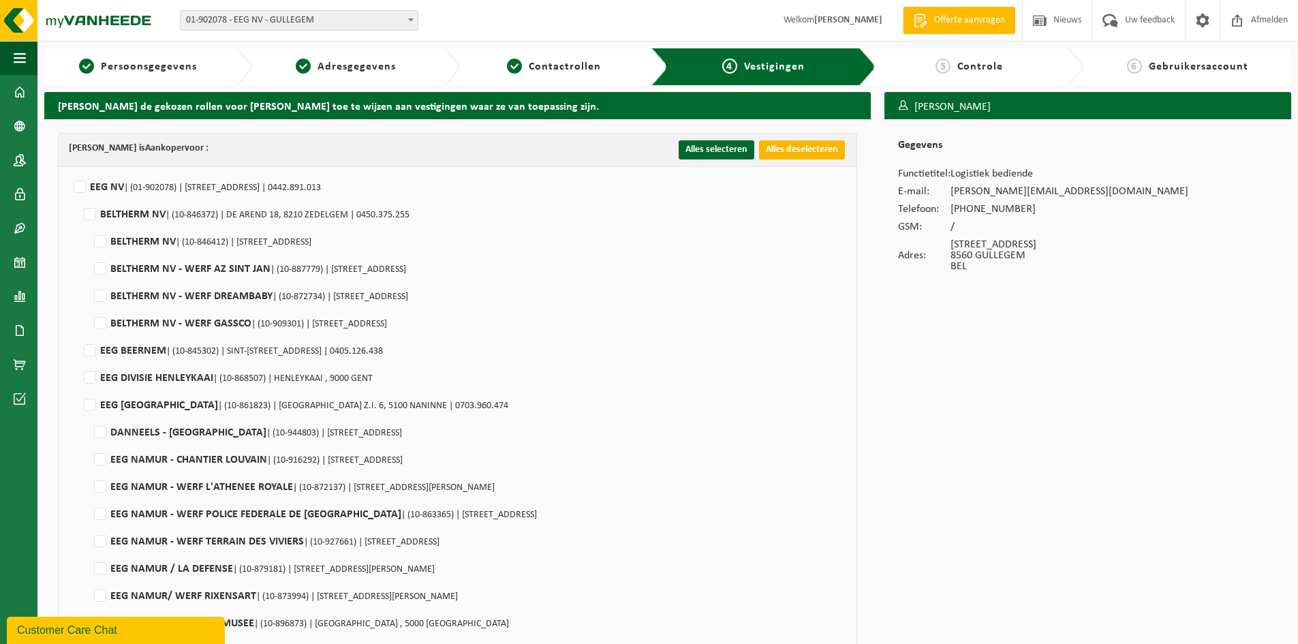
checkbox input "false"
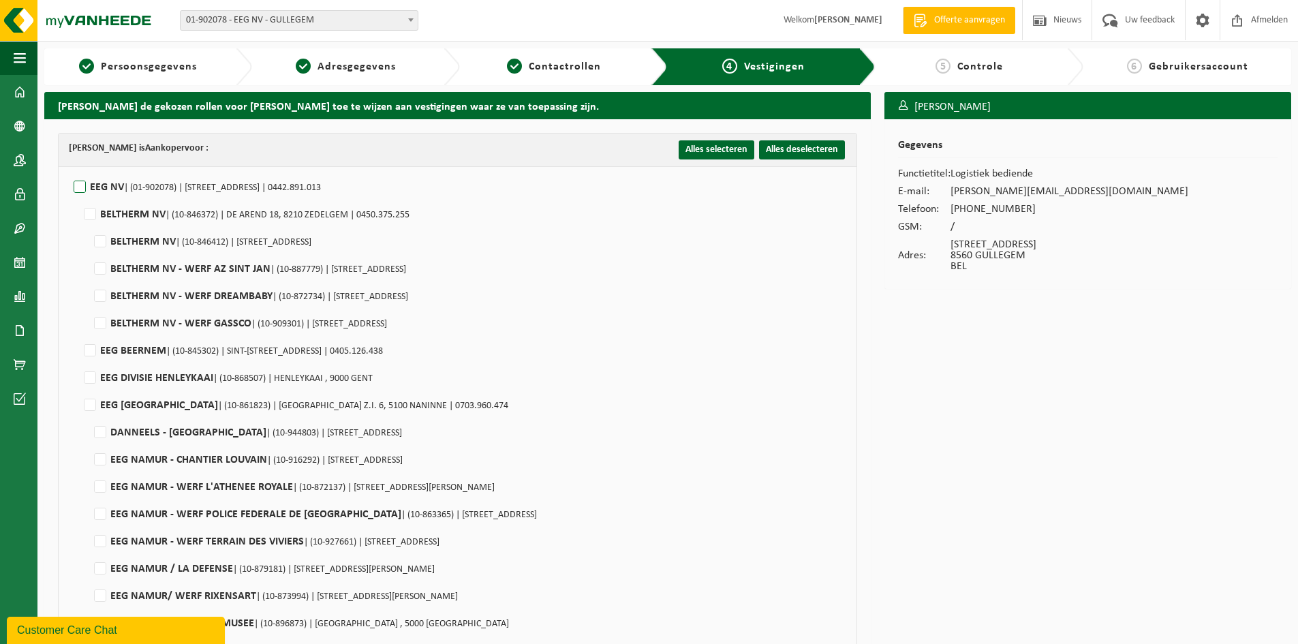
click at [79, 187] on label"] "EEG NV | (01-902078) | OOSTLAAN 5, 8560 GULLEGEM | 0442.891.013" at bounding box center [196, 187] width 250 height 20
click at [69, 170] on input "EEG NV | (01-902078) | OOSTLAAN 5, 8560 GULLEGEM | 0442.891.013" at bounding box center [68, 170] width 1 height 1
checkbox input "true"
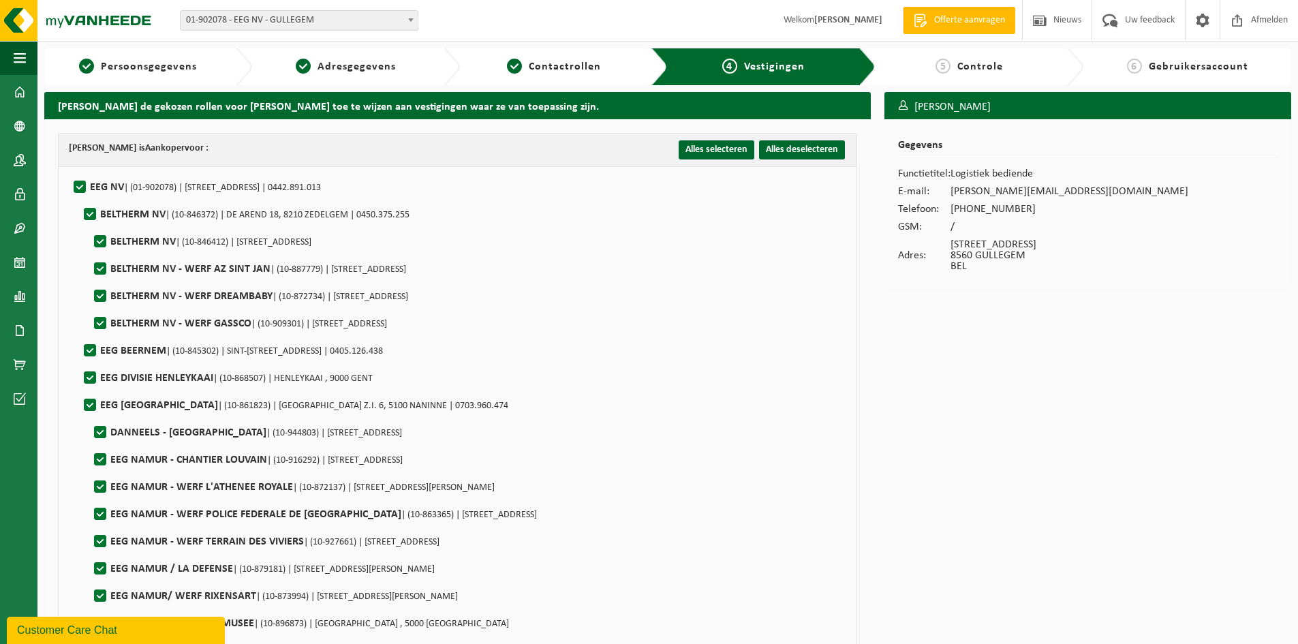
checkbox input "true"
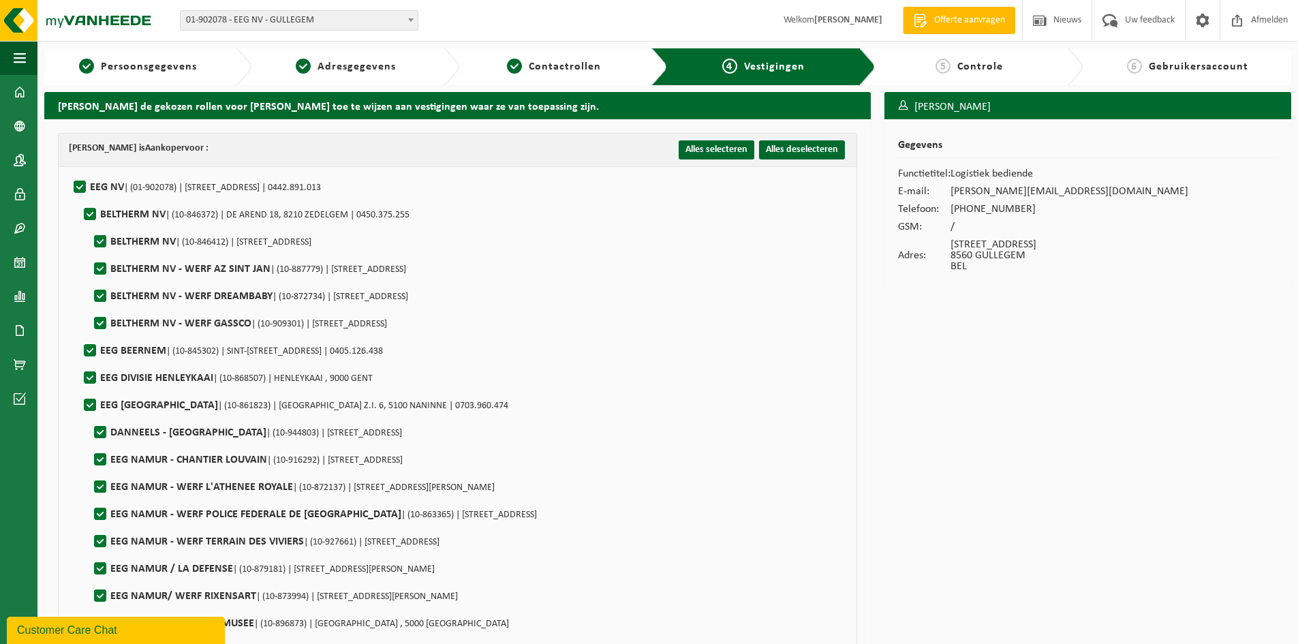
checkbox input "true"
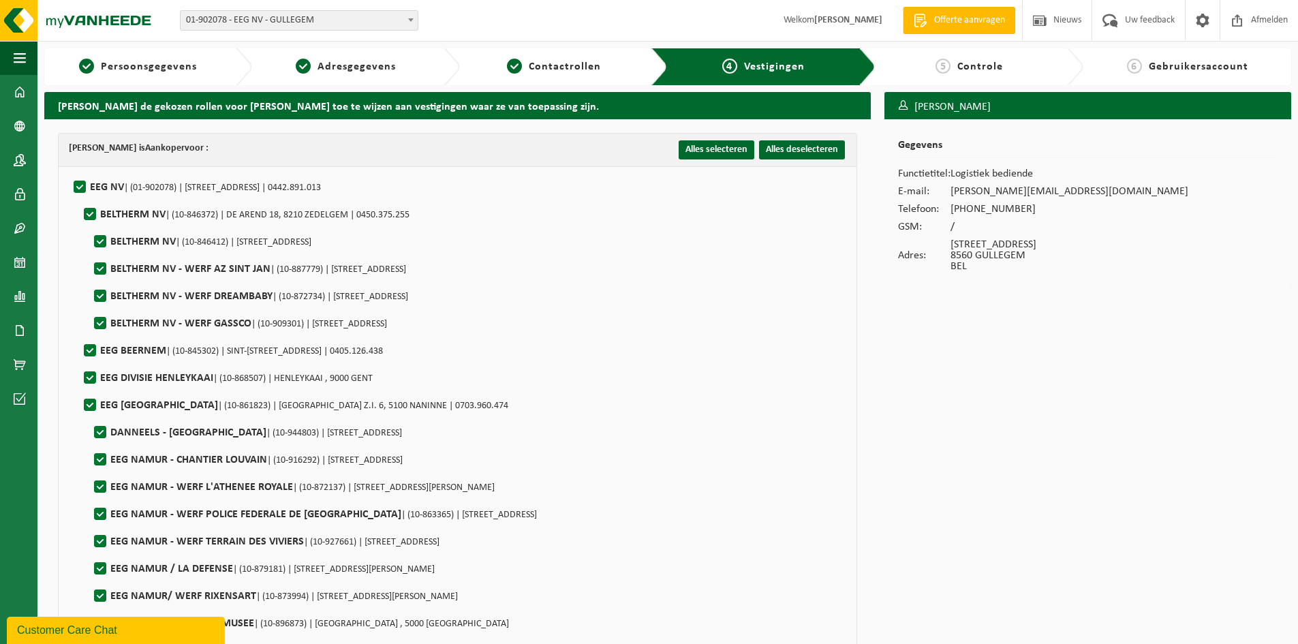
checkbox input "true"
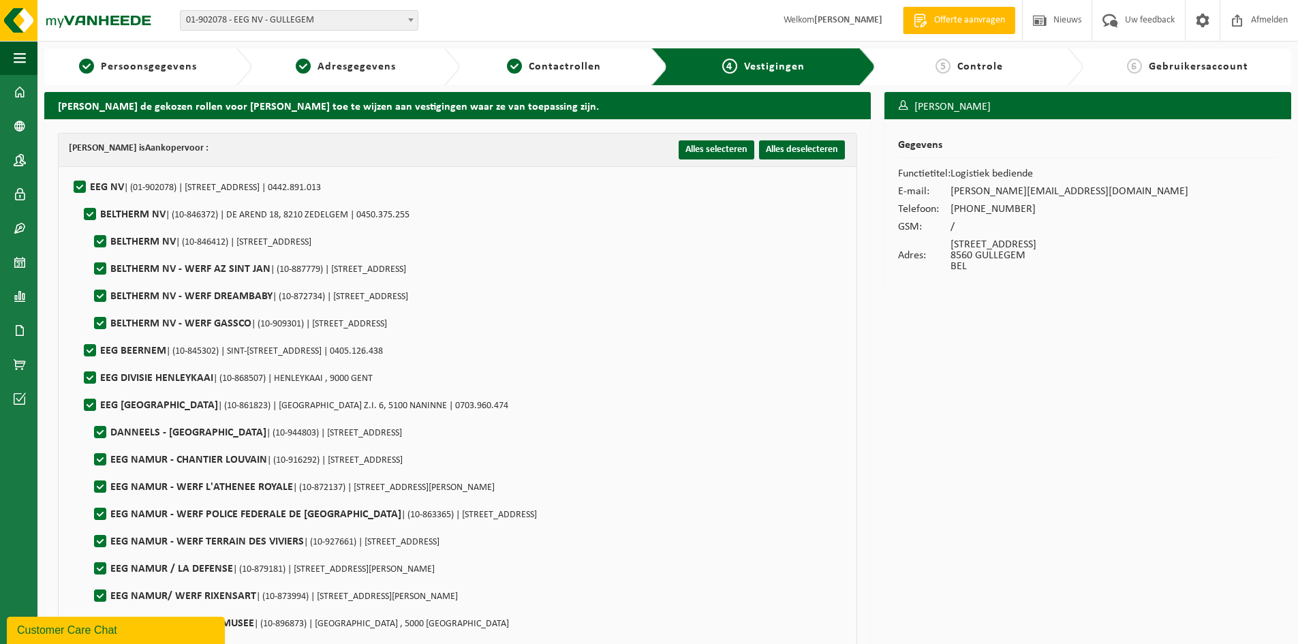
checkbox input "true"
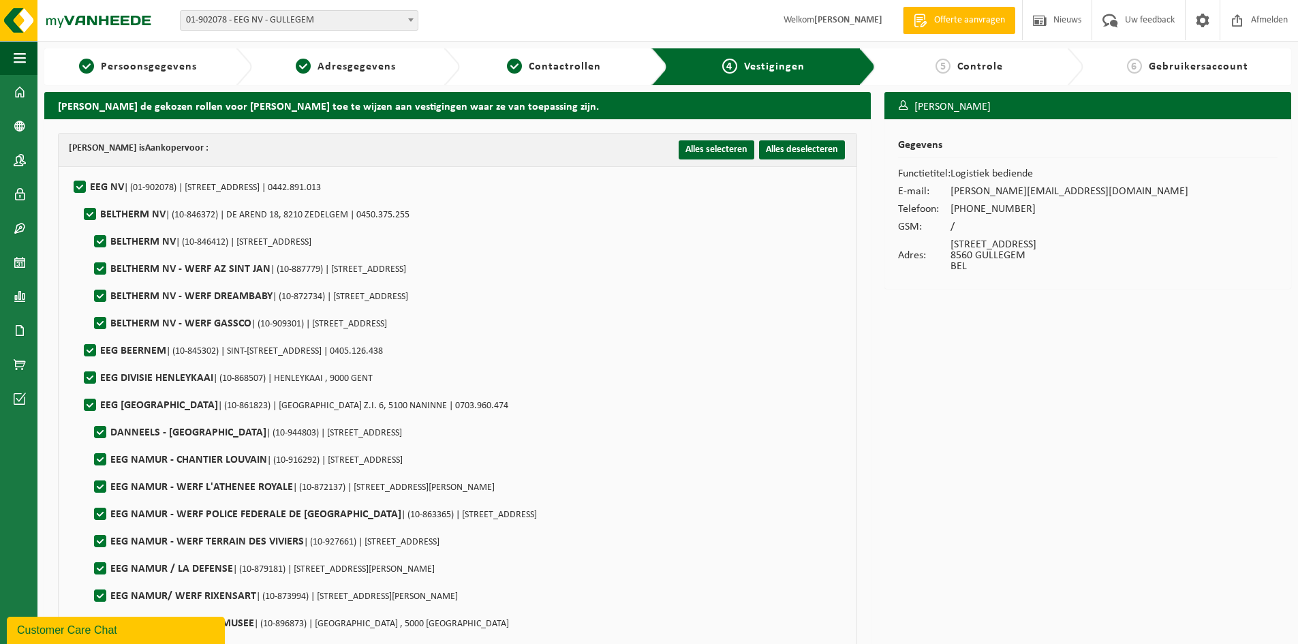
checkbox input "true"
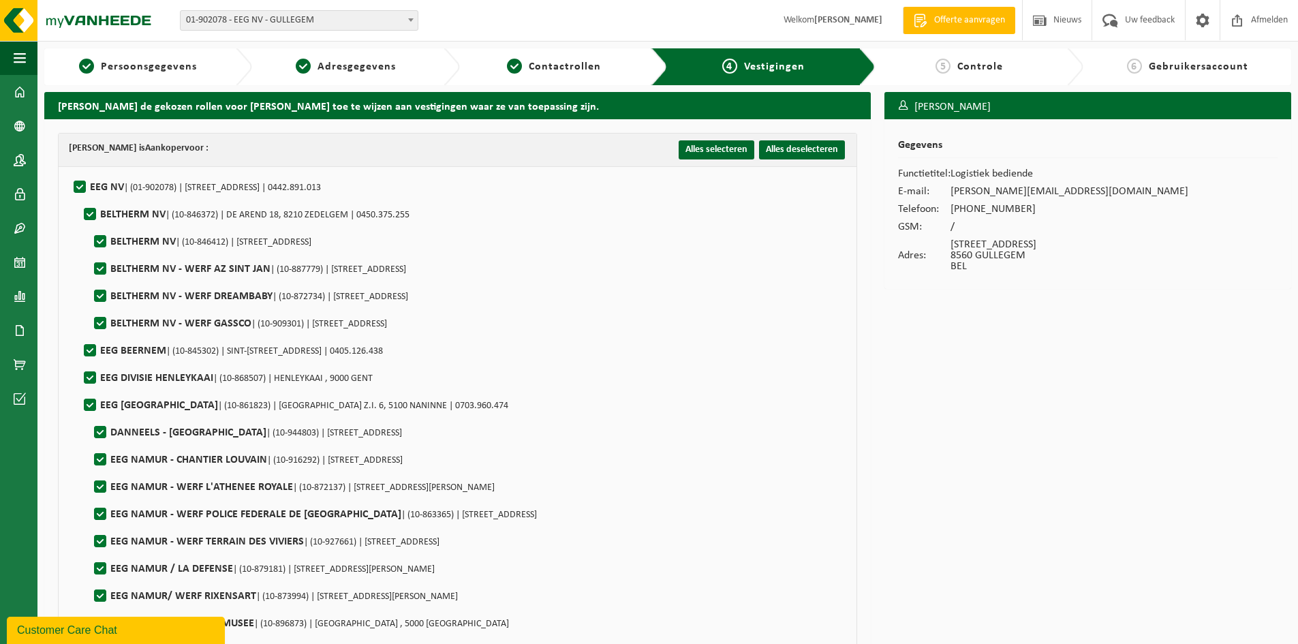
checkbox input "true"
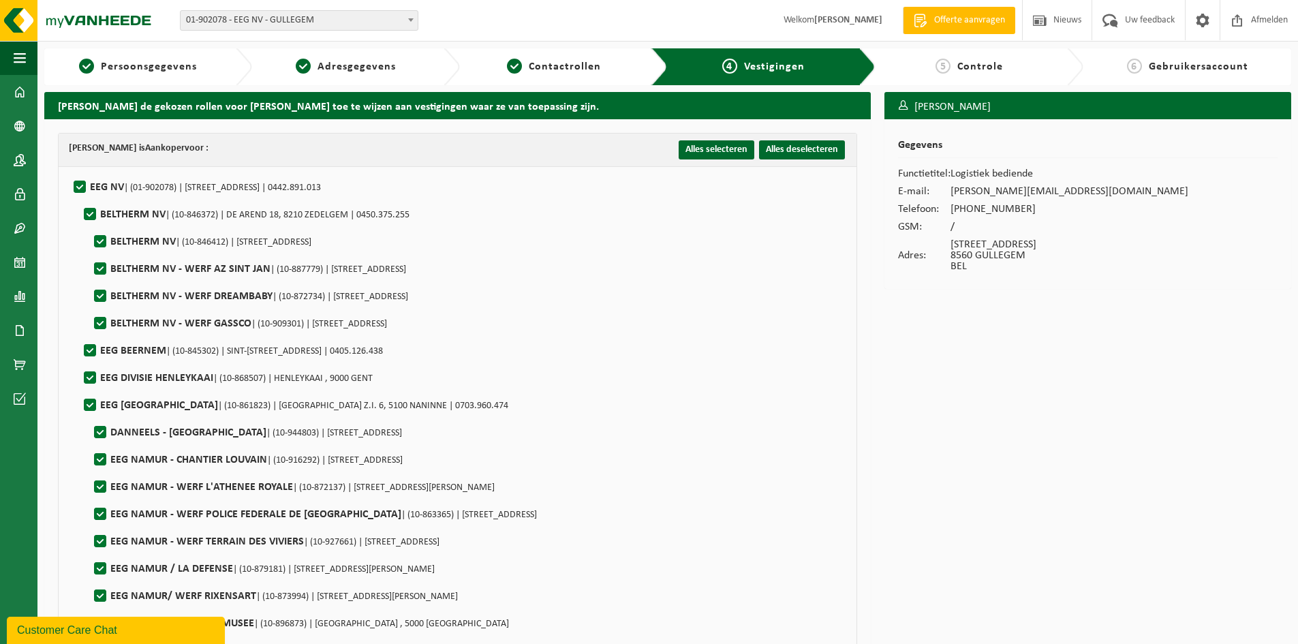
checkbox input "true"
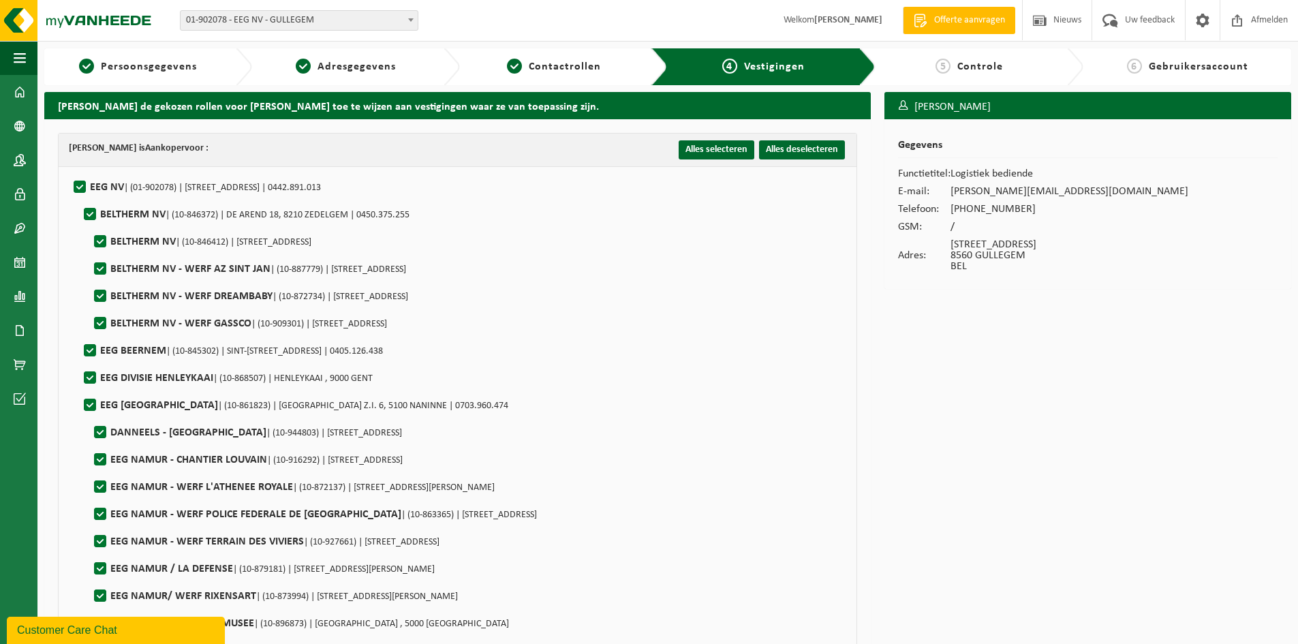
checkbox input "true"
click at [87, 213] on label"] "BELTHERM NV | (10-846372) | DE AREND 18, 8210 ZEDELGEM | 0450.375.255" at bounding box center [245, 214] width 328 height 20
click at [79, 198] on input "BELTHERM NV | (10-846372) | DE AREND 18, 8210 ZEDELGEM | 0450.375.255" at bounding box center [78, 197] width 1 height 1
checkbox input "false"
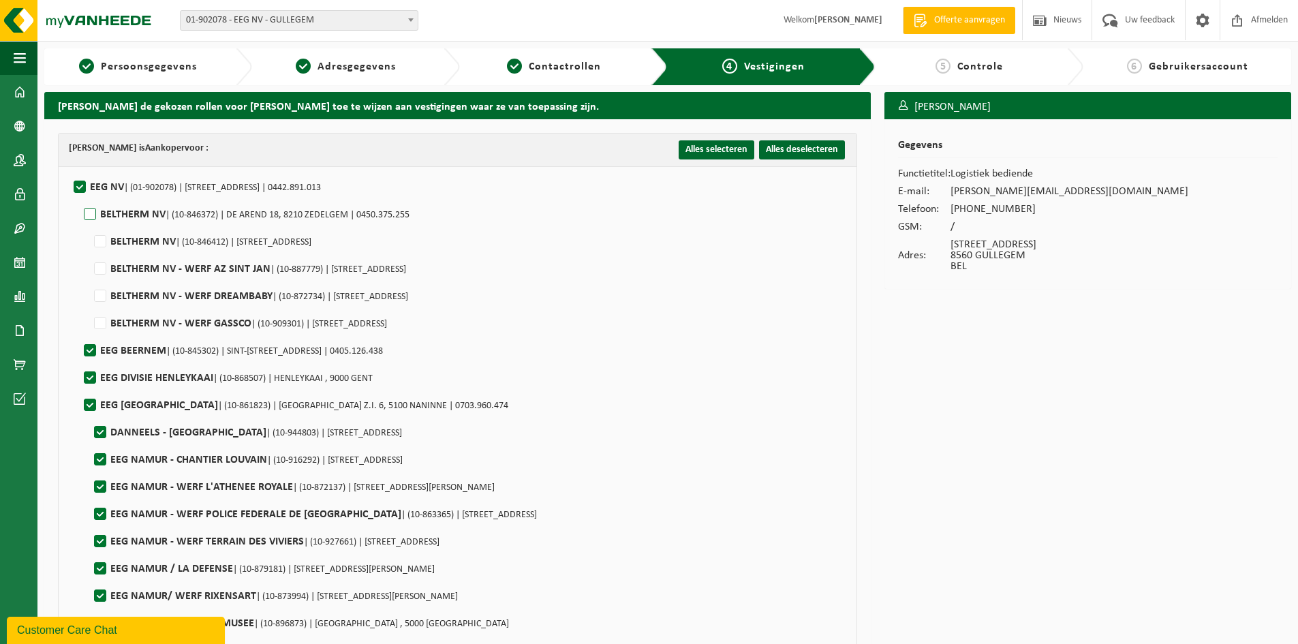
checkbox input "false"
click at [86, 353] on label"] "EEG BEERNEM | (10-845302) | SINT-AMANDUSLAAN 8, 8730 BEERNEM | 0405.126.438" at bounding box center [232, 351] width 302 height 20
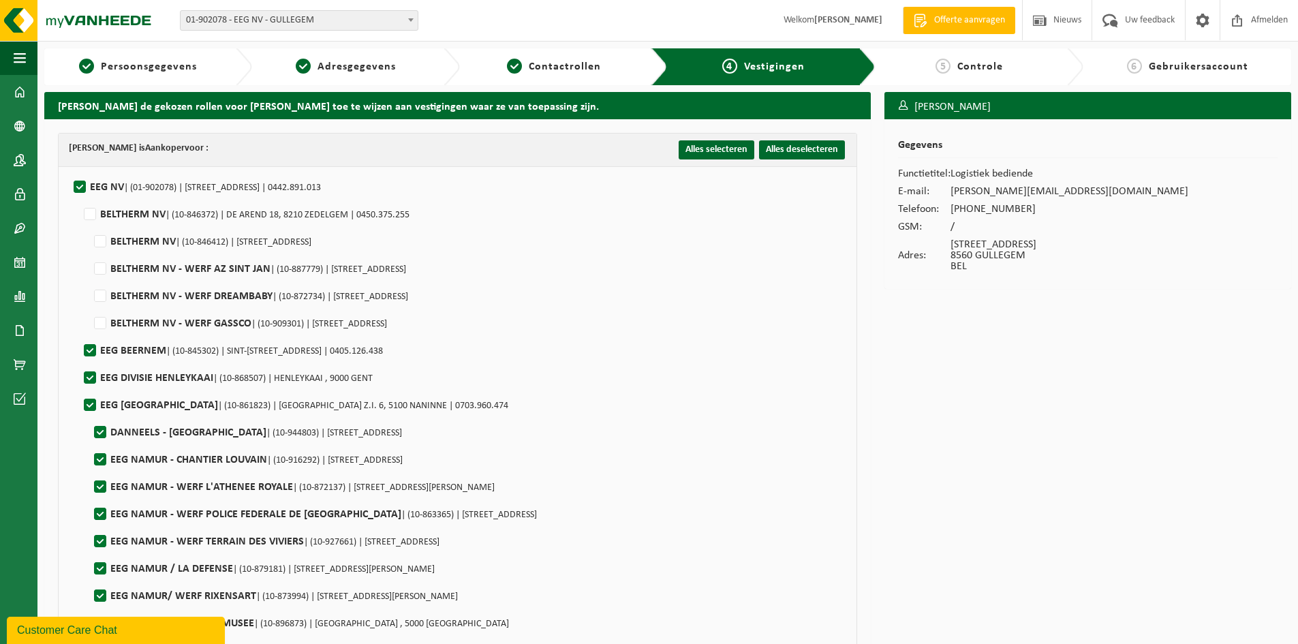
click at [79, 334] on input "EEG BEERNEM | (10-845302) | SINT-AMANDUSLAAN 8, 8730 BEERNEM | 0405.126.438" at bounding box center [78, 333] width 1 height 1
checkbox input "false"
click at [84, 377] on label"] "EEG DIVISIE HENLEYKAAI | (10-868507) | HENLEYKAAI , 9000 GENT" at bounding box center [227, 378] width 292 height 20
click at [79, 361] on input "EEG DIVISIE HENLEYKAAI | (10-868507) | HENLEYKAAI , 9000 GENT" at bounding box center [78, 360] width 1 height 1
checkbox input "false"
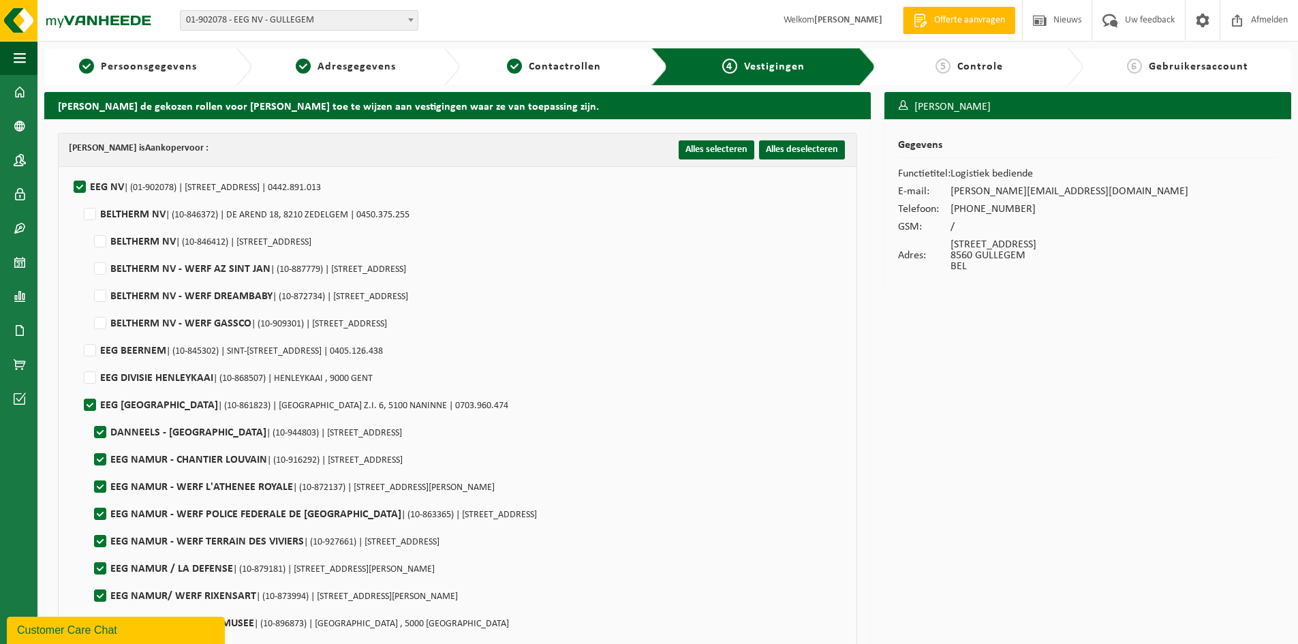
click at [86, 401] on label"] "EEG NAMUR | (10-861823) | RUE DES GERBOISES Z.I. 6, 5100 NANINNE | 0703.960.474" at bounding box center [294, 405] width 427 height 20
click at [79, 388] on input "EEG NAMUR | (10-861823) | RUE DES GERBOISES Z.I. 6, 5100 NANINNE | 0703.960.474" at bounding box center [78, 388] width 1 height 1
checkbox input "false"
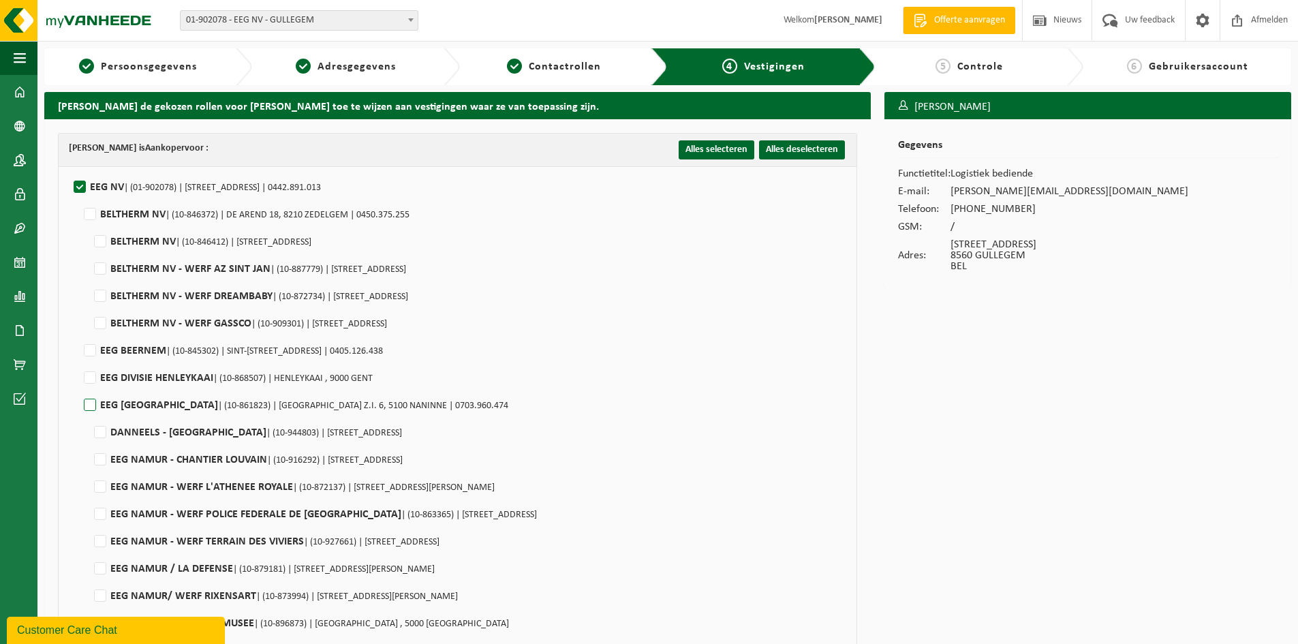
checkbox input "false"
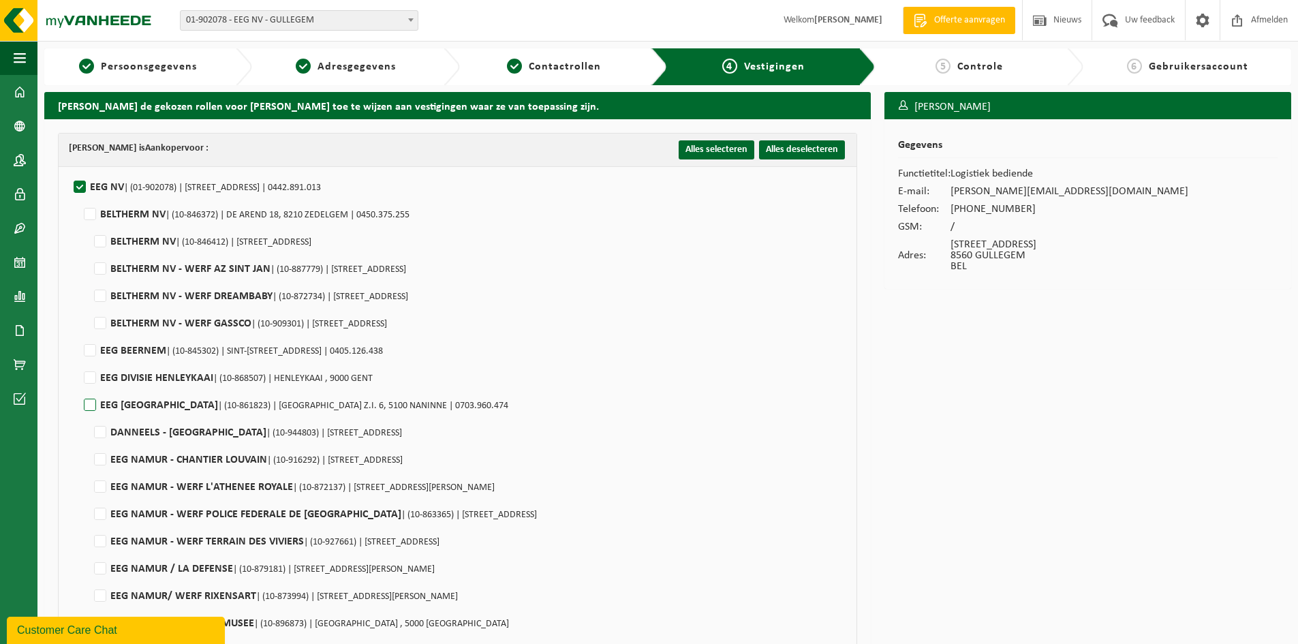
checkbox input "false"
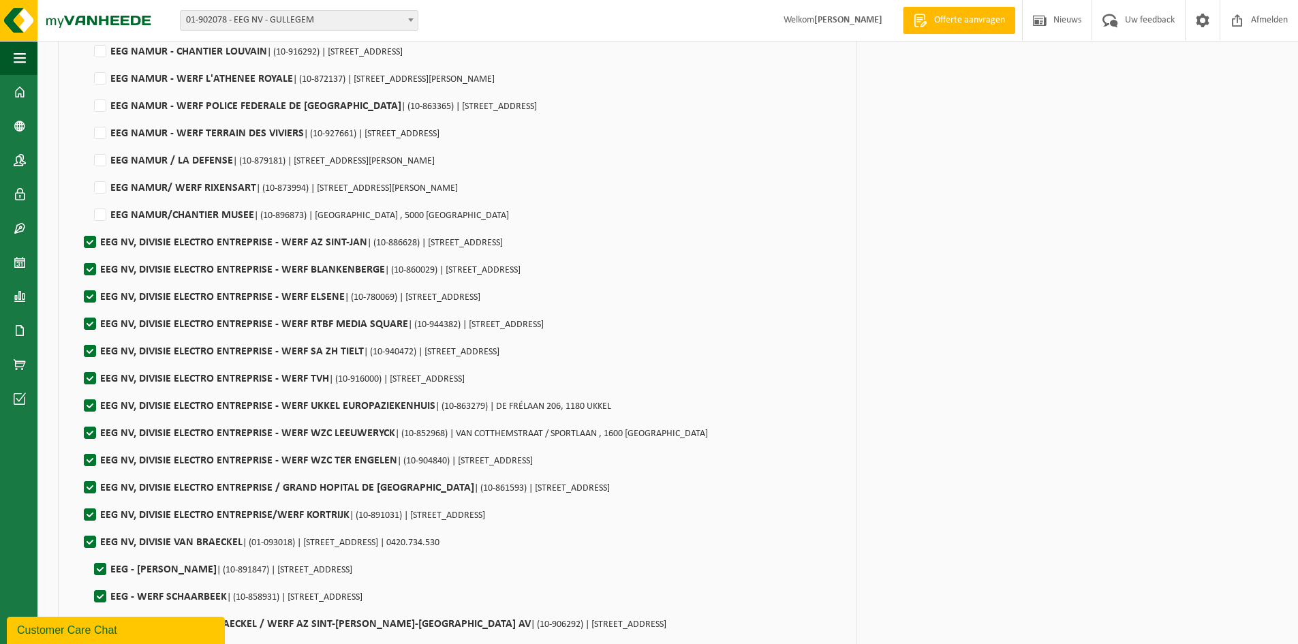
scroll to position [409, 0]
click at [91, 238] on label"] "EEG NV, DIVISIE ELECTRO ENTREPRISE - WERF AZ SINT-JAN | (10-886628) | RUDDERSHO…" at bounding box center [292, 242] width 422 height 20
click at [79, 225] on input "EEG NV, DIVISIE ELECTRO ENTREPRISE - WERF AZ SINT-JAN | (10-886628) | RUDDERSHO…" at bounding box center [78, 224] width 1 height 1
checkbox input "false"
click at [89, 269] on label"] "EEG NV, DIVISIE ELECTRO ENTREPRISE - WERF BLANKENBERGE | (10-860029) | DR FR VE…" at bounding box center [300, 269] width 439 height 20
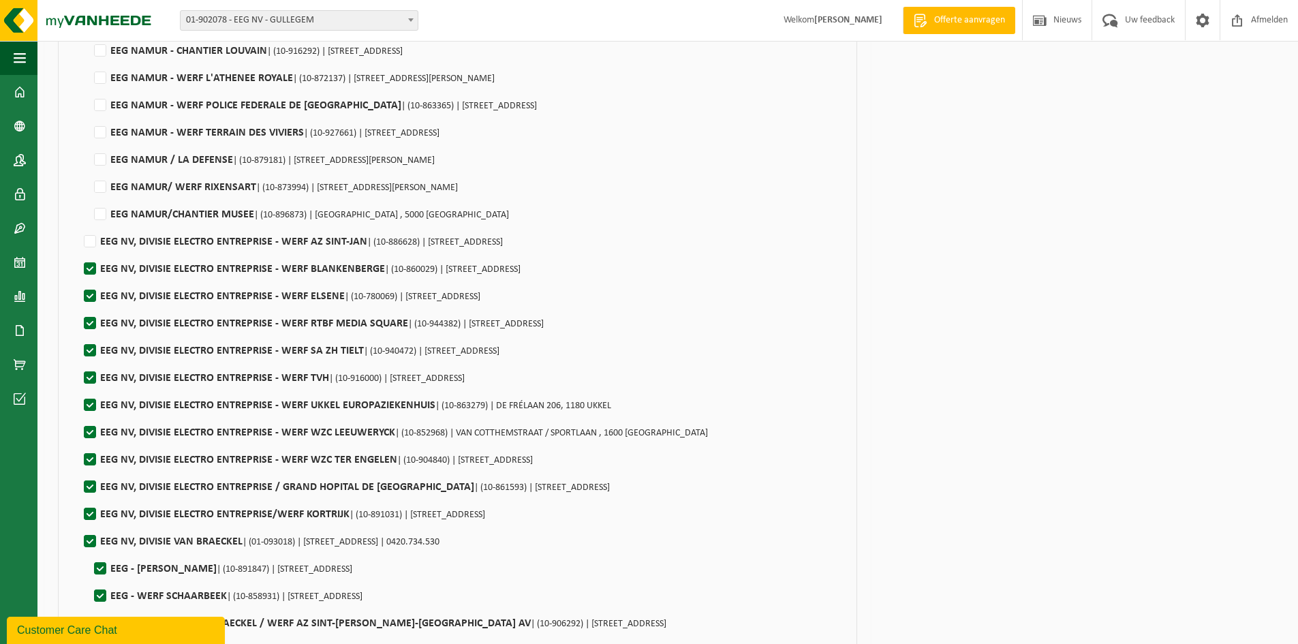
click at [79, 252] on input "EEG NV, DIVISIE ELECTRO ENTREPRISE - WERF BLANKENBERGE | (10-860029) | DR FR VE…" at bounding box center [78, 251] width 1 height 1
checkbox input "false"
click at [89, 294] on label"] "EEG NV, DIVISIE ELECTRO ENTREPRISE - WERF ELSENE | (10-780069) | PLEINLAAN 2, 1…" at bounding box center [280, 296] width 399 height 20
click at [79, 279] on input "EEG NV, DIVISIE ELECTRO ENTREPRISE - WERF ELSENE | (10-780069) | PLEINLAAN 2, 1…" at bounding box center [78, 279] width 1 height 1
checkbox input "false"
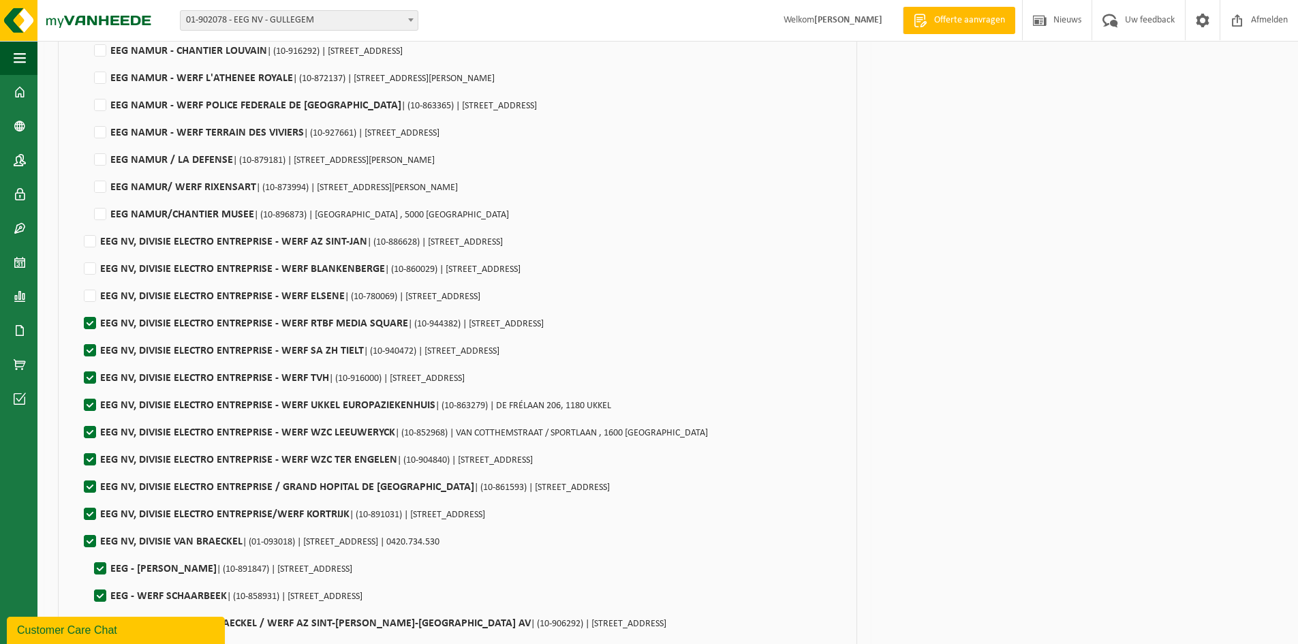
click at [95, 322] on label"] "EEG NV, DIVISIE ELECTRO ENTREPRISE - WERF RTBF MEDIA SQUARE | (10-944382) | KOL…" at bounding box center [312, 323] width 462 height 20
click at [79, 307] on input "EEG NV, DIVISIE ELECTRO ENTREPRISE - WERF RTBF MEDIA SQUARE | (10-944382) | KOL…" at bounding box center [78, 306] width 1 height 1
checkbox input "false"
click at [95, 348] on label"] "EEG NV, DIVISIE ELECTRO ENTREPRISE - WERF SA ZH TIELT | (10-940472) | KROMMEWAL…" at bounding box center [290, 351] width 418 height 20
click at [79, 334] on input "EEG NV, DIVISIE ELECTRO ENTREPRISE - WERF SA ZH TIELT | (10-940472) | KROMMEWAL…" at bounding box center [78, 333] width 1 height 1
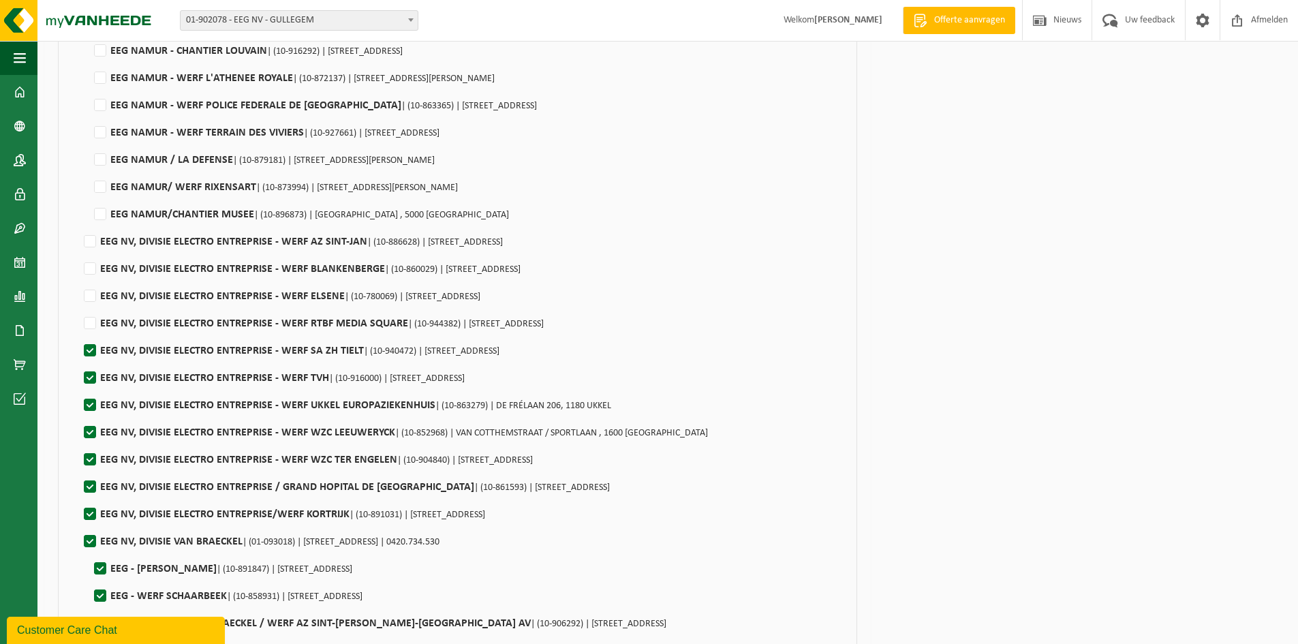
checkbox input "false"
click at [95, 373] on label"] "EEG NV, DIVISIE ELECTRO ENTREPRISE - WERF TVH | (10-916000) | MANNEBEEKSTRAAT 2…" at bounding box center [272, 378] width 383 height 20
click at [79, 361] on input "EEG NV, DIVISIE ELECTRO ENTREPRISE - WERF TVH | (10-916000) | MANNEBEEKSTRAAT 2…" at bounding box center [78, 360] width 1 height 1
checkbox input "false"
click at [91, 405] on label"] "EEG NV, DIVISIE ELECTRO ENTREPRISE - WERF UKKEL EUROPAZIEKENHUIS | (10-863279) …" at bounding box center [346, 405] width 530 height 20
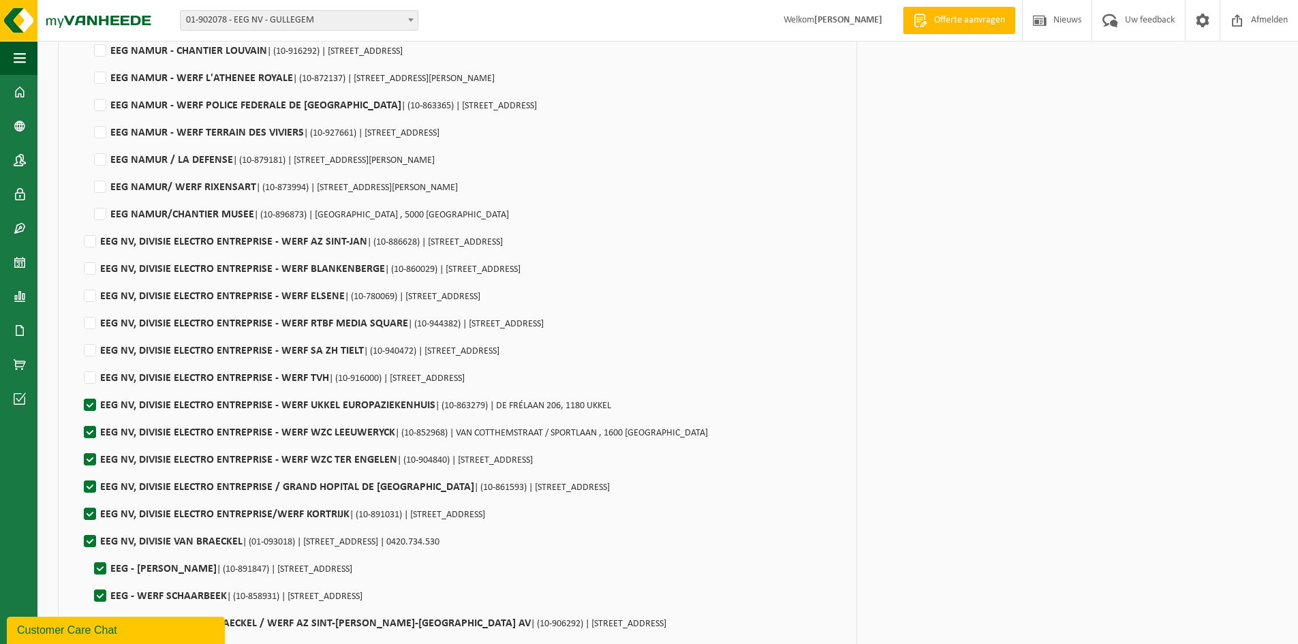
click at [79, 388] on input "EEG NV, DIVISIE ELECTRO ENTREPRISE - WERF UKKEL EUROPAZIEKENHUIS | (10-863279) …" at bounding box center [78, 388] width 1 height 1
checkbox input "false"
click at [86, 434] on label"] "EEG NV, DIVISIE ELECTRO ENTREPRISE - WERF WZC LEEUWERYCK | (10-852968) | VAN CO…" at bounding box center [394, 432] width 627 height 20
click at [79, 415] on input "EEG NV, DIVISIE ELECTRO ENTREPRISE - WERF WZC LEEUWERYCK | (10-852968) | VAN CO…" at bounding box center [78, 415] width 1 height 1
checkbox input "false"
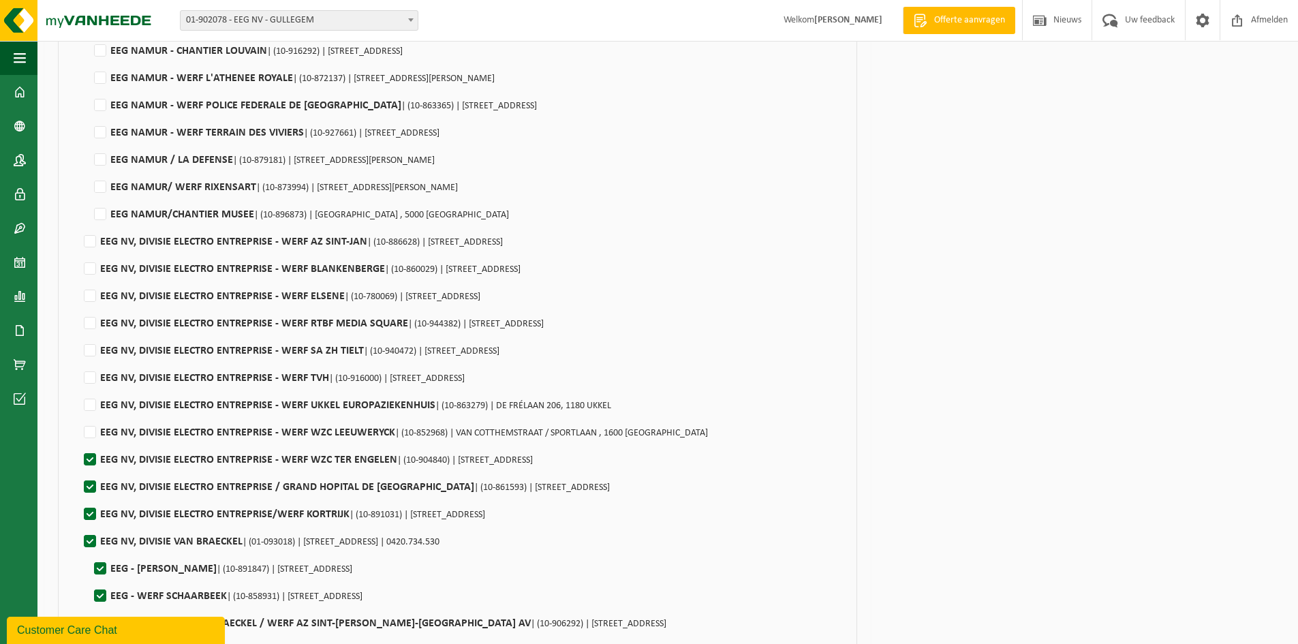
click at [91, 454] on label"] "EEG NV, DIVISIE ELECTRO ENTREPRISE - WERF WZC TER ENGELEN | (10-904840) | POLDE…" at bounding box center [307, 460] width 452 height 20
click at [79, 443] on input "EEG NV, DIVISIE ELECTRO ENTREPRISE - WERF WZC TER ENGELEN | (10-904840) | POLDE…" at bounding box center [78, 442] width 1 height 1
checkbox input "false"
click at [91, 485] on label"] "EEG NV, DIVISIE ELECTRO ENTREPRISE / GRAND HOPITAL DE CHARLEROI | (10-861593) |…" at bounding box center [345, 487] width 529 height 20
click at [79, 470] on input "EEG NV, DIVISIE ELECTRO ENTREPRISE / GRAND HOPITAL DE CHARLEROI | (10-861593) |…" at bounding box center [78, 469] width 1 height 1
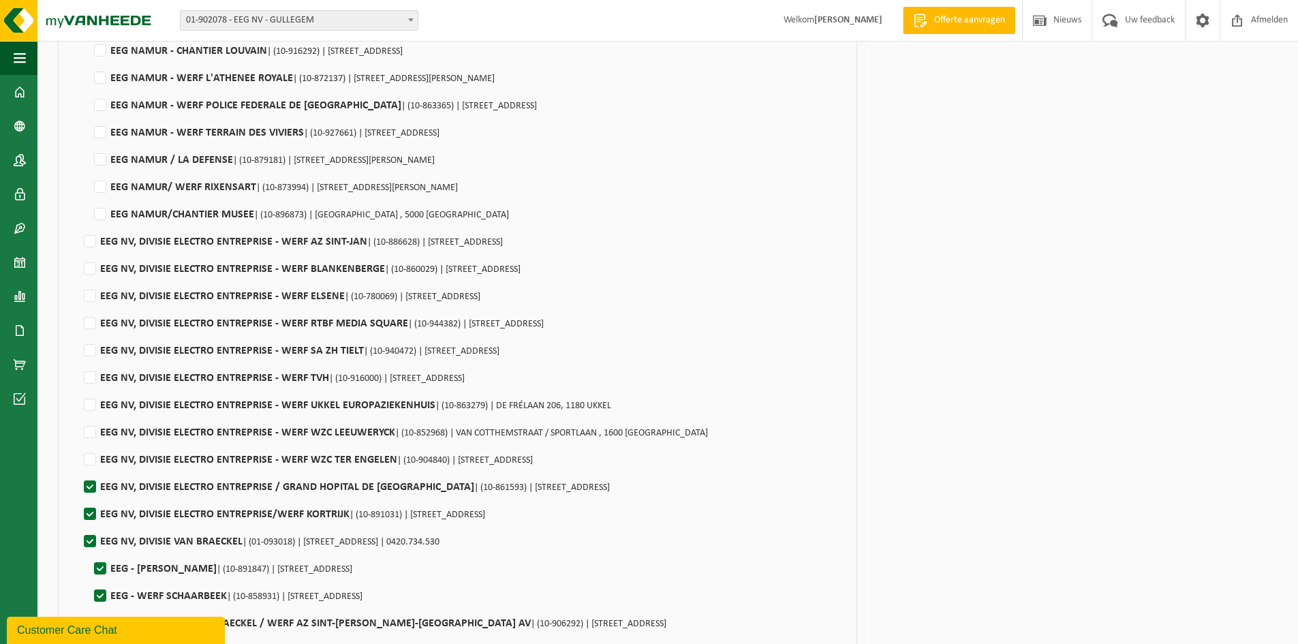
checkbox input "false"
click at [88, 510] on label"] "EEG NV, DIVISIE ELECTRO ENTREPRISE/WERF KORTRIJK | (10-891031) | CONDÉDREEF 16,…" at bounding box center [283, 514] width 404 height 20
click at [79, 497] on input "EEG NV, DIVISIE ELECTRO ENTREPRISE/WERF KORTRIJK | (10-891031) | CONDÉDREEF 16,…" at bounding box center [78, 497] width 1 height 1
checkbox input "false"
click at [92, 537] on label"] "EEG NV, DIVISIE VAN BRAECKEL | (01-093018) | KORTRIJKSESTEENWEG 255, 9830 SINT-…" at bounding box center [260, 541] width 358 height 20
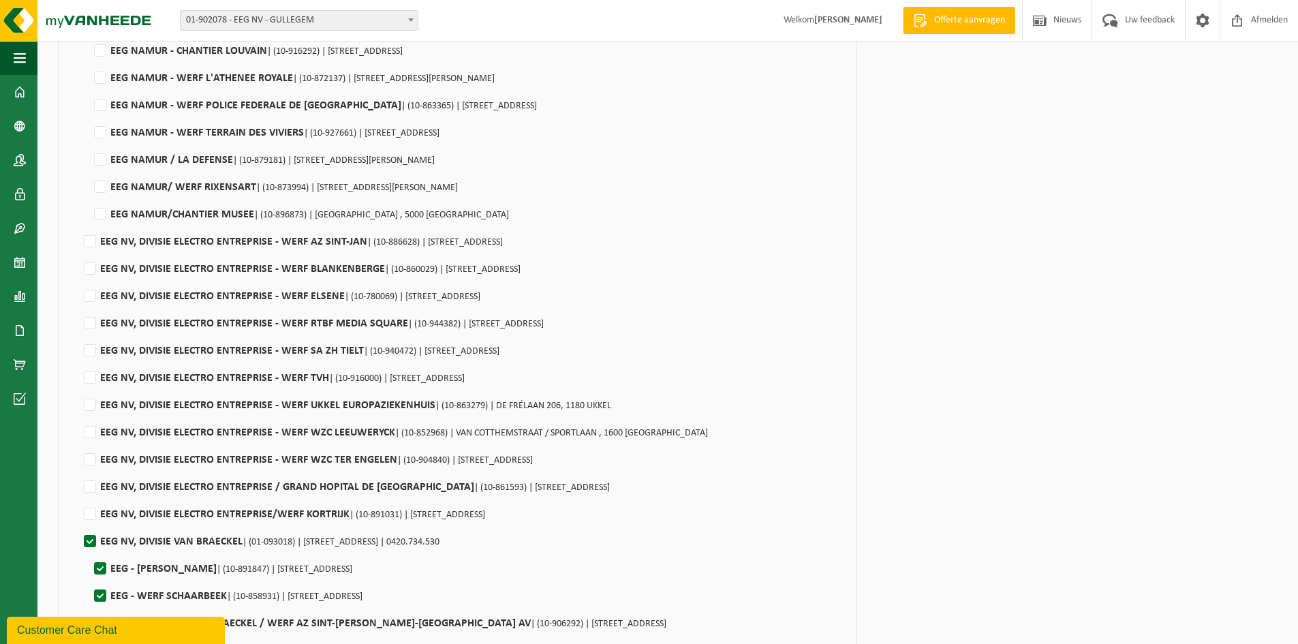
click at [79, 524] on input "EEG NV, DIVISIE VAN BRAECKEL | (01-093018) | KORTRIJKSESTEENWEG 255, 9830 SINT-…" at bounding box center [78, 524] width 1 height 1
checkbox input "false"
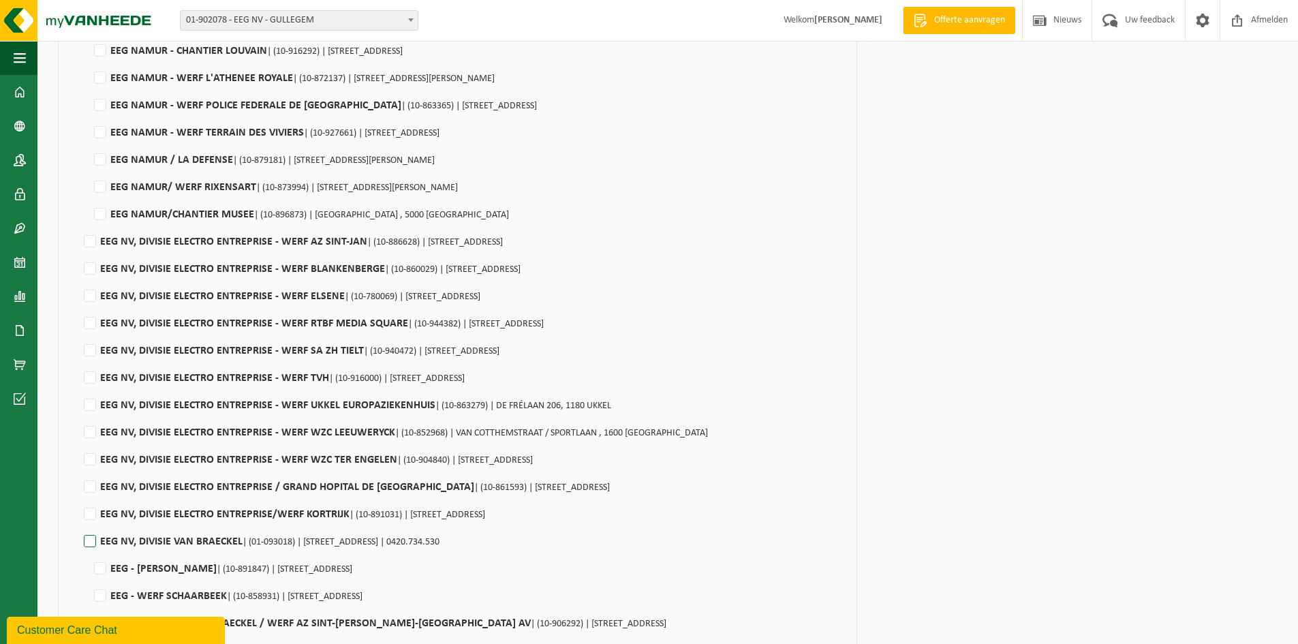
checkbox input "false"
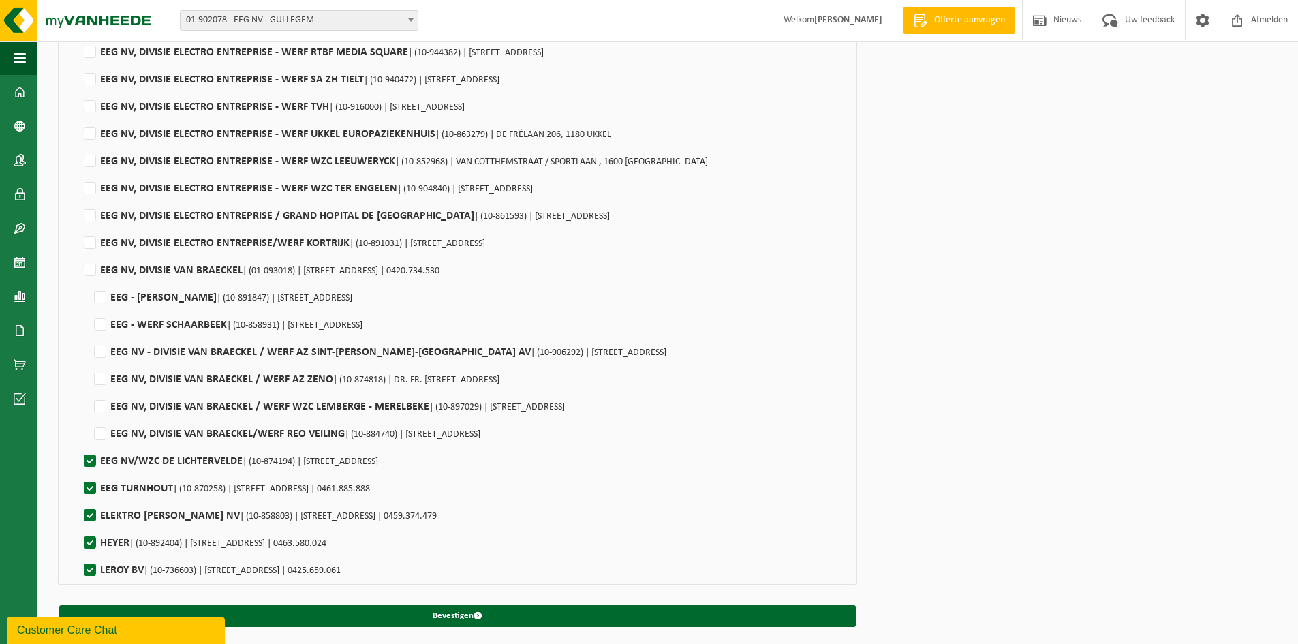
scroll to position [682, 0]
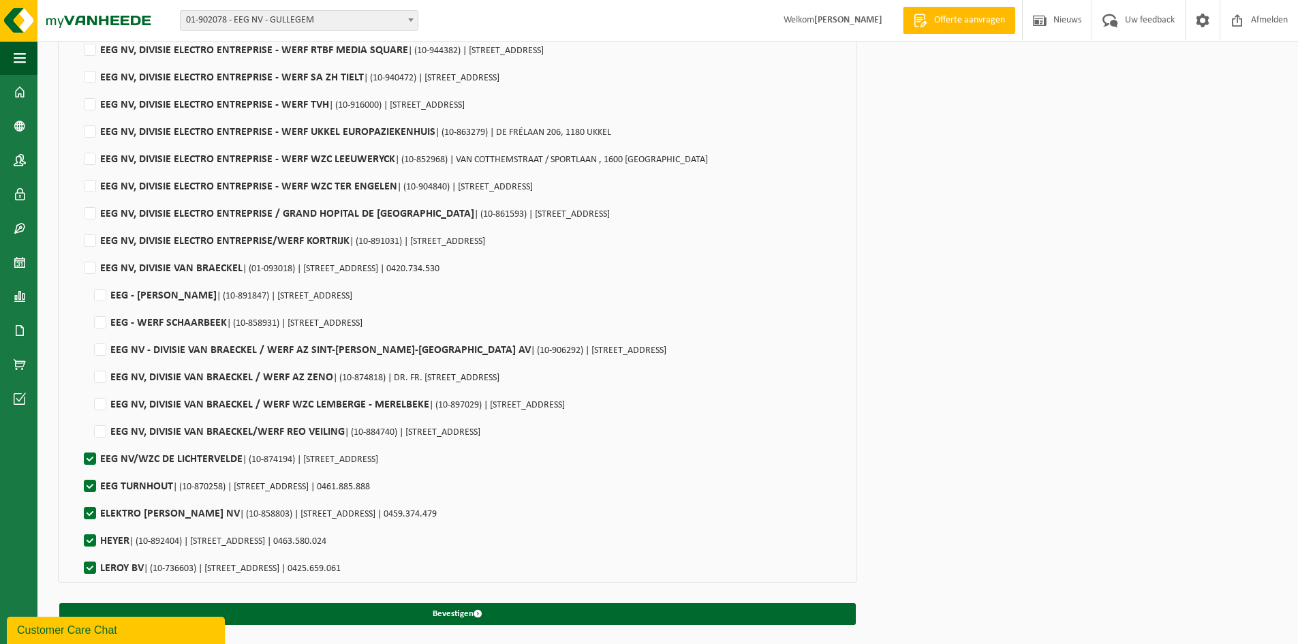
click at [91, 565] on label"] "LEROY BV | (10-736603) | OOSTKAAI 54, 8900 IEPER | 0425.659.061" at bounding box center [211, 568] width 260 height 20
click at [79, 551] on input "LEROY BV | (10-736603) | OOSTKAAI 54, 8900 IEPER | 0425.659.061" at bounding box center [78, 550] width 1 height 1
checkbox input "false"
click at [91, 541] on label"] "HEYER | (10-892404) | LICHTENBERGLAAN 2087, 3800 SINT-TRUIDEN | 0463.580.024" at bounding box center [203, 541] width 245 height 20
click at [79, 524] on input "HEYER | (10-892404) | LICHTENBERGLAAN 2087, 3800 SINT-TRUIDEN | 0463.580.024" at bounding box center [78, 523] width 1 height 1
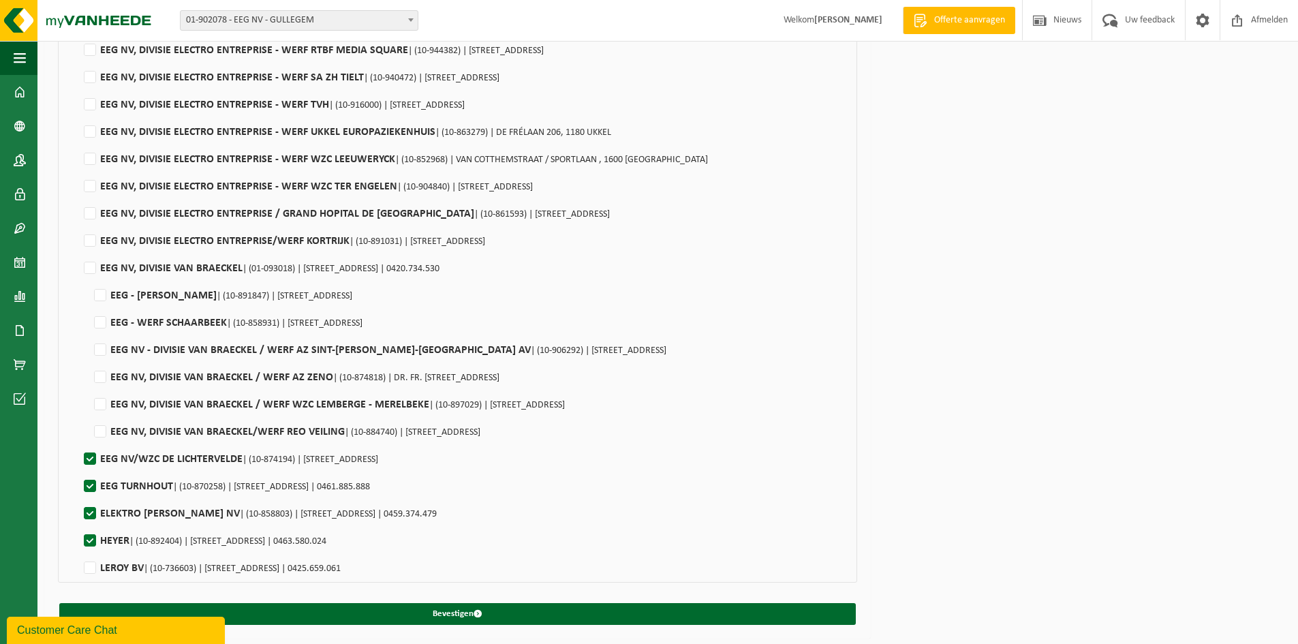
checkbox input "false"
click at [89, 513] on label"] "ELEKTRO KAMIEL SMET NV | (10-858803) | EEKHOORNSTRAAT 3, 9100 SINT-NIKLAAS | 04…" at bounding box center [259, 513] width 356 height 20
click at [79, 497] on input "ELEKTRO KAMIEL SMET NV | (10-858803) | EEKHOORNSTRAAT 3, 9100 SINT-NIKLAAS | 04…" at bounding box center [78, 496] width 1 height 1
checkbox input "false"
click at [87, 488] on label"] "EEG TURNHOUT | (10-870258) | INDUSTRIEDIJK 4, 2300 TURNHOUT | 0461.885.888" at bounding box center [225, 486] width 289 height 20
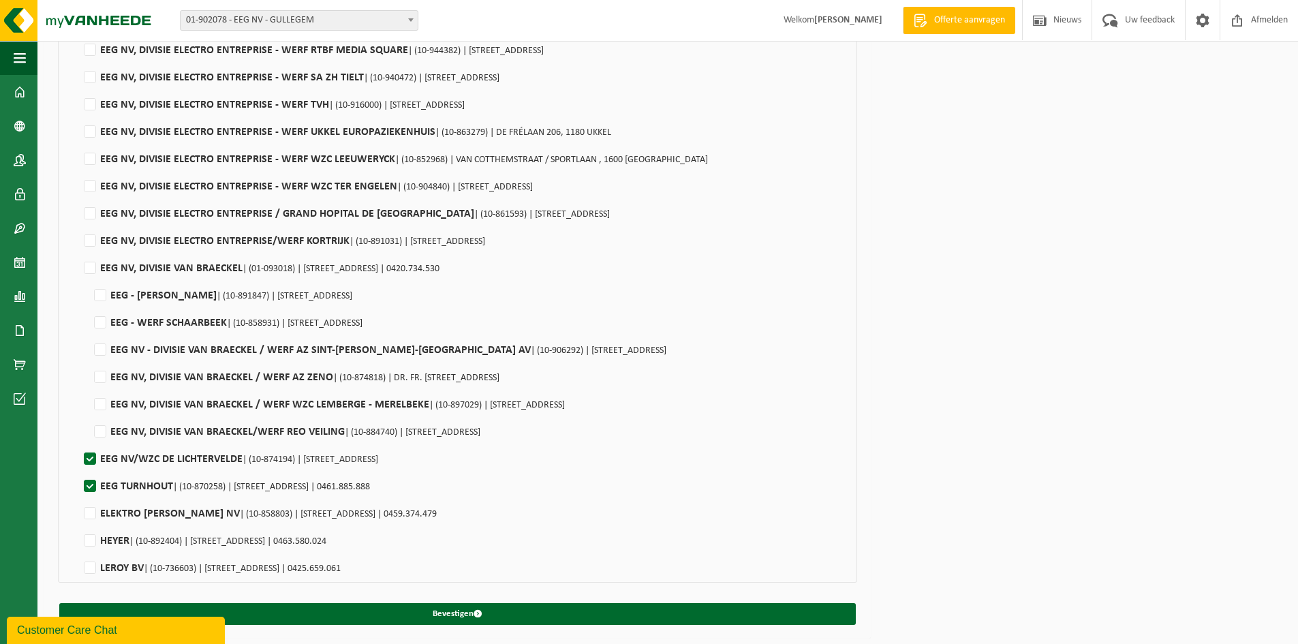
click at [79, 469] on input "EEG TURNHOUT | (10-870258) | INDUSTRIEDIJK 4, 2300 TURNHOUT | 0461.885.888" at bounding box center [78, 469] width 1 height 1
checkbox input "false"
click at [85, 460] on label"] "EEG NV/WZC DE LICHTERVELDE | (10-874194) | LICHTERVELDESTRAAT 1, 9810 EKE" at bounding box center [229, 459] width 297 height 20
click at [79, 442] on input "EEG NV/WZC DE LICHTERVELDE | (10-874194) | LICHTERVELDESTRAAT 1, 9810 EKE" at bounding box center [78, 441] width 1 height 1
checkbox input "false"
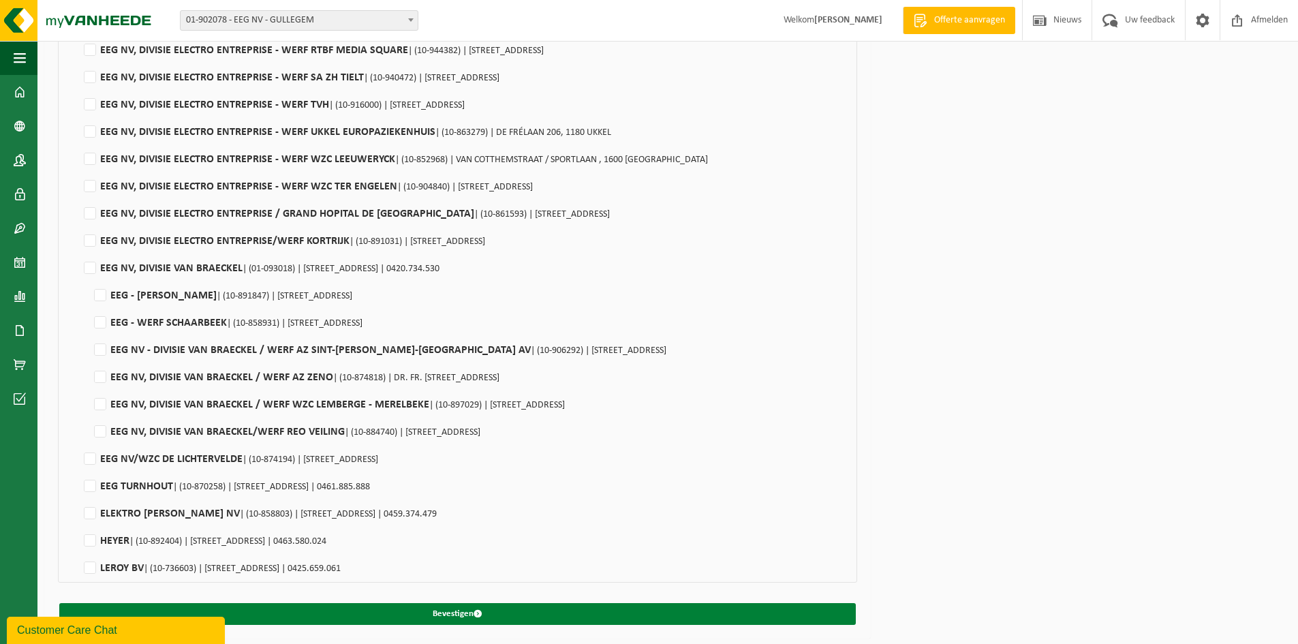
click at [482, 616] on span "submit" at bounding box center [477, 613] width 9 height 9
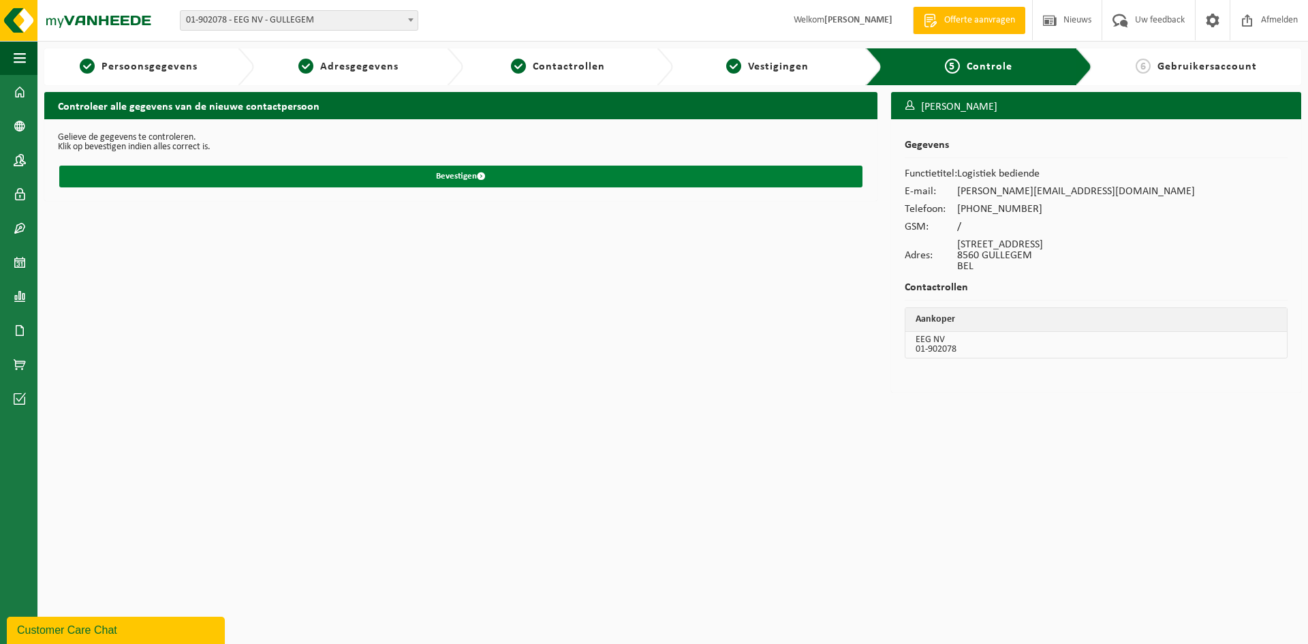
click at [465, 179] on button "Bevestigen" at bounding box center [460, 177] width 803 height 22
